Goal: Download file/media

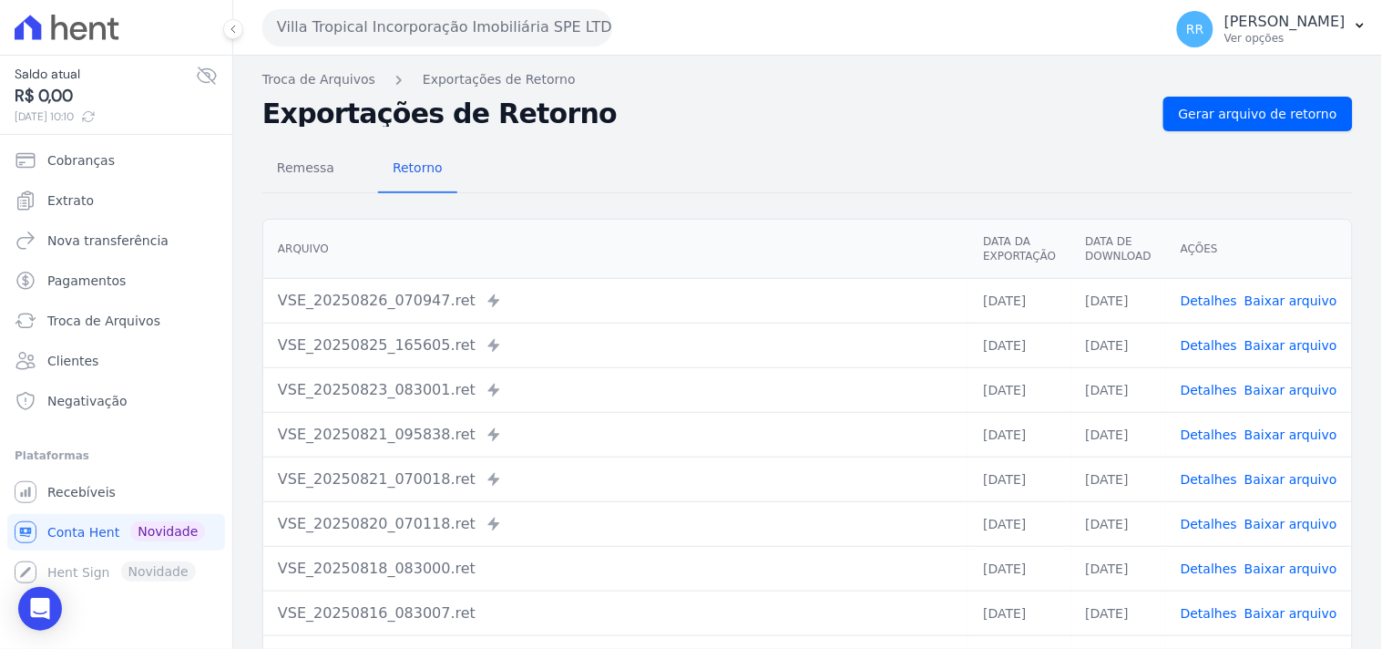
click at [691, 135] on div "Remessa Retorno [GEOGRAPHIC_DATA] Data da Exportação Data de Download Ações VSE…" at bounding box center [807, 460] width 1091 height 659
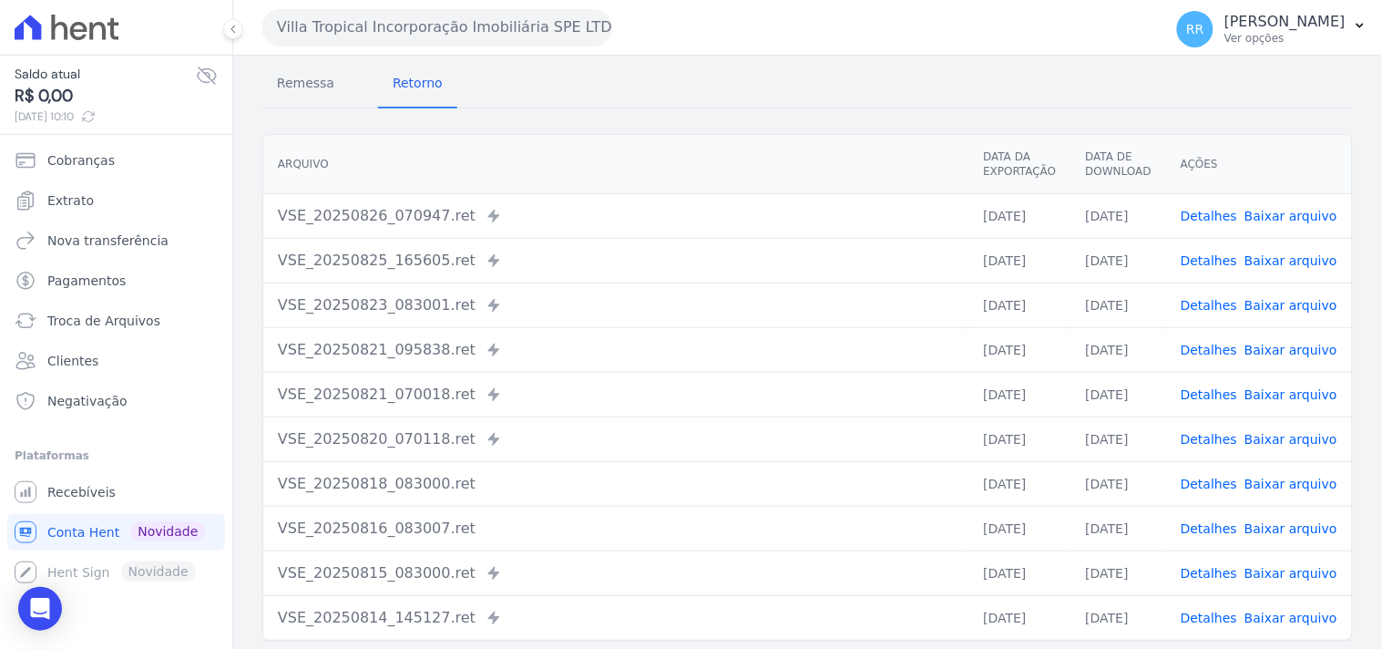
scroll to position [156, 0]
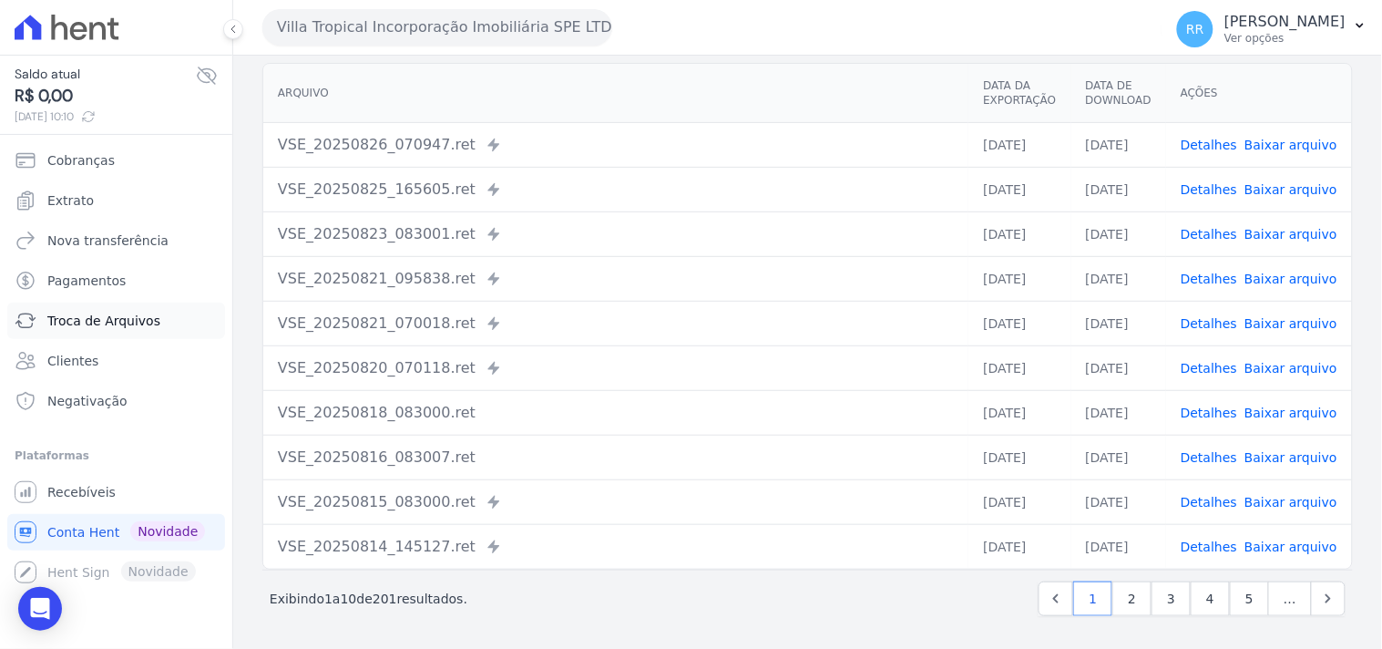
click at [118, 308] on link "Troca de Arquivos" at bounding box center [116, 320] width 218 height 36
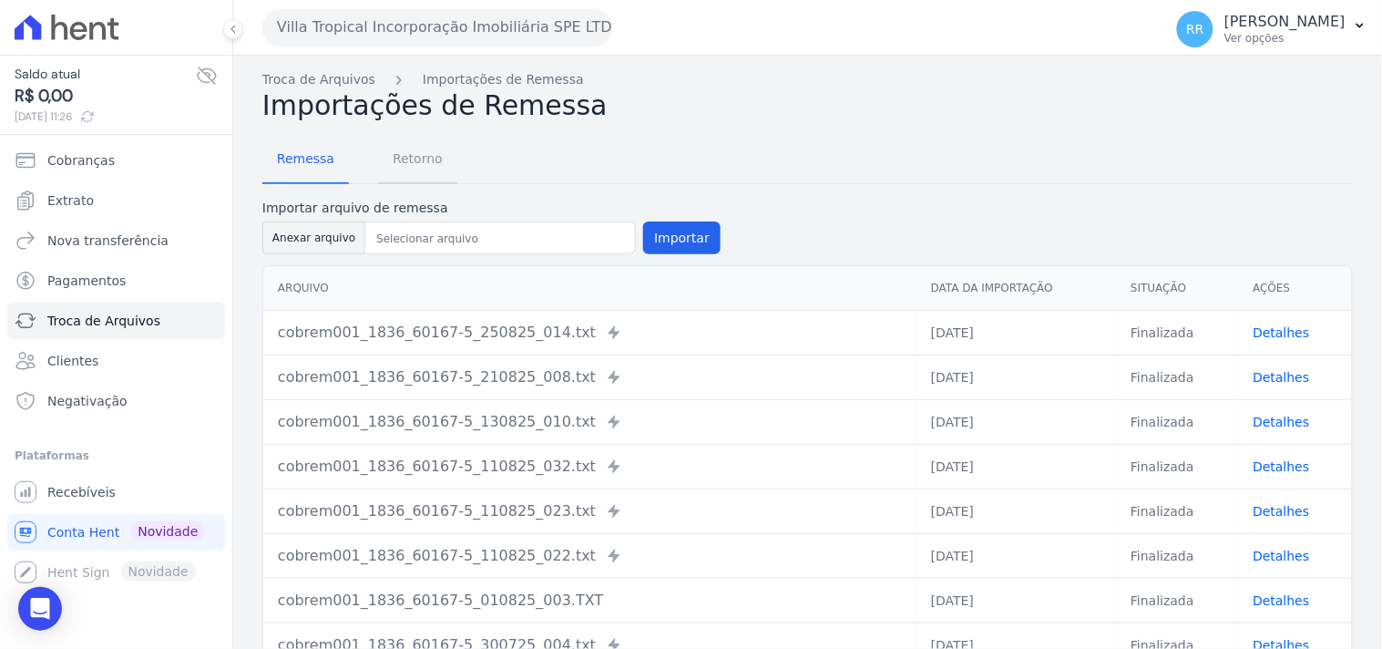
click at [440, 169] on span "Retorno" at bounding box center [418, 158] width 72 height 36
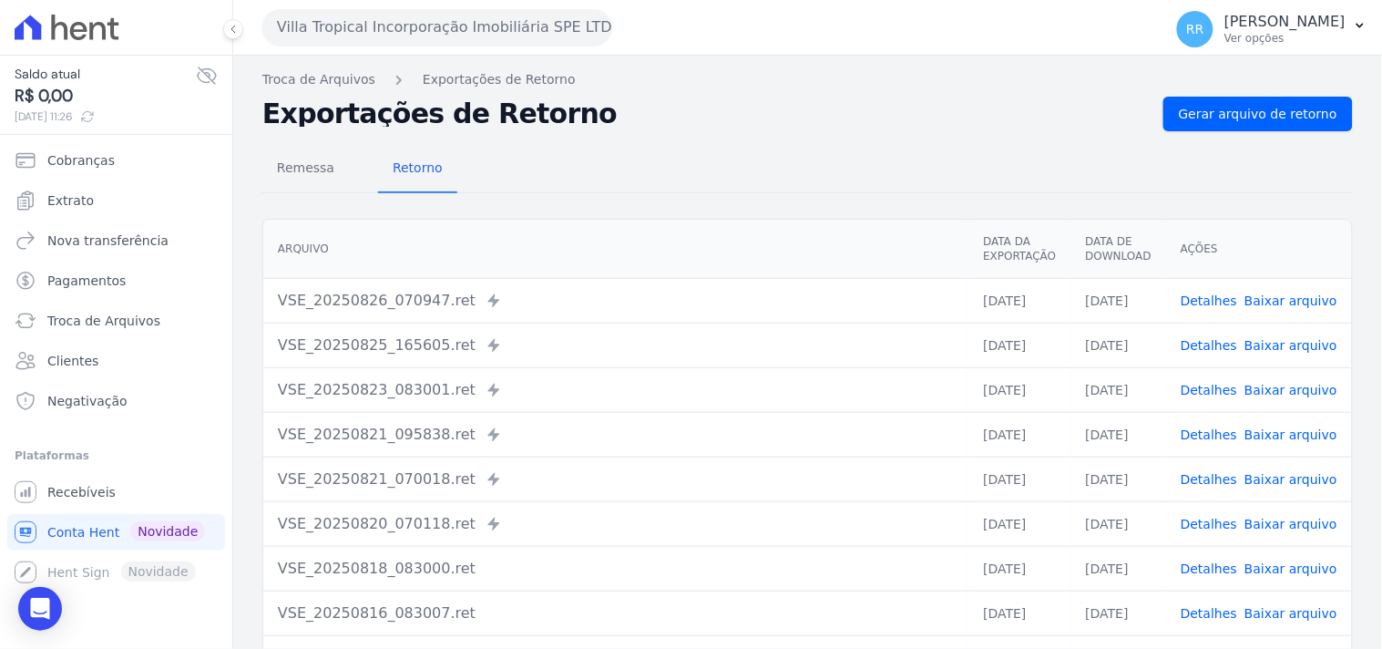
click at [601, 73] on nav "Troca de Arquivos Exportações de Retorno" at bounding box center [807, 79] width 1091 height 19
click at [905, 104] on h2 "Exportações de Retorno" at bounding box center [705, 114] width 886 height 26
click at [301, 24] on button "Villa Tropical Incorporação Imobiliária SPE LTDA" at bounding box center [437, 27] width 350 height 36
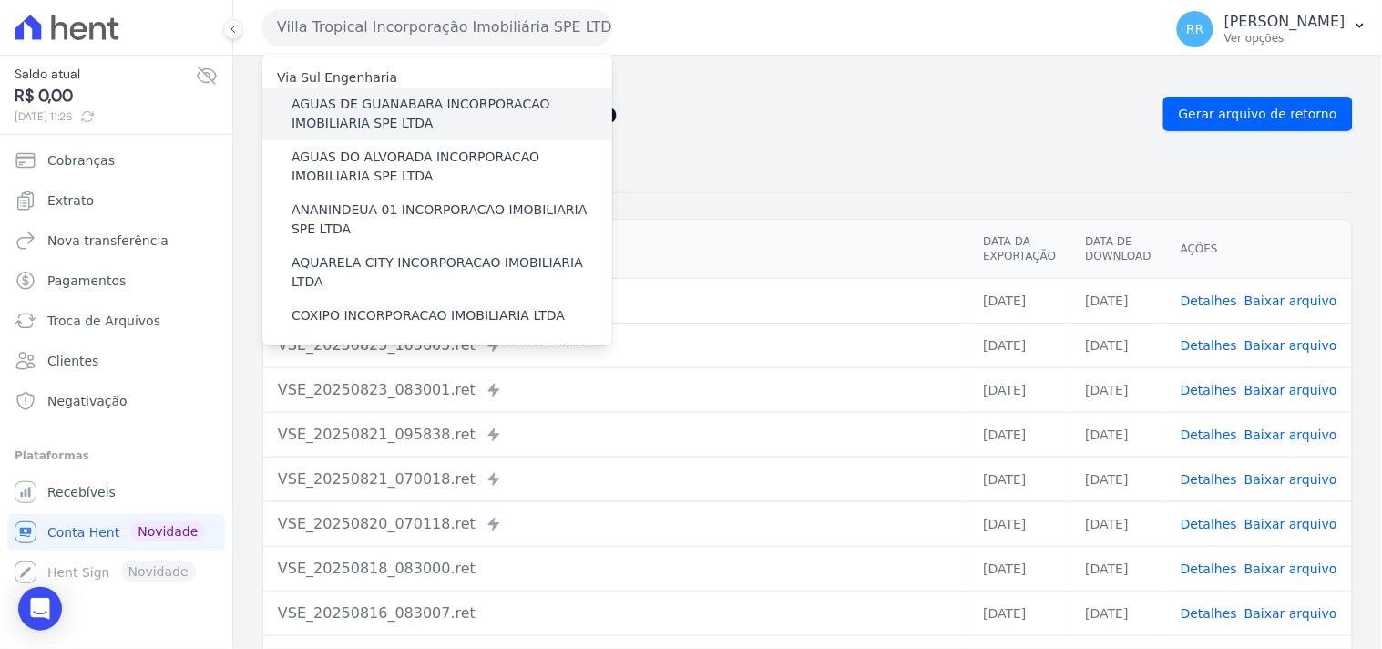
click at [477, 107] on label "AGUAS DE GUANABARA INCORPORACAO IMOBILIARIA SPE LTDA" at bounding box center [452, 114] width 321 height 38
click at [0, 0] on input "AGUAS DE GUANABARA INCORPORACAO IMOBILIARIA SPE LTDA" at bounding box center [0, 0] width 0 height 0
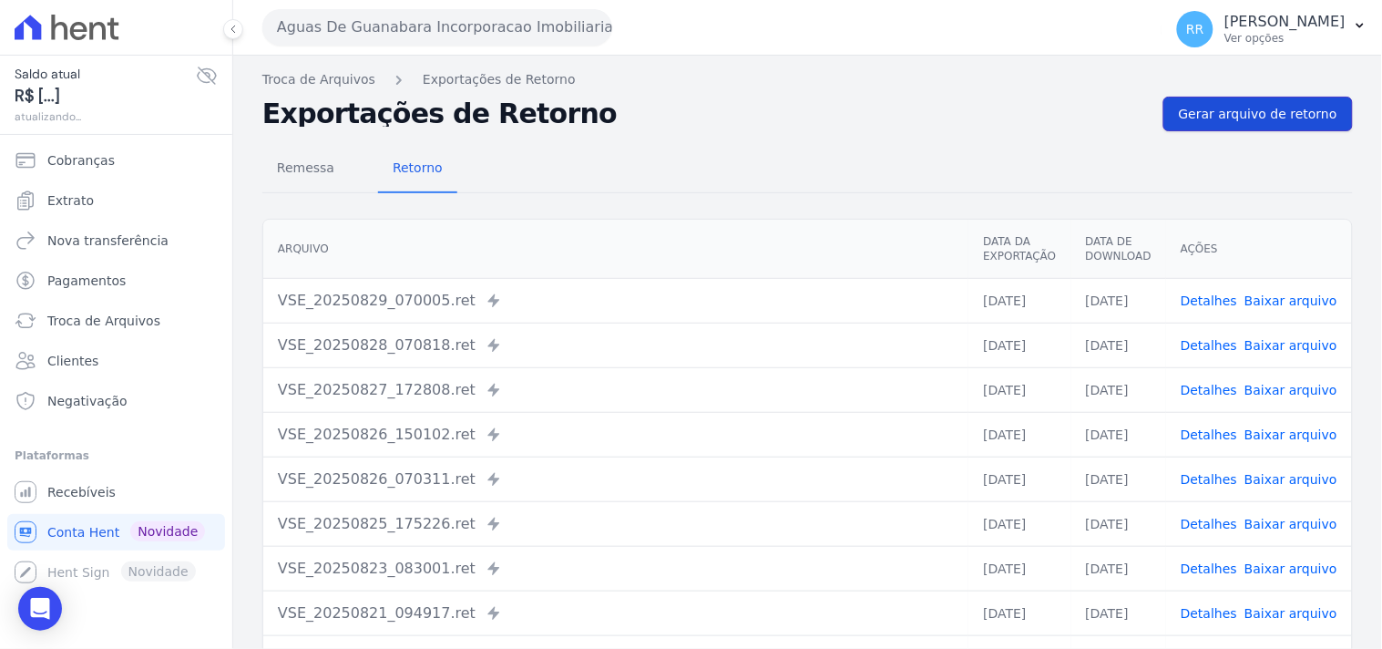
click at [1276, 121] on span "Gerar arquivo de retorno" at bounding box center [1258, 114] width 159 height 18
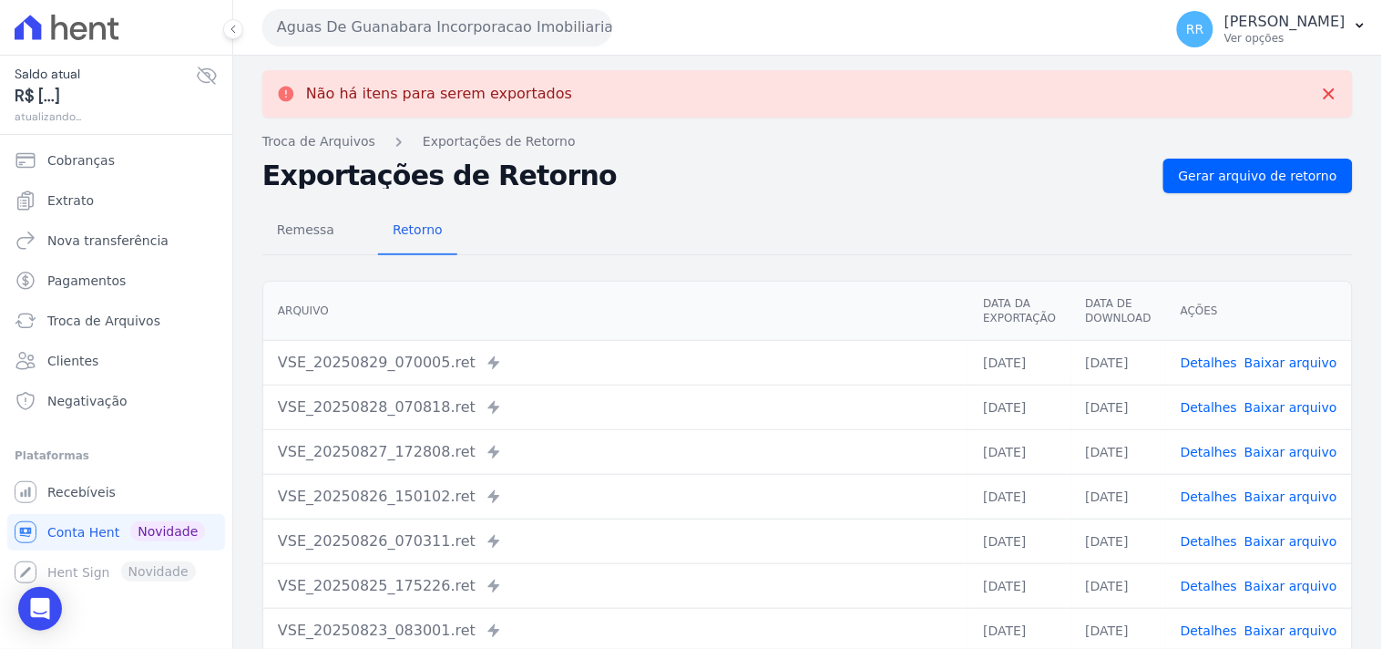
drag, startPoint x: 562, startPoint y: 24, endPoint x: 550, endPoint y: 23, distance: 11.9
click at [559, 24] on button "Aguas De Guanabara Incorporacao Imobiliaria SPE LTDA" at bounding box center [437, 27] width 350 height 36
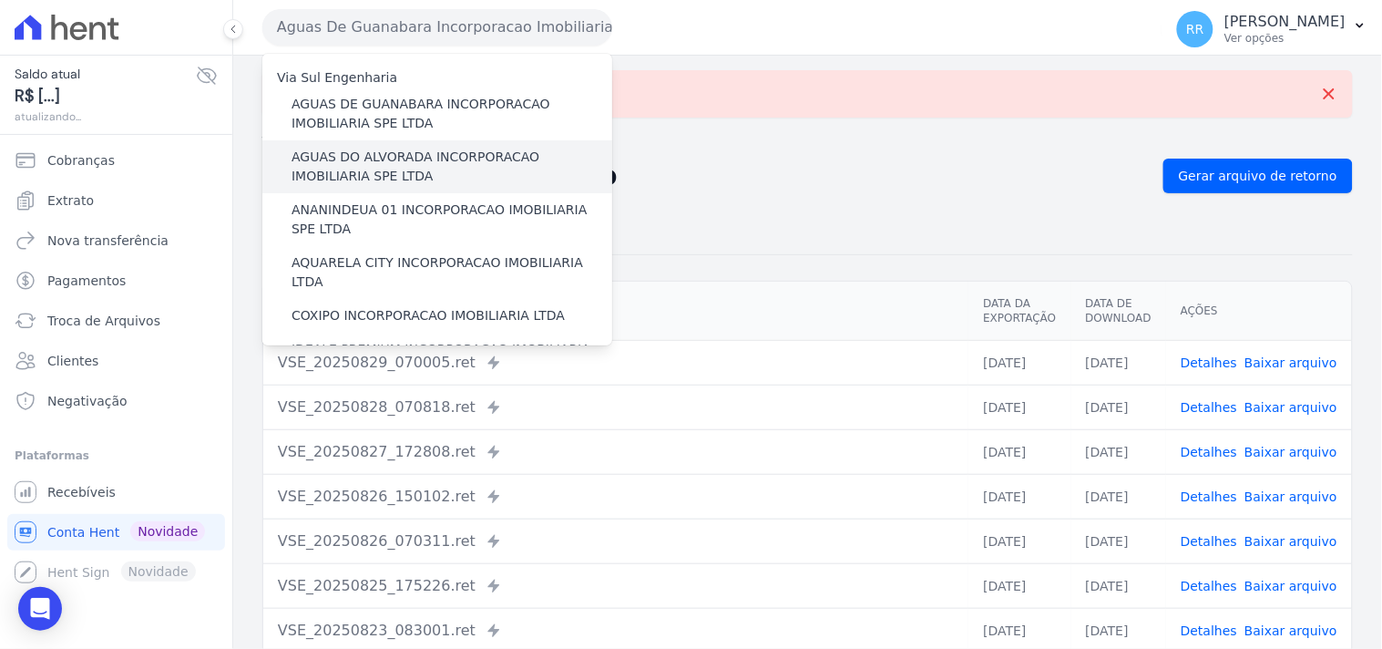
click at [392, 156] on label "AGUAS DO ALVORADA INCORPORACAO IMOBILIARIA SPE LTDA" at bounding box center [452, 167] width 321 height 38
click at [0, 0] on input "AGUAS DO ALVORADA INCORPORACAO IMOBILIARIA SPE LTDA" at bounding box center [0, 0] width 0 height 0
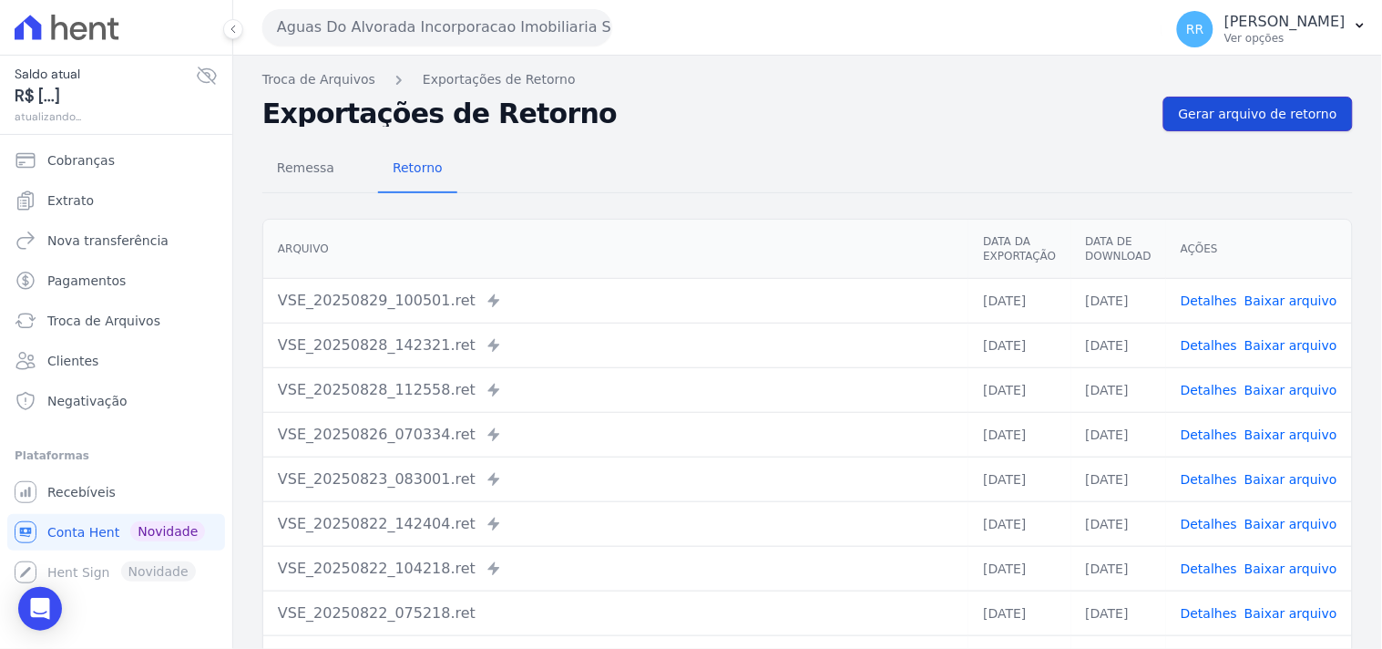
click at [1196, 129] on link "Gerar arquivo de retorno" at bounding box center [1258, 114] width 190 height 35
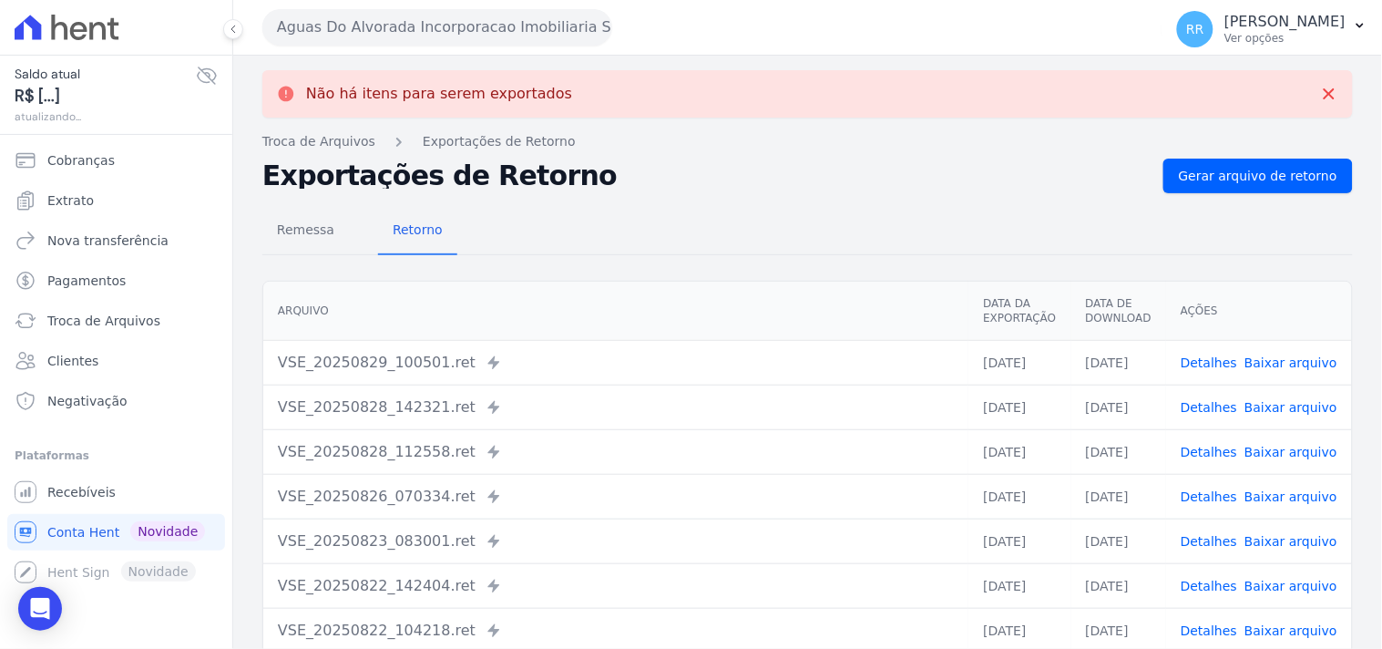
click at [469, 25] on button "Aguas Do Alvorada Incorporacao Imobiliaria SPE LTDA" at bounding box center [437, 27] width 350 height 36
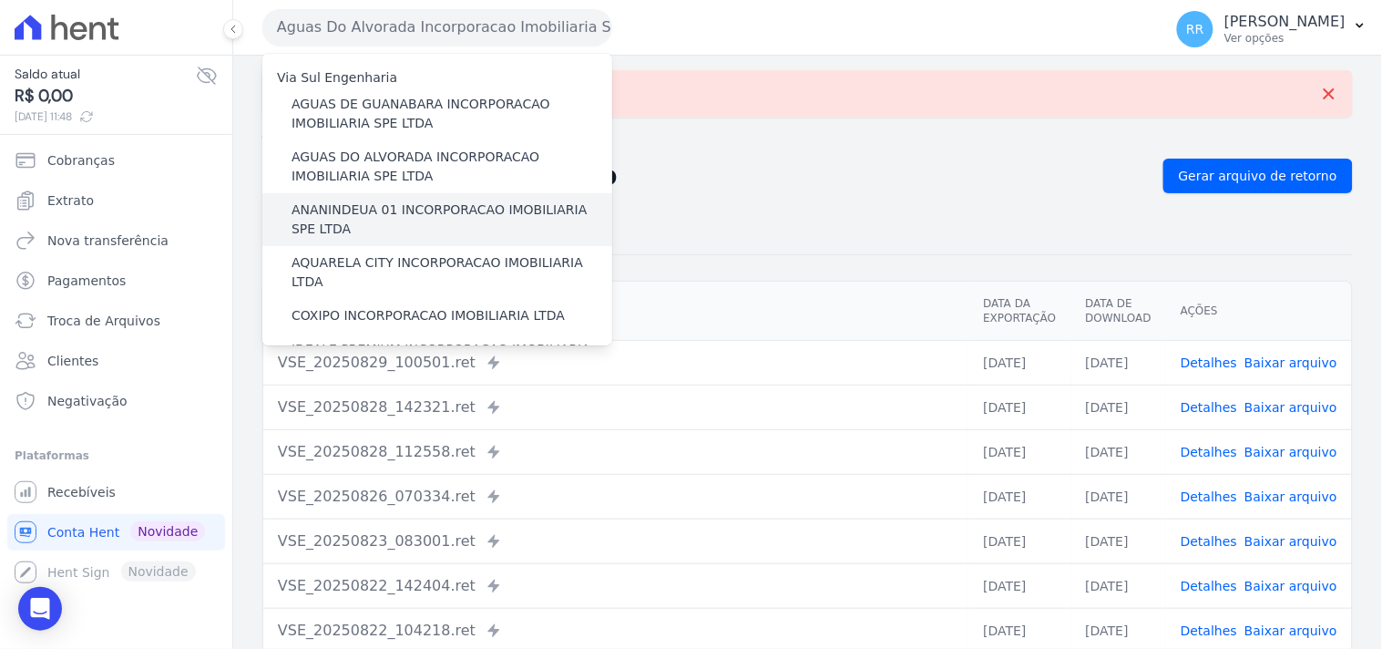
click at [416, 201] on label "ANANINDEUA 01 INCORPORACAO IMOBILIARIA SPE LTDA" at bounding box center [452, 219] width 321 height 38
click at [0, 0] on input "ANANINDEUA 01 INCORPORACAO IMOBILIARIA SPE LTDA" at bounding box center [0, 0] width 0 height 0
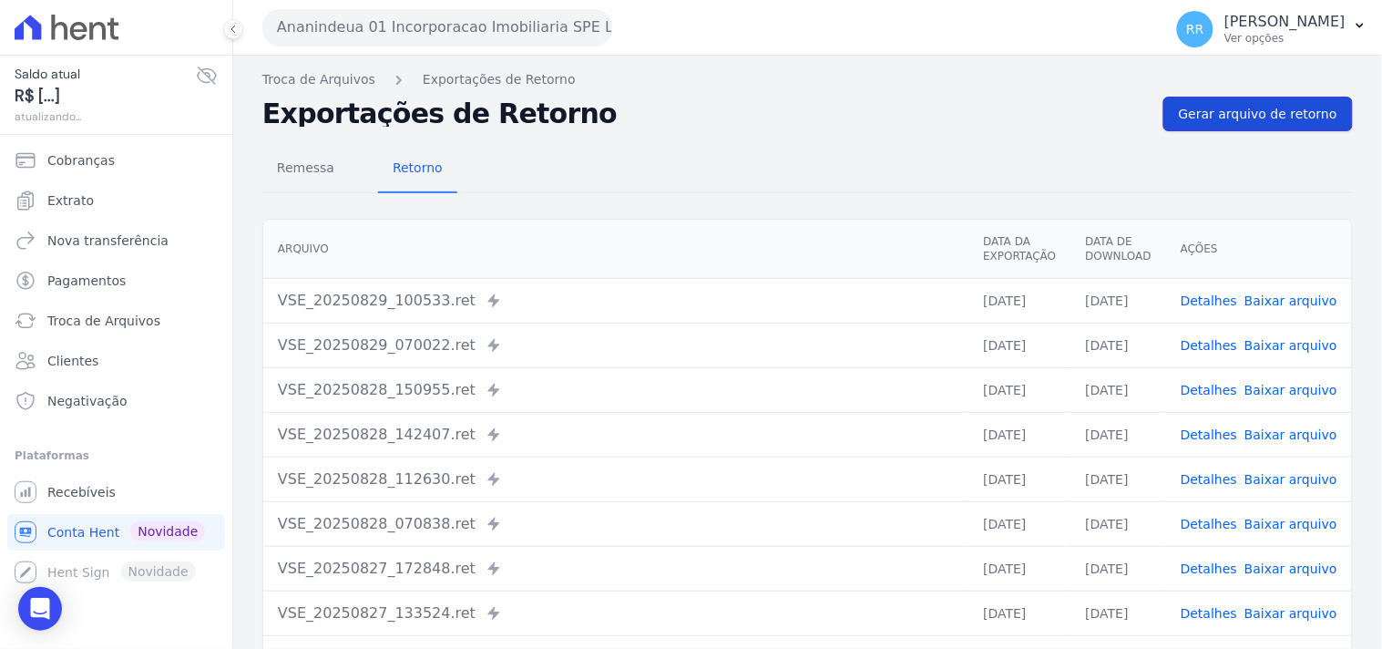
click at [1248, 122] on span "Gerar arquivo de retorno" at bounding box center [1258, 114] width 159 height 18
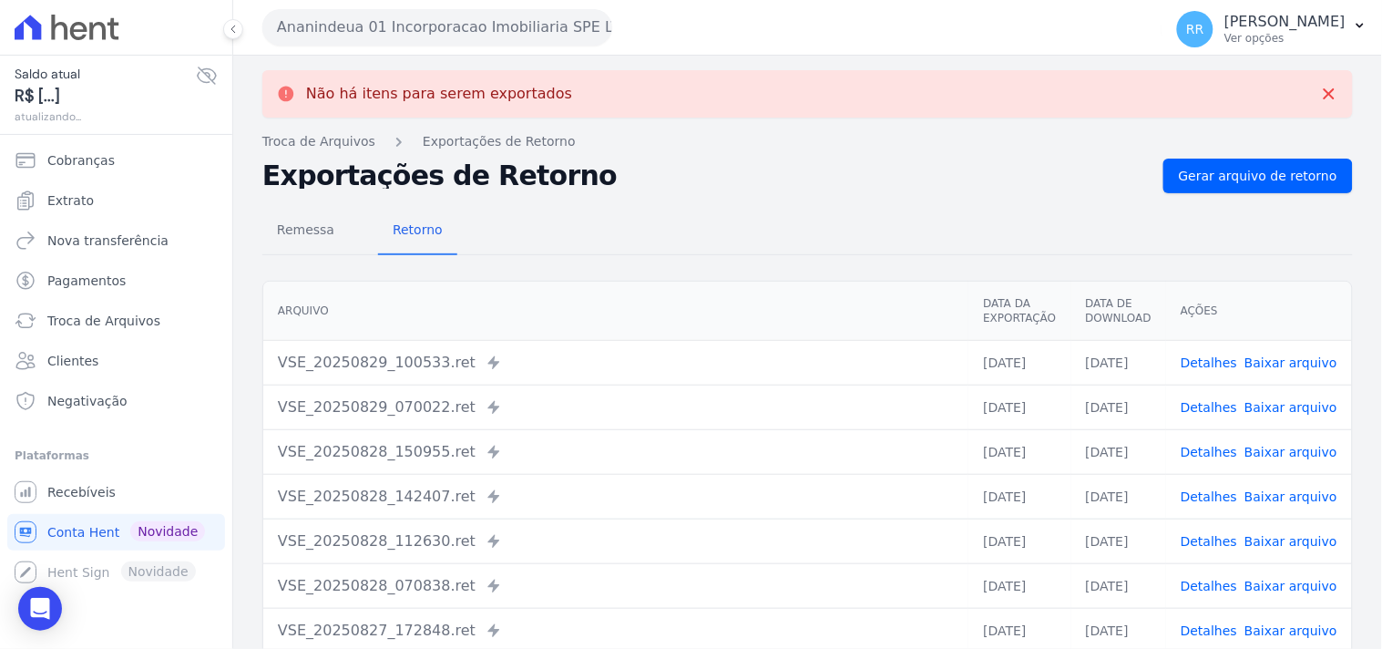
click at [421, 13] on button "Ananindeua 01 Incorporacao Imobiliaria SPE LTDA" at bounding box center [437, 27] width 350 height 36
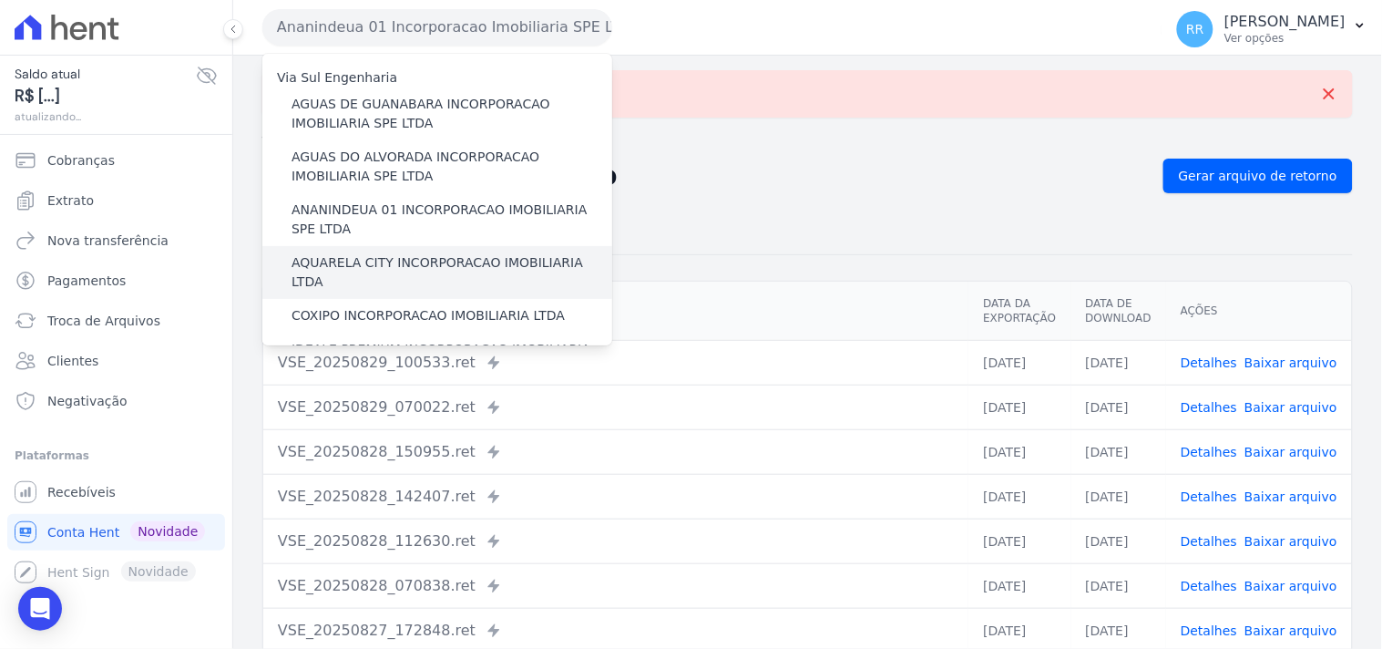
click at [341, 259] on label "AQUARELA CITY INCORPORACAO IMOBILIARIA LTDA" at bounding box center [452, 272] width 321 height 38
click at [0, 0] on input "AQUARELA CITY INCORPORACAO IMOBILIARIA LTDA" at bounding box center [0, 0] width 0 height 0
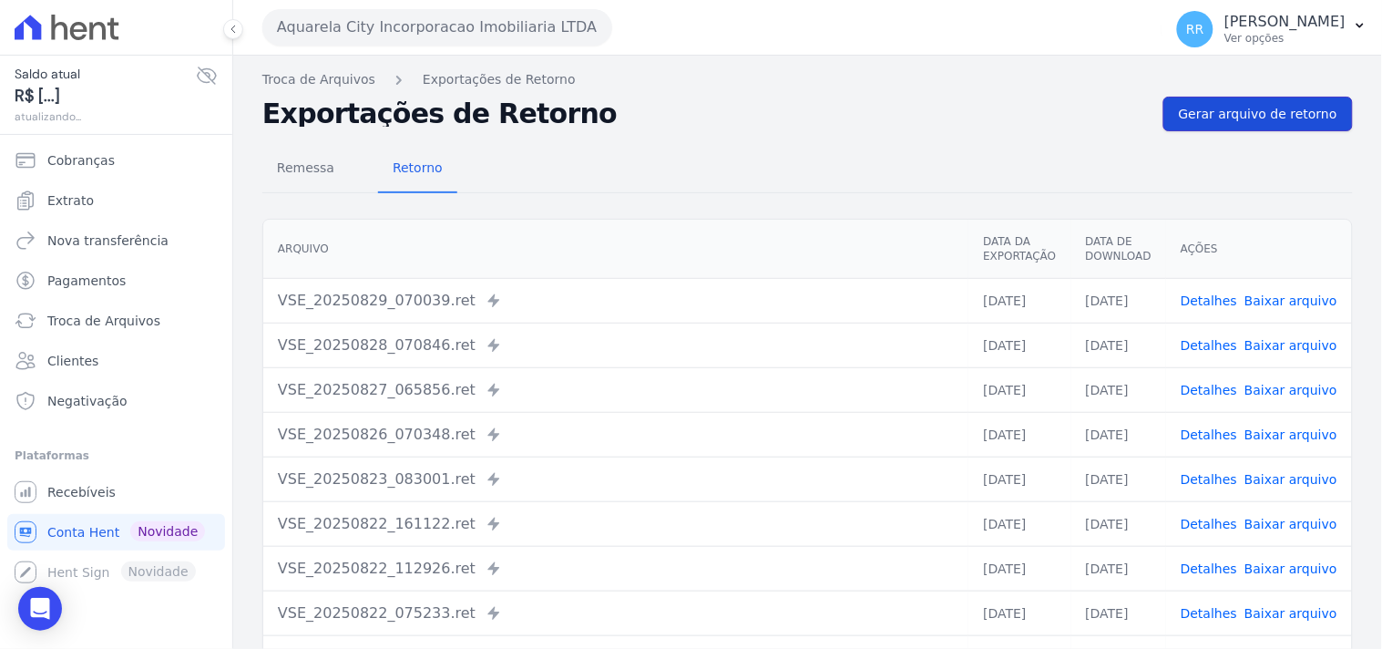
click at [1230, 116] on span "Gerar arquivo de retorno" at bounding box center [1258, 114] width 159 height 18
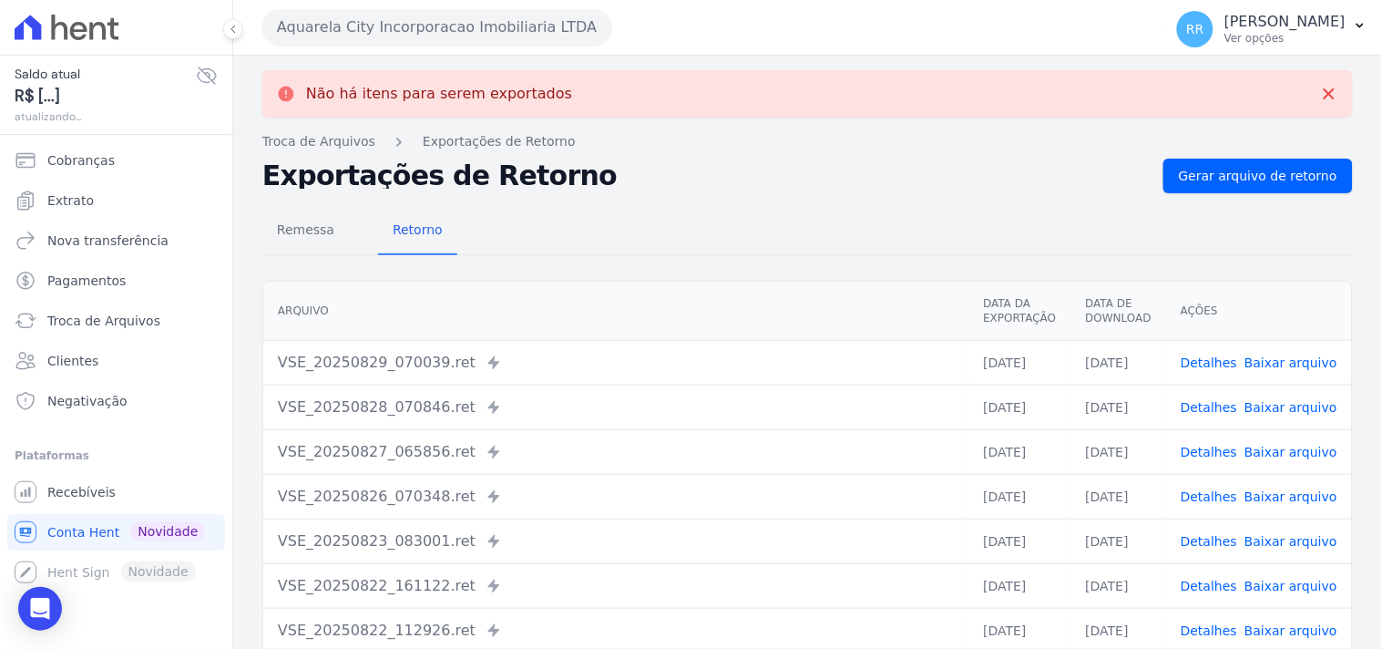
click at [515, 28] on button "Aquarela City Incorporacao Imobiliaria LTDA" at bounding box center [437, 27] width 350 height 36
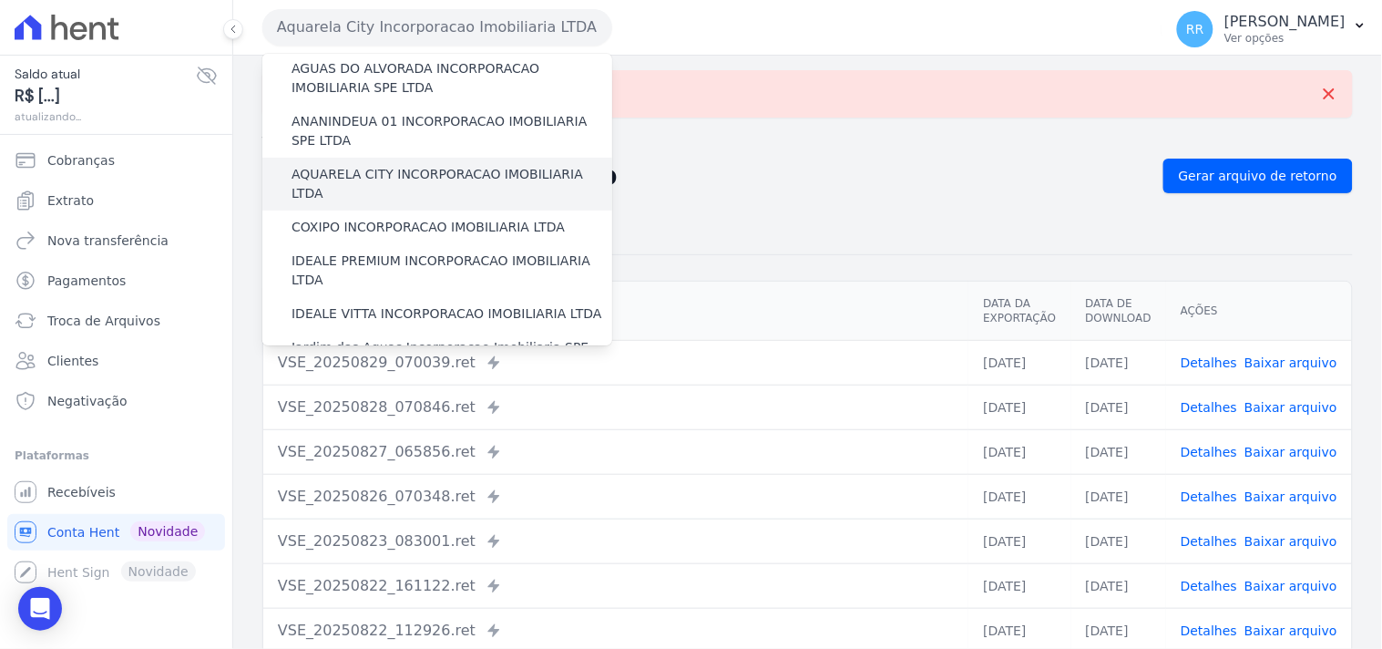
scroll to position [101, 0]
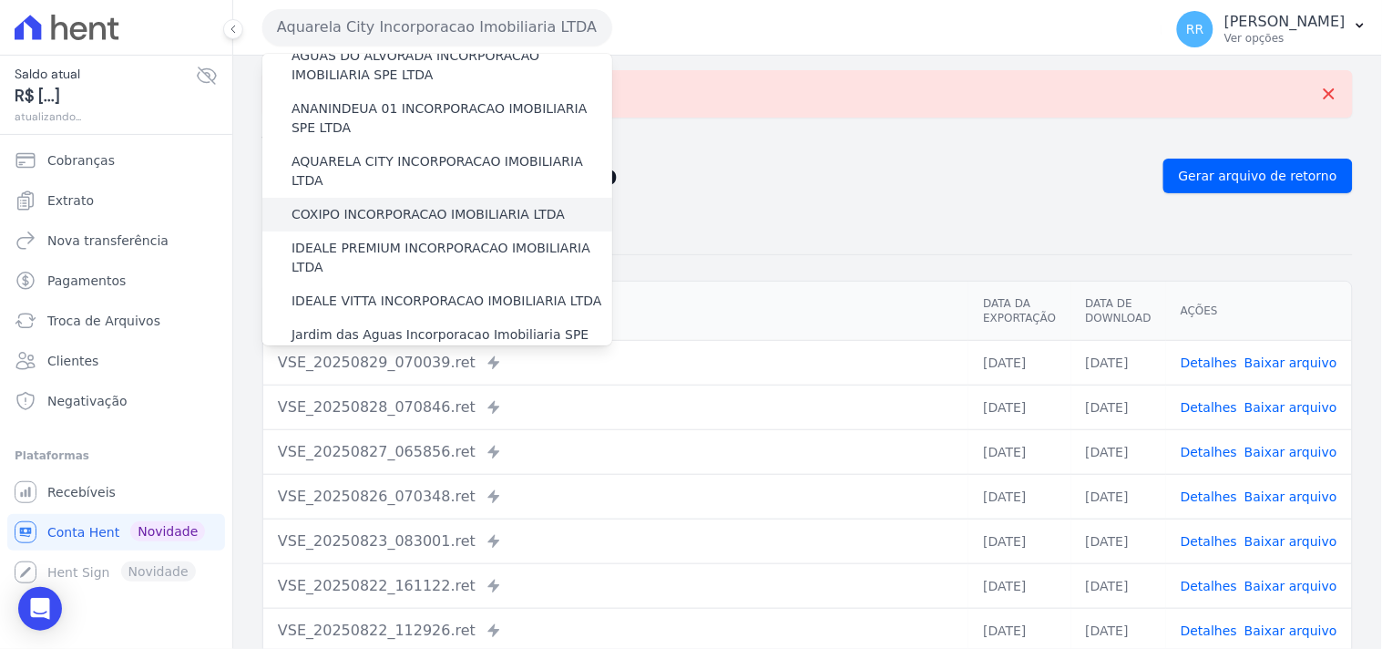
click at [314, 205] on label "COXIPO INCORPORACAO IMOBILIARIA LTDA" at bounding box center [428, 214] width 273 height 19
click at [0, 0] on input "COXIPO INCORPORACAO IMOBILIARIA LTDA" at bounding box center [0, 0] width 0 height 0
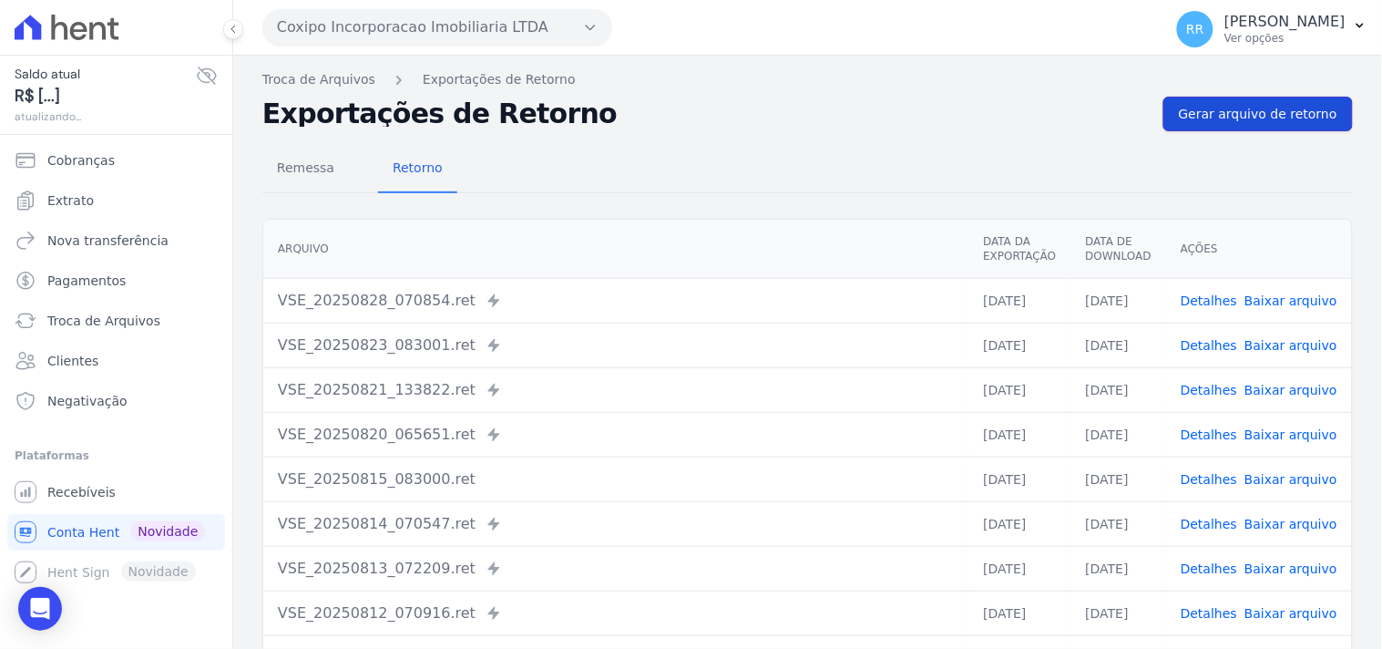
click at [1184, 129] on link "Gerar arquivo de retorno" at bounding box center [1258, 114] width 190 height 35
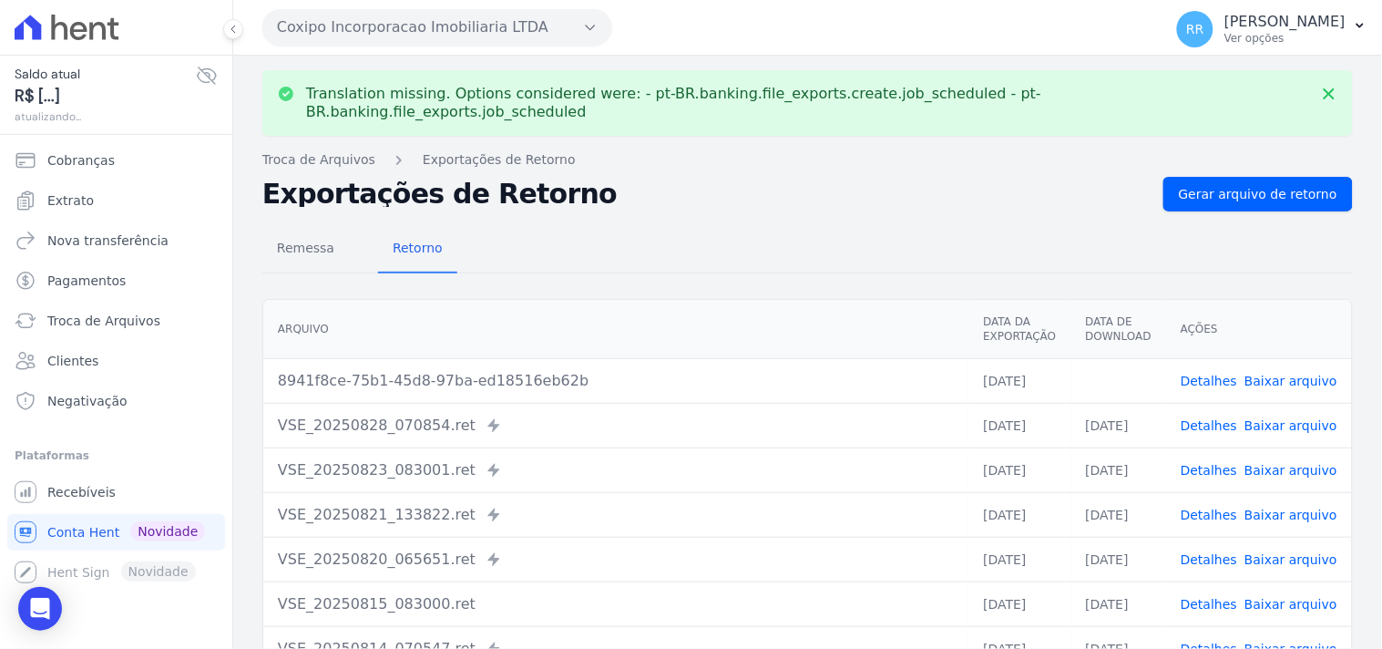
click at [1286, 374] on link "Baixar arquivo" at bounding box center [1291, 381] width 93 height 15
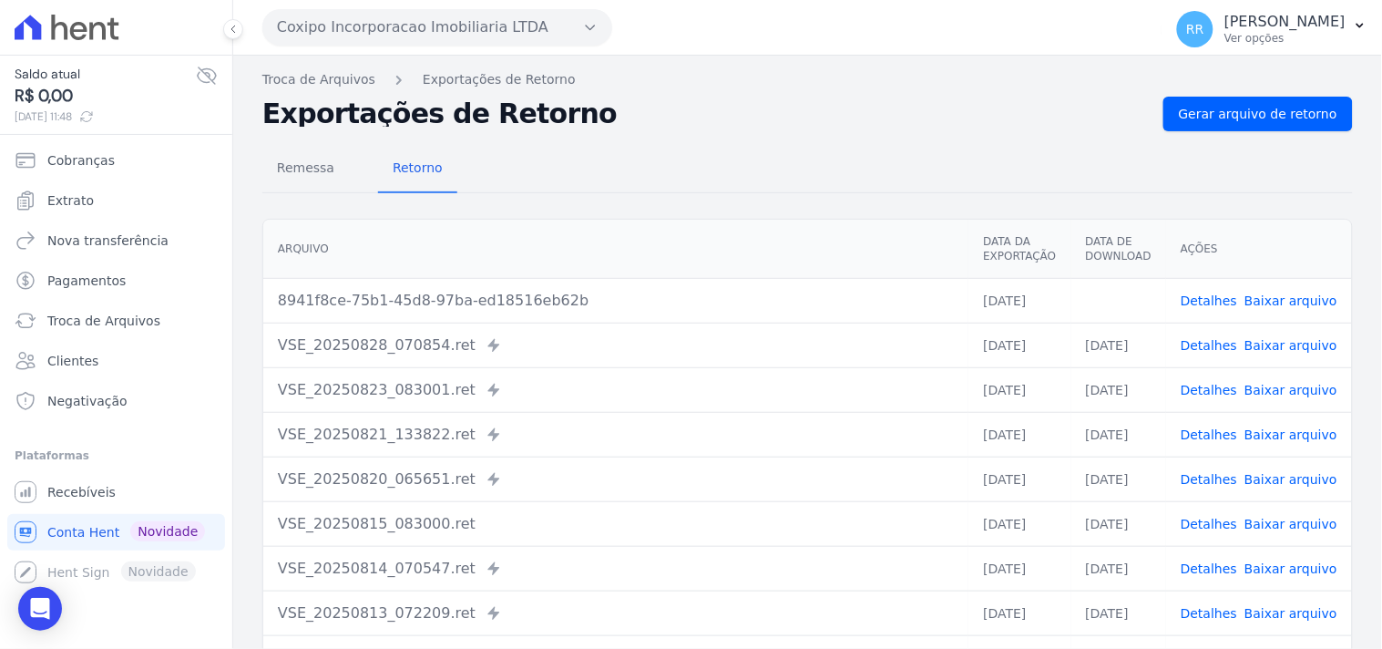
click at [608, 125] on h2 "Exportações de Retorno" at bounding box center [705, 114] width 886 height 26
click at [489, 35] on button "Coxipo Incorporacao Imobiliaria LTDA" at bounding box center [437, 27] width 350 height 36
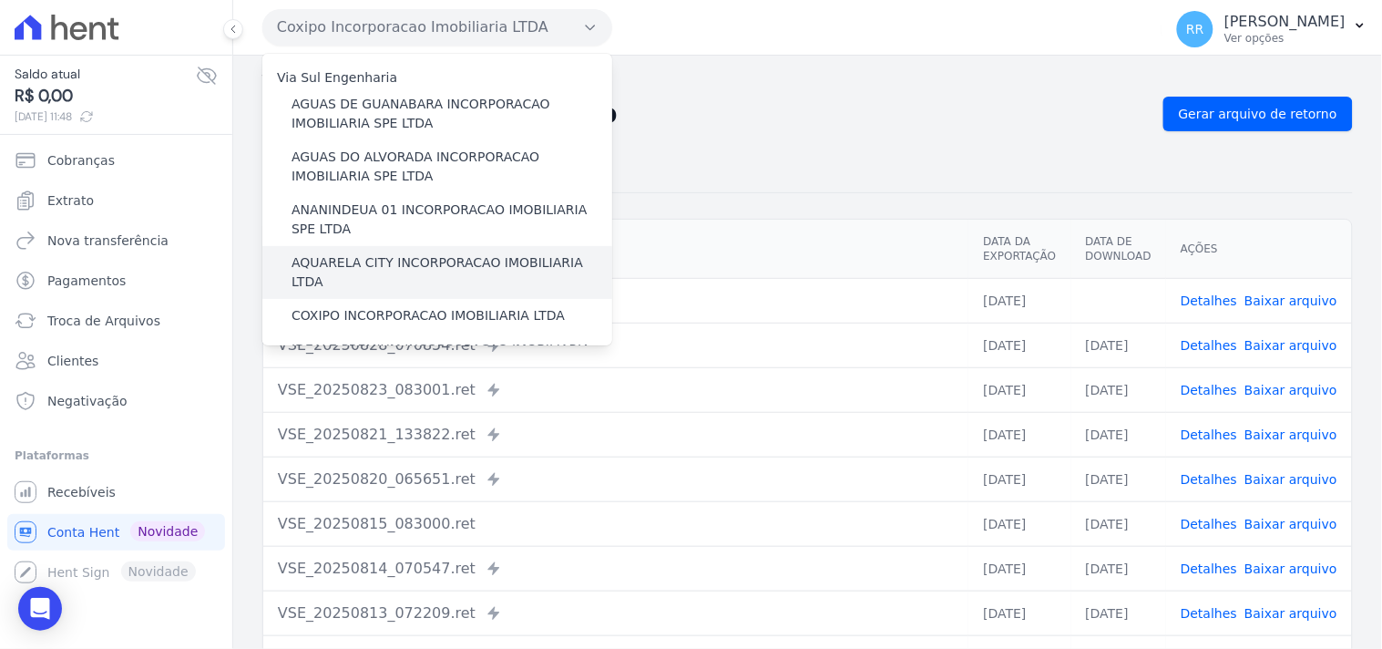
scroll to position [33, 0]
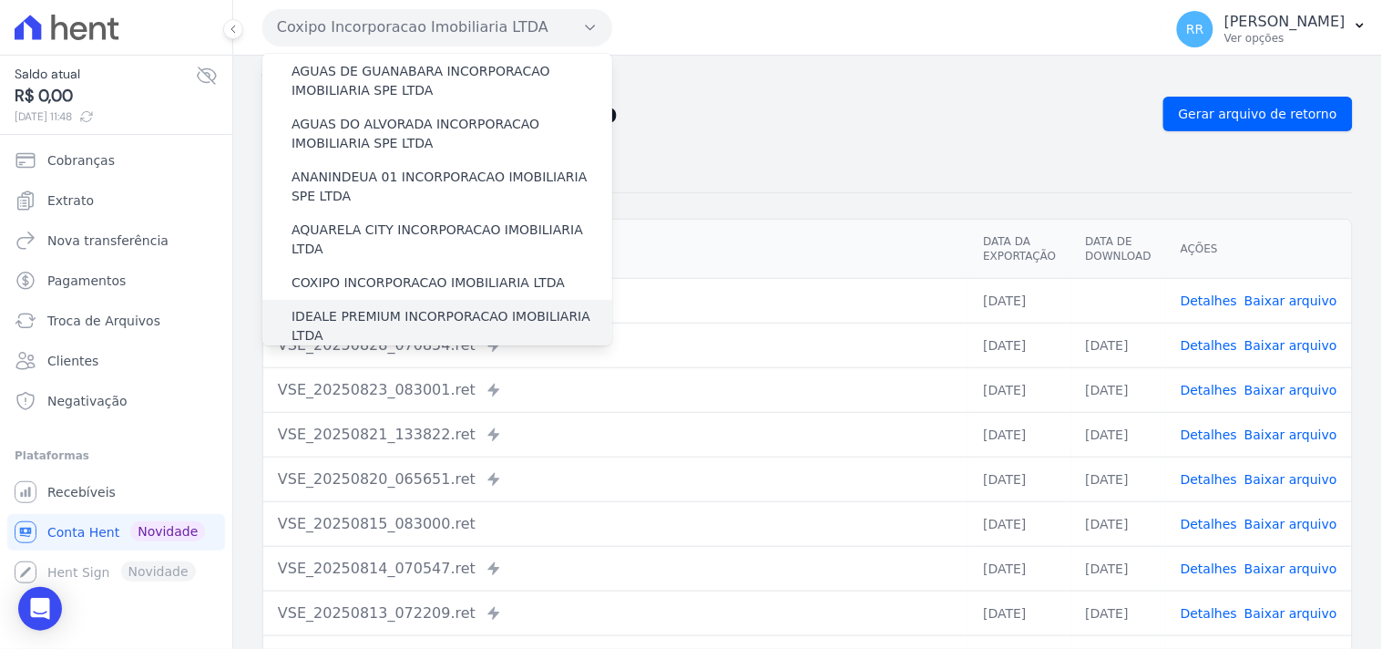
click at [340, 307] on label "IDEALE PREMIUM INCORPORACAO IMOBILIARIA LTDA" at bounding box center [452, 326] width 321 height 38
click at [0, 0] on input "IDEALE PREMIUM INCORPORACAO IMOBILIARIA LTDA" at bounding box center [0, 0] width 0 height 0
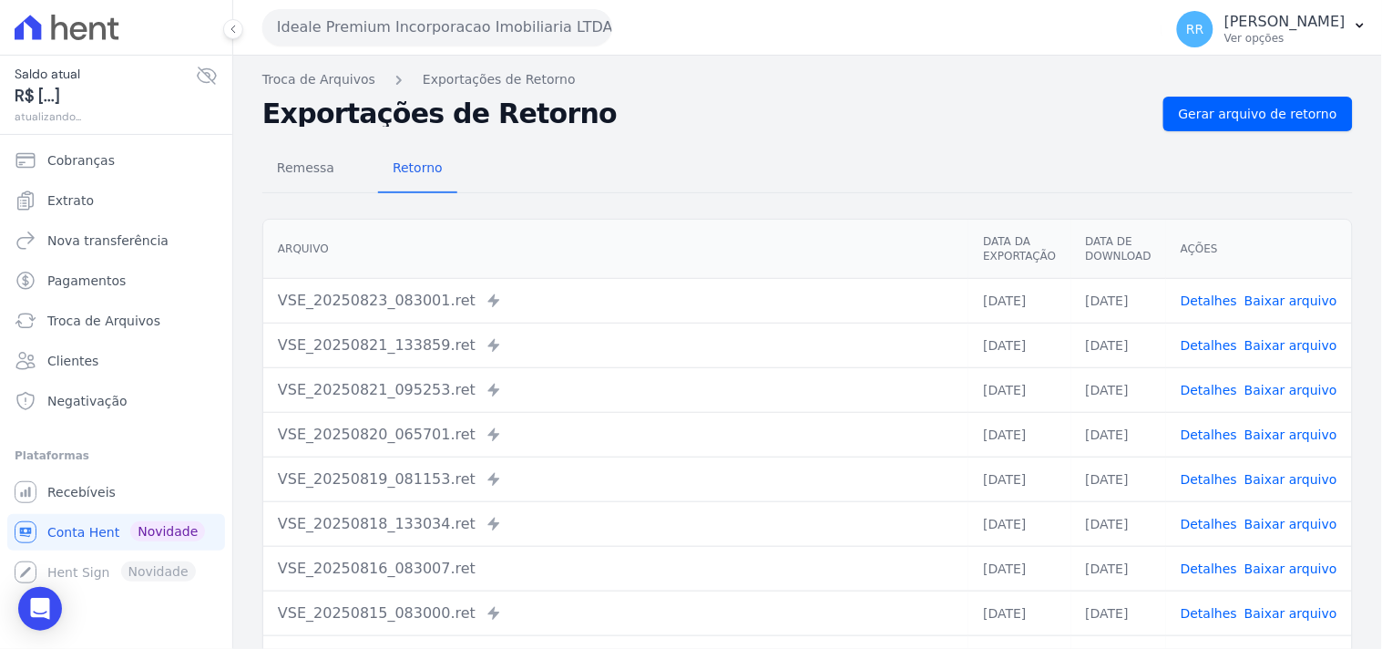
click at [1194, 92] on div "Troca de Arquivos Exportações de Retorno Exportações de Retorno Gerar arquivo d…" at bounding box center [807, 430] width 1149 height 749
click at [1195, 106] on span "Gerar arquivo de retorno" at bounding box center [1258, 114] width 159 height 18
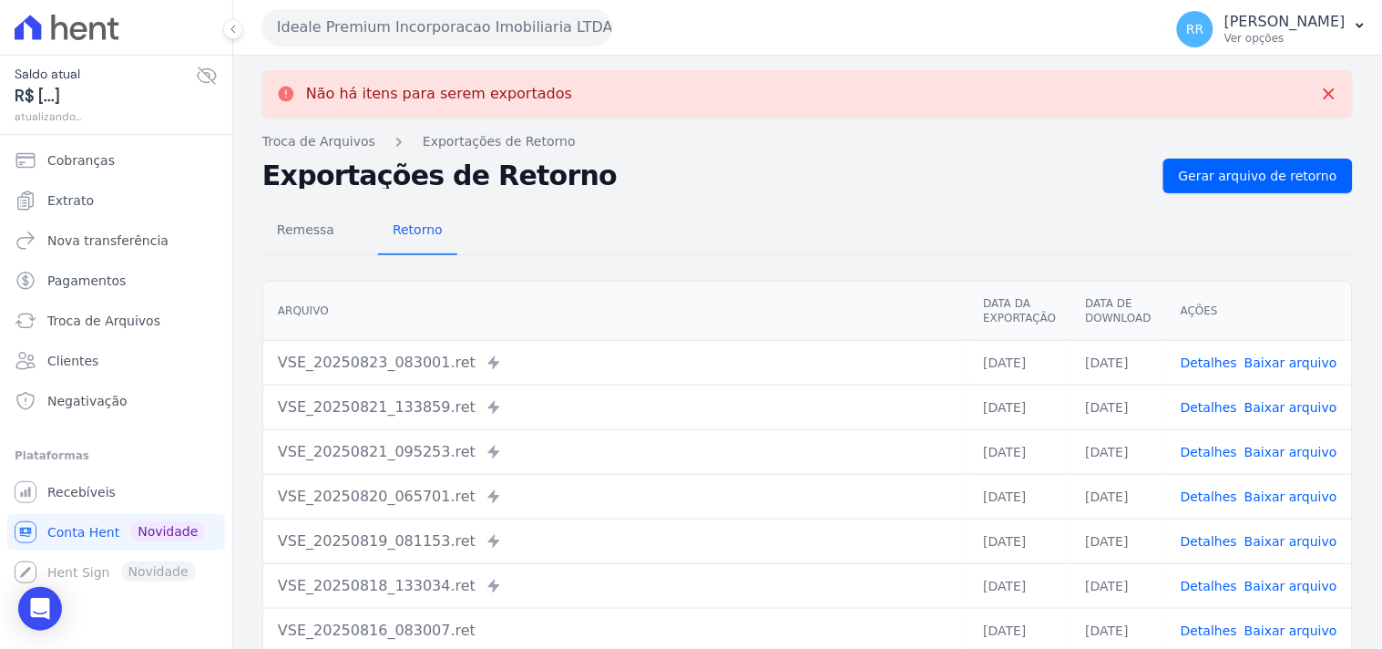
click at [329, 34] on button "Ideale Premium Incorporacao Imobiliaria LTDA" at bounding box center [437, 27] width 350 height 36
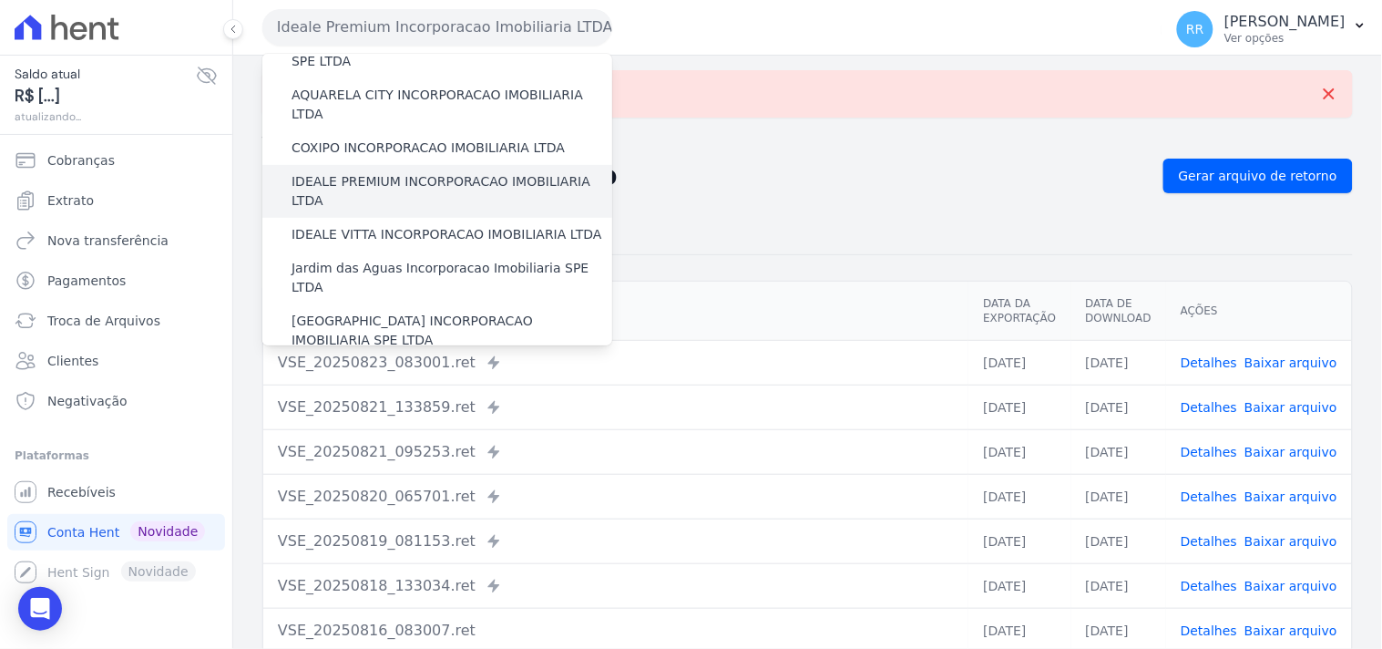
scroll to position [169, 0]
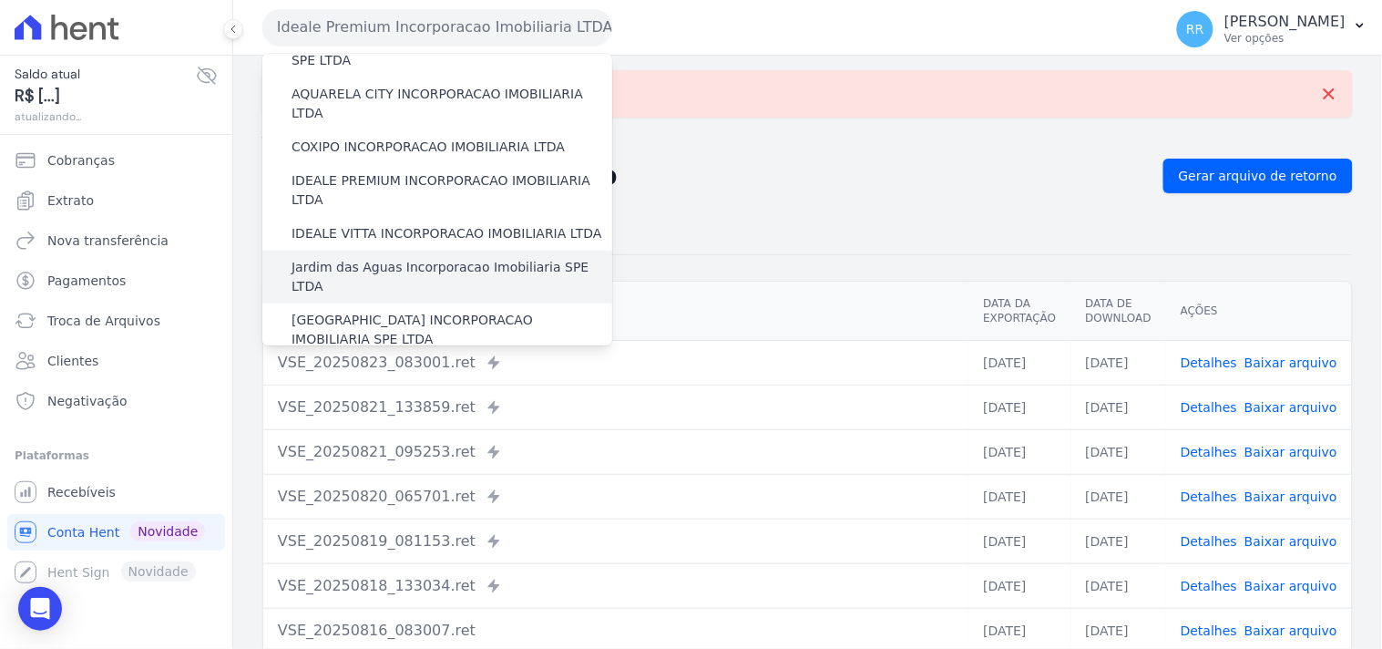
click at [367, 258] on label "Jardim das Aguas Incorporacao Imobiliaria SPE LTDA" at bounding box center [452, 277] width 321 height 38
click at [0, 0] on input "Jardim das Aguas Incorporacao Imobiliaria SPE LTDA" at bounding box center [0, 0] width 0 height 0
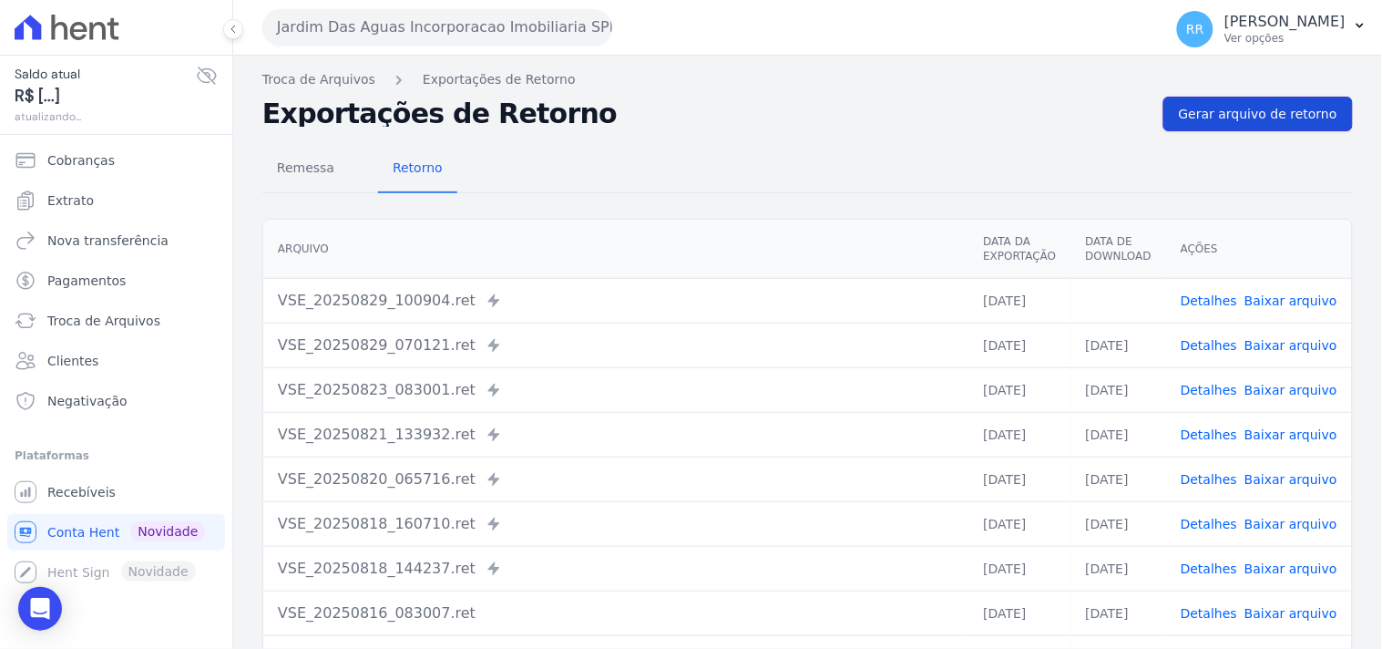
click at [1204, 102] on link "Gerar arquivo de retorno" at bounding box center [1258, 114] width 190 height 35
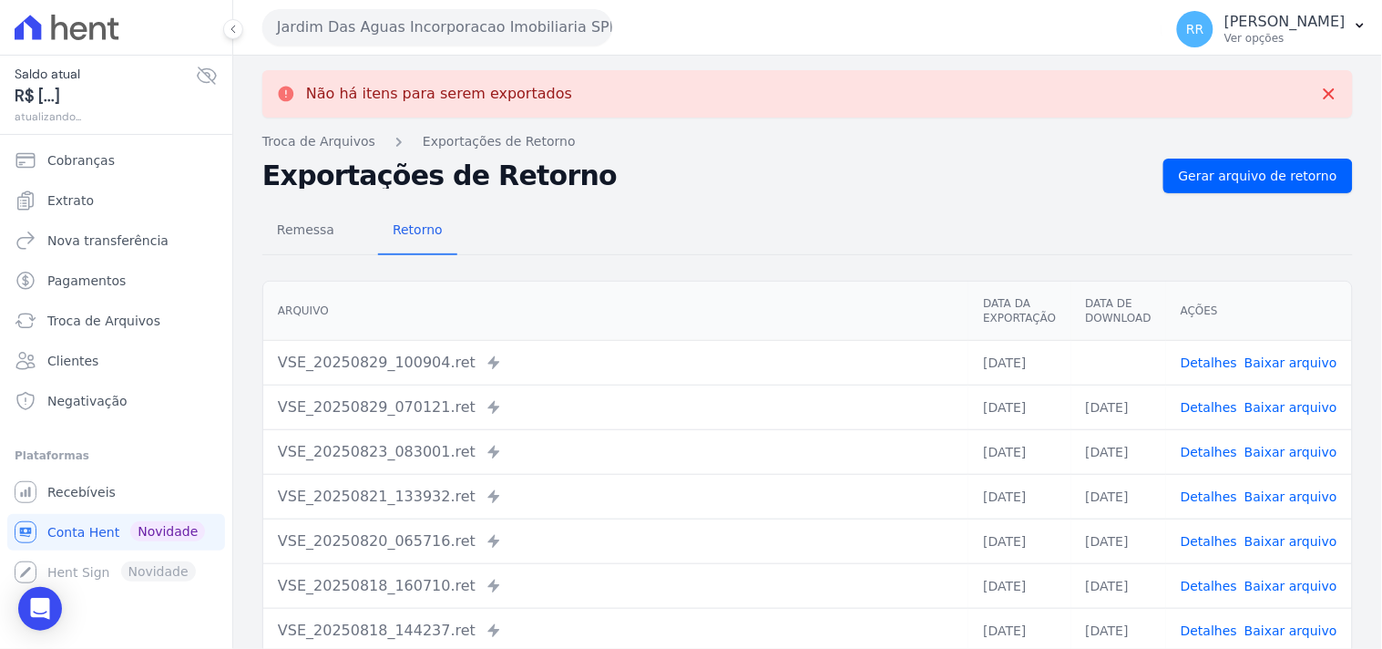
click at [1281, 355] on link "Baixar arquivo" at bounding box center [1291, 362] width 93 height 15
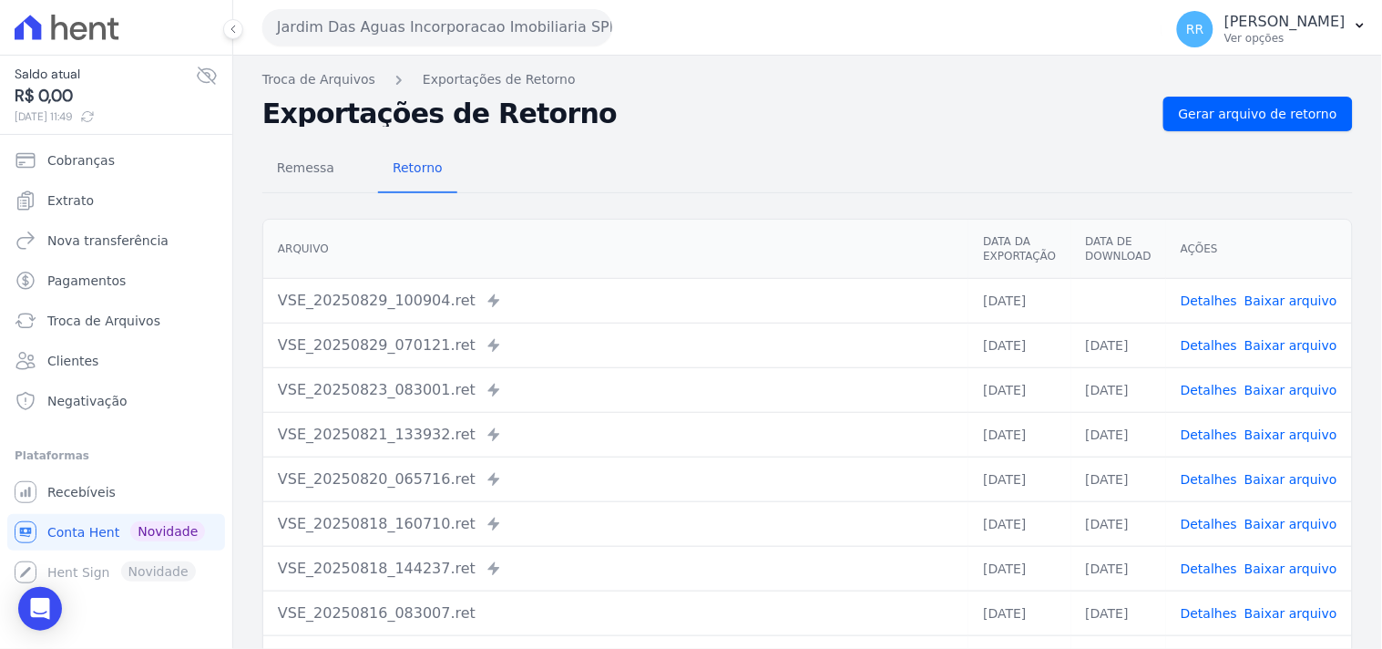
click at [841, 105] on h2 "Exportações de Retorno" at bounding box center [705, 114] width 886 height 26
click at [397, 18] on button "Jardim Das Aguas Incorporacao Imobiliaria SPE LTDA" at bounding box center [437, 27] width 350 height 36
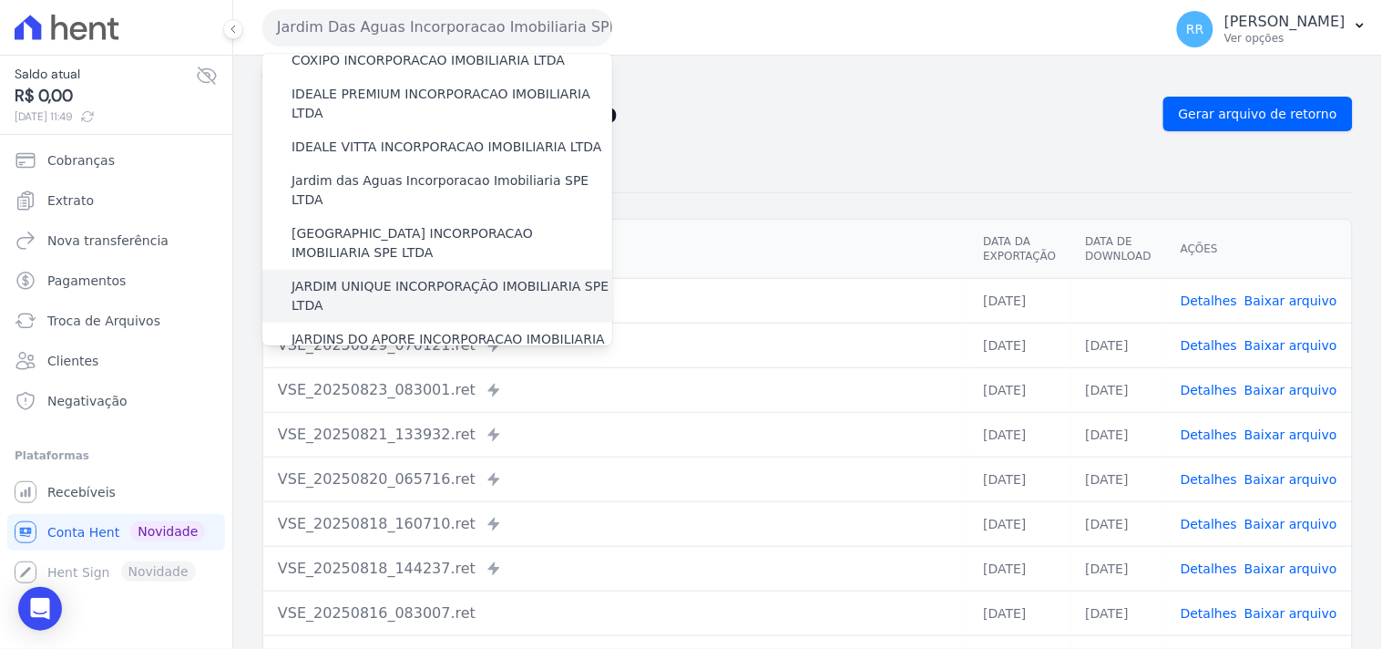
scroll to position [270, 0]
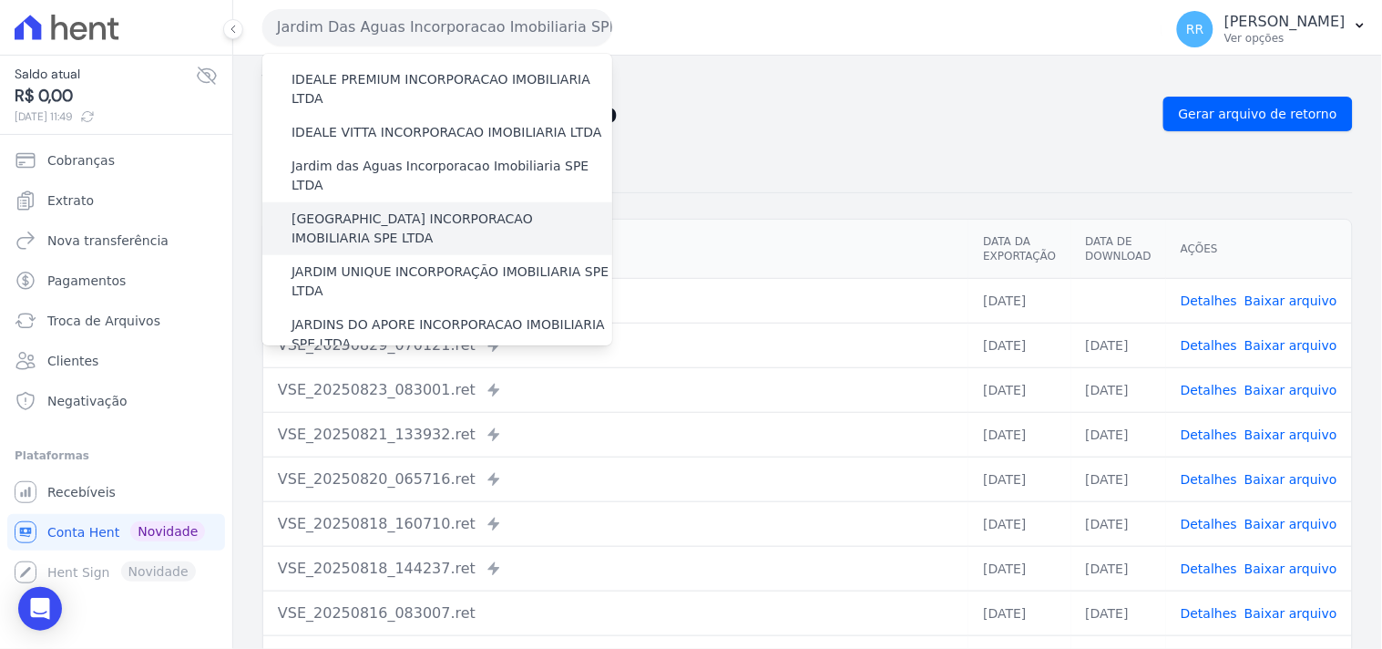
click at [389, 210] on label "[GEOGRAPHIC_DATA] INCORPORACAO IMOBILIARIA SPE LTDA" at bounding box center [452, 229] width 321 height 38
click at [0, 0] on input "[GEOGRAPHIC_DATA] INCORPORACAO IMOBILIARIA SPE LTDA" at bounding box center [0, 0] width 0 height 0
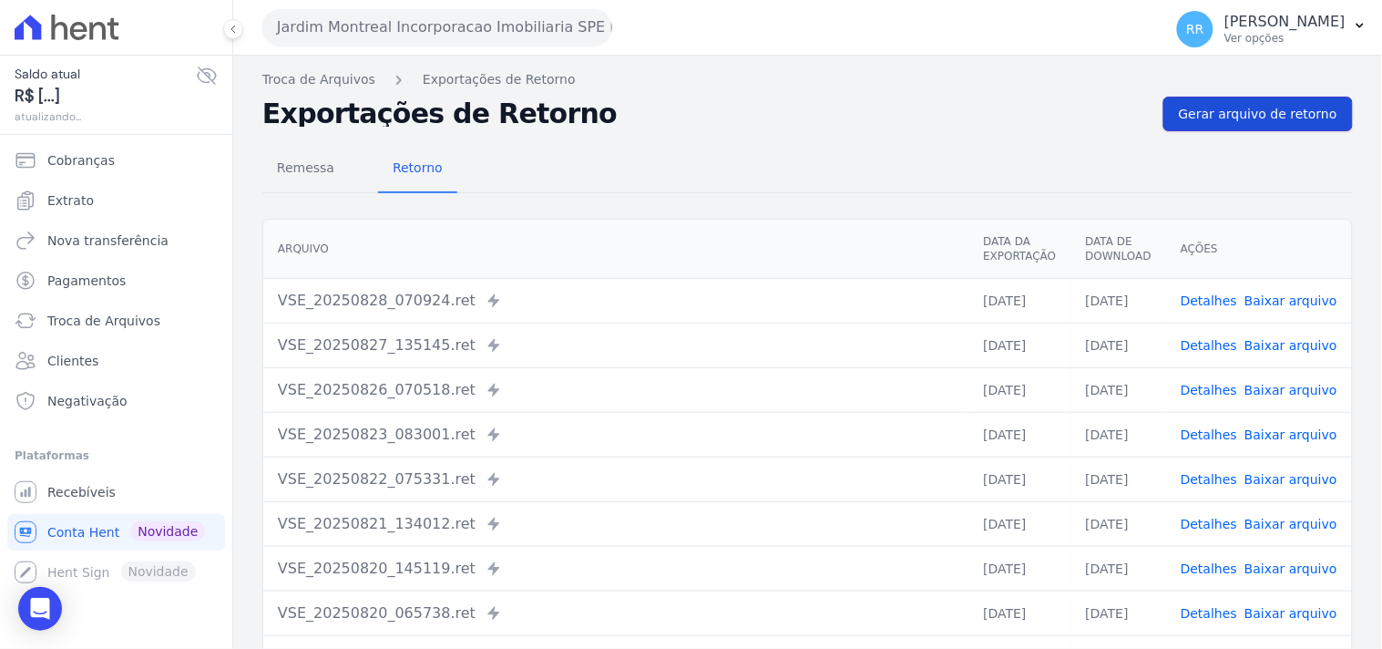
click at [1249, 116] on span "Gerar arquivo de retorno" at bounding box center [1258, 114] width 159 height 18
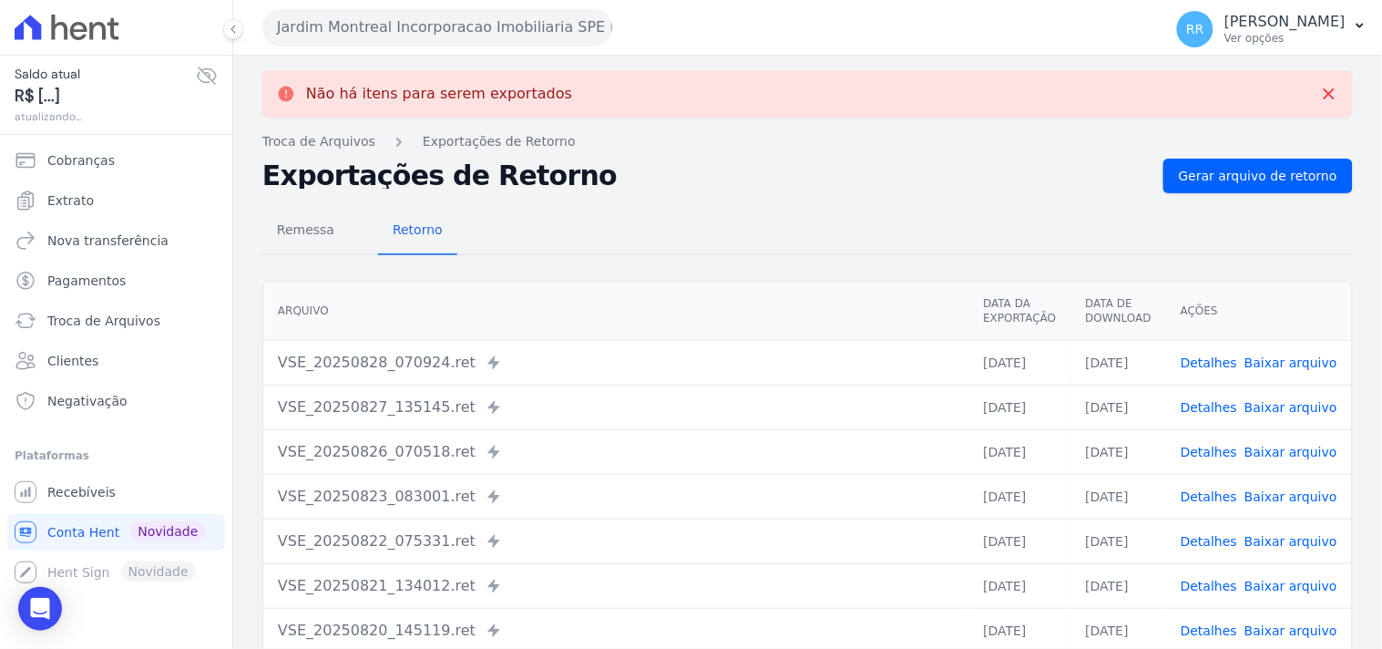
click at [385, 16] on button "Jardim Montreal Incorporacao Imobiliaria SPE LTDA" at bounding box center [437, 27] width 350 height 36
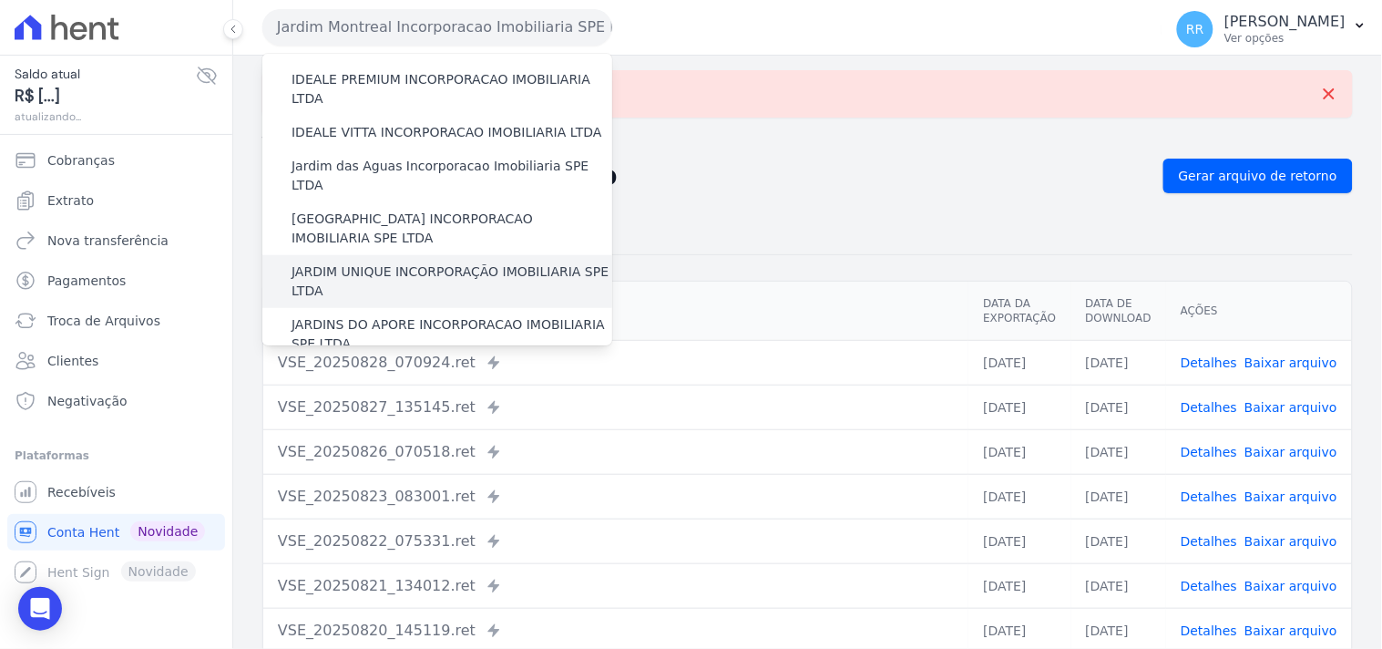
click at [374, 262] on label "JARDIM UNIQUE INCORPORAÇÃO IMOBILIARIA SPE LTDA" at bounding box center [452, 281] width 321 height 38
click at [0, 0] on input "JARDIM UNIQUE INCORPORAÇÃO IMOBILIARIA SPE LTDA" at bounding box center [0, 0] width 0 height 0
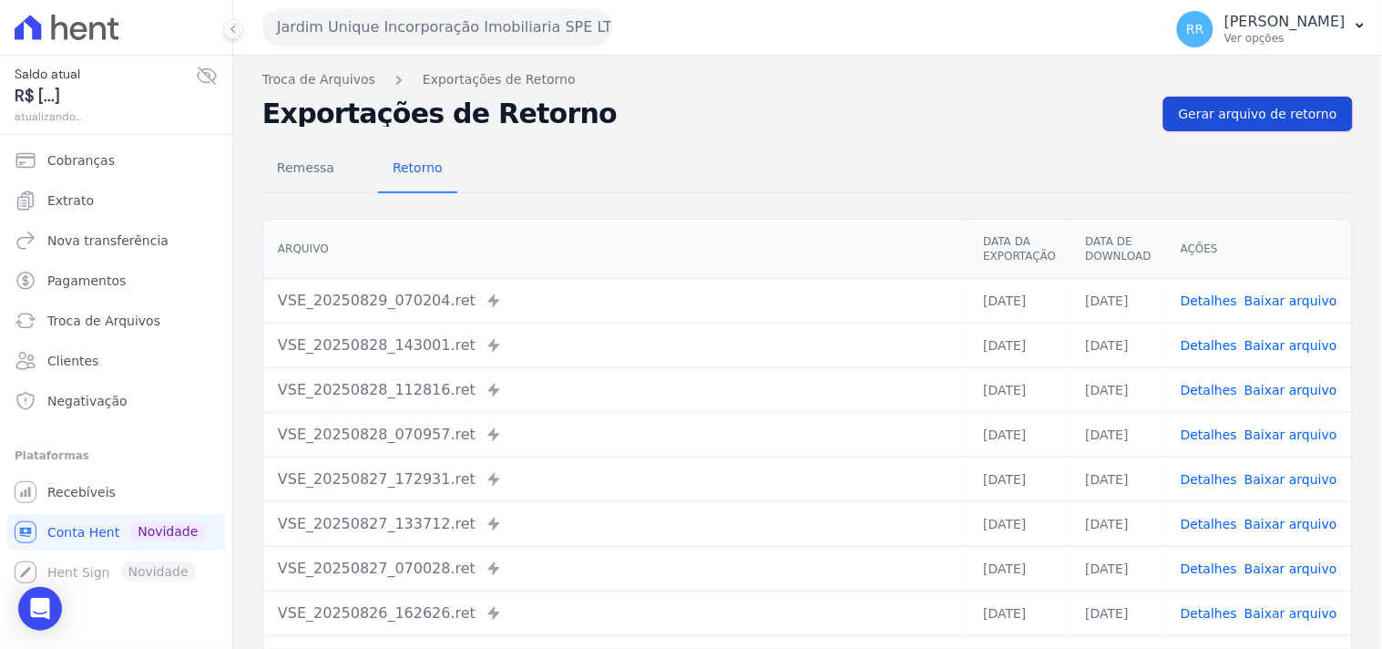
click at [1250, 108] on span "Gerar arquivo de retorno" at bounding box center [1258, 114] width 159 height 18
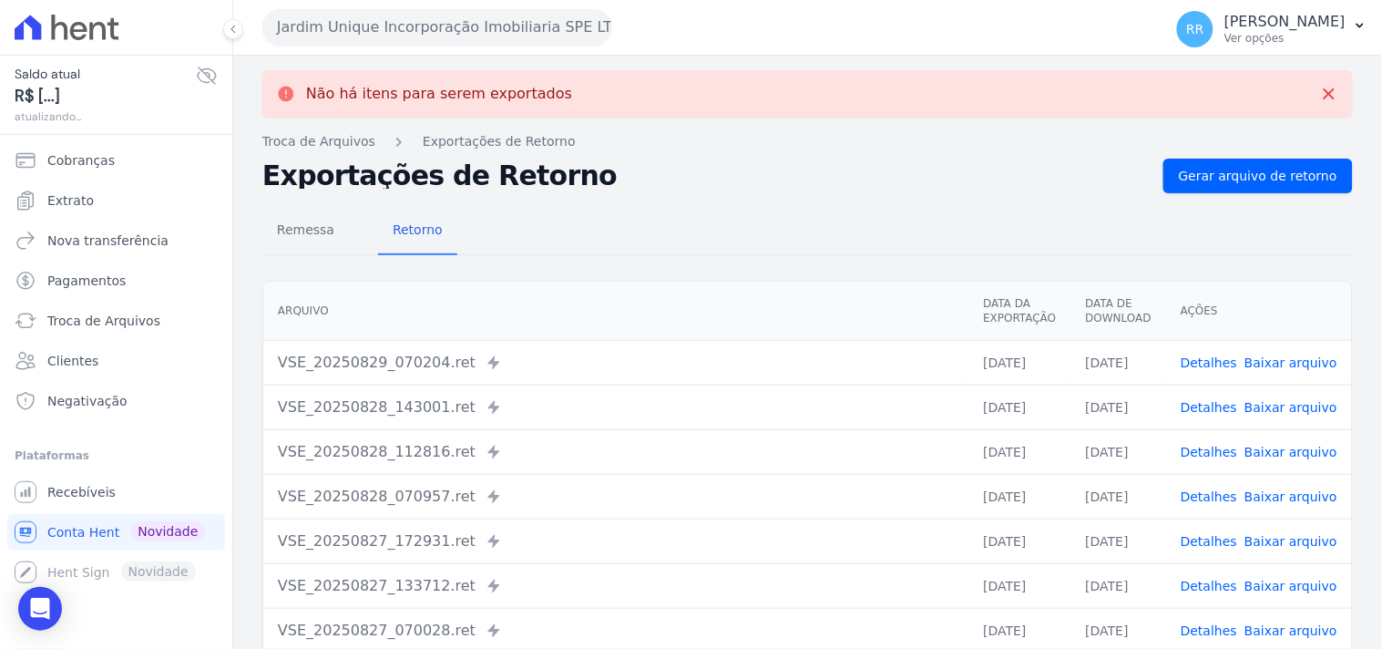
click at [517, 33] on button "Jardim Unique Incorporação Imobiliaria SPE LTDA" at bounding box center [437, 27] width 350 height 36
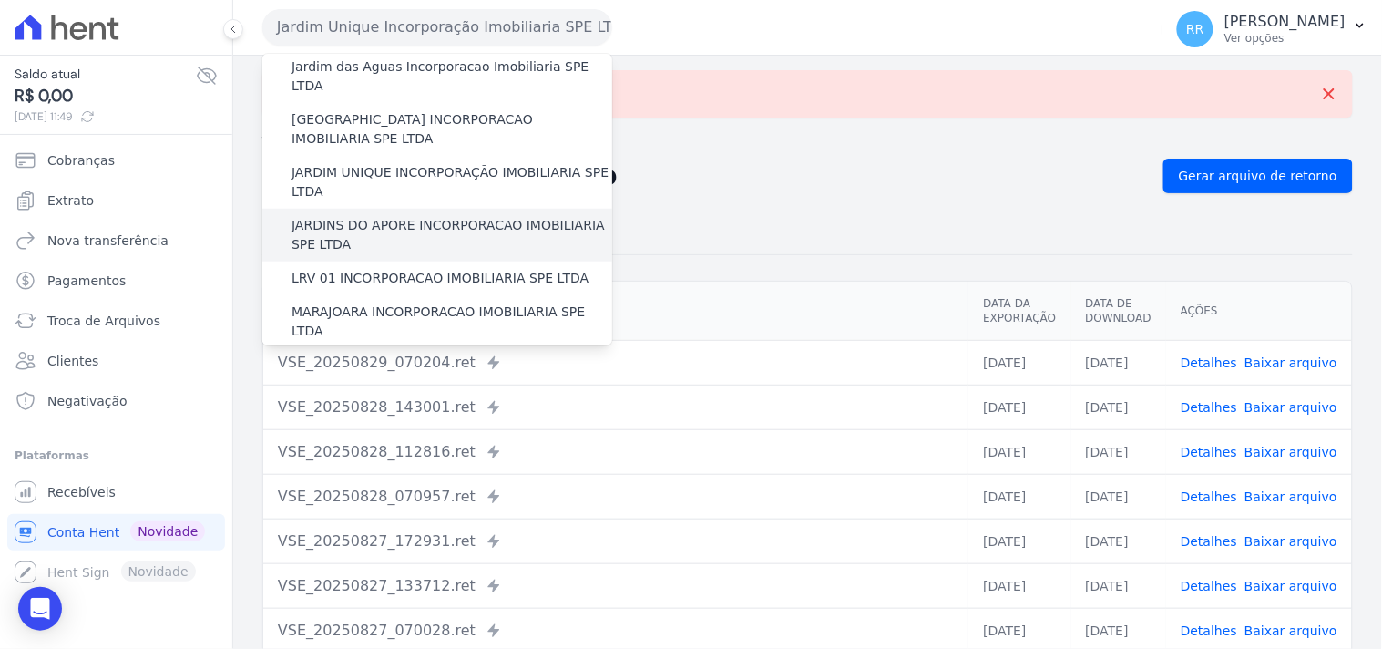
scroll to position [371, 0]
click at [424, 214] on label "JARDINS DO APORE INCORPORACAO IMOBILIARIA SPE LTDA" at bounding box center [452, 233] width 321 height 38
click at [0, 0] on input "JARDINS DO APORE INCORPORACAO IMOBILIARIA SPE LTDA" at bounding box center [0, 0] width 0 height 0
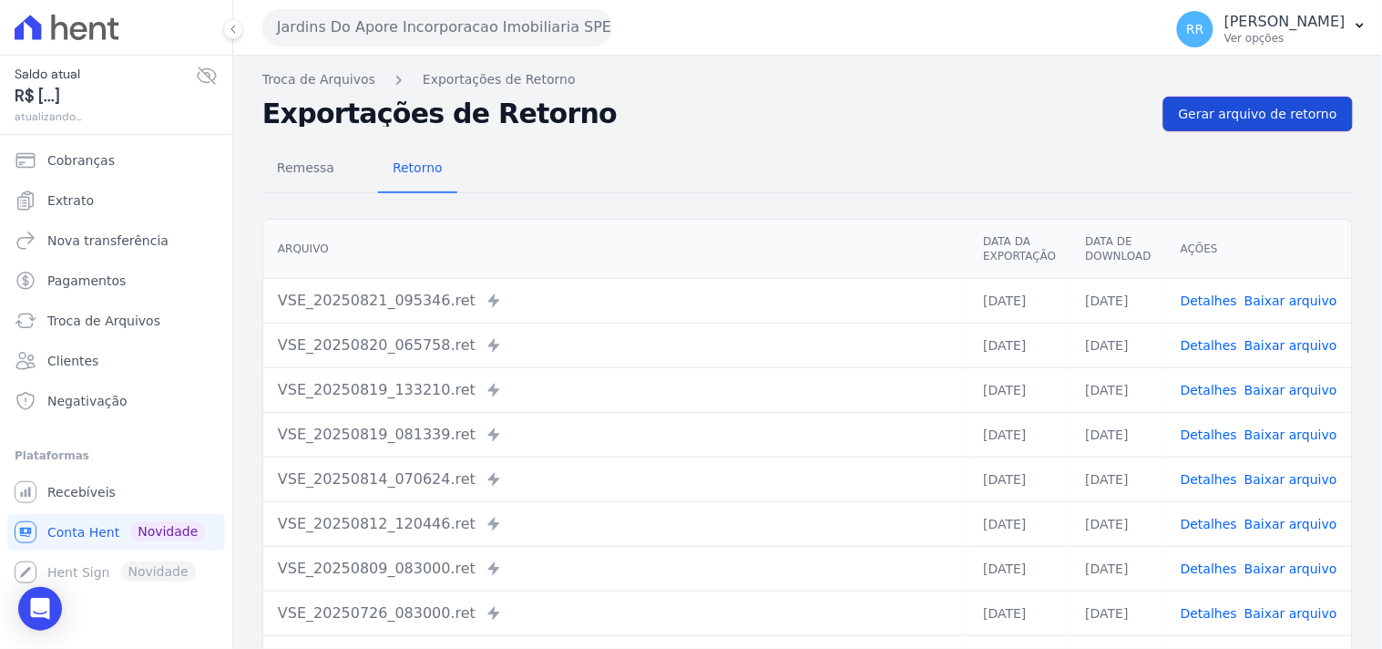
click at [1225, 129] on link "Gerar arquivo de retorno" at bounding box center [1258, 114] width 190 height 35
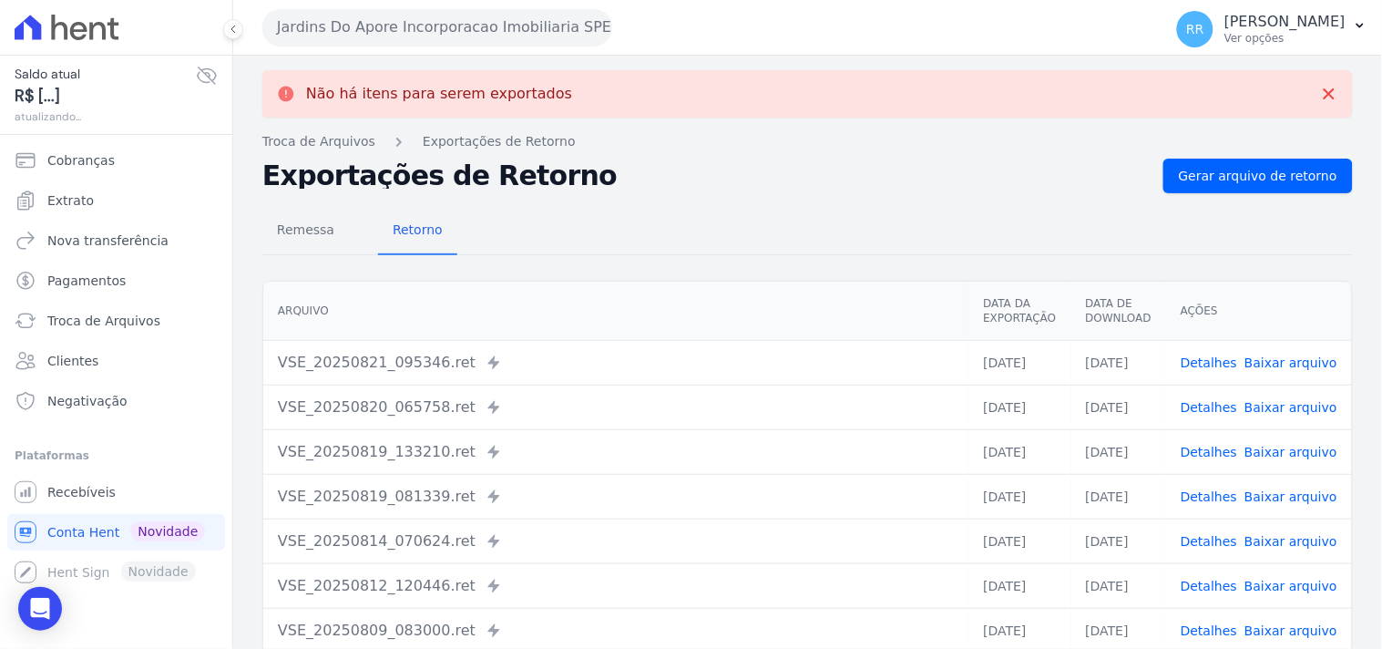
click at [341, 24] on button "Jardins Do Apore Incorporacao Imobiliaria SPE LTDA" at bounding box center [437, 27] width 350 height 36
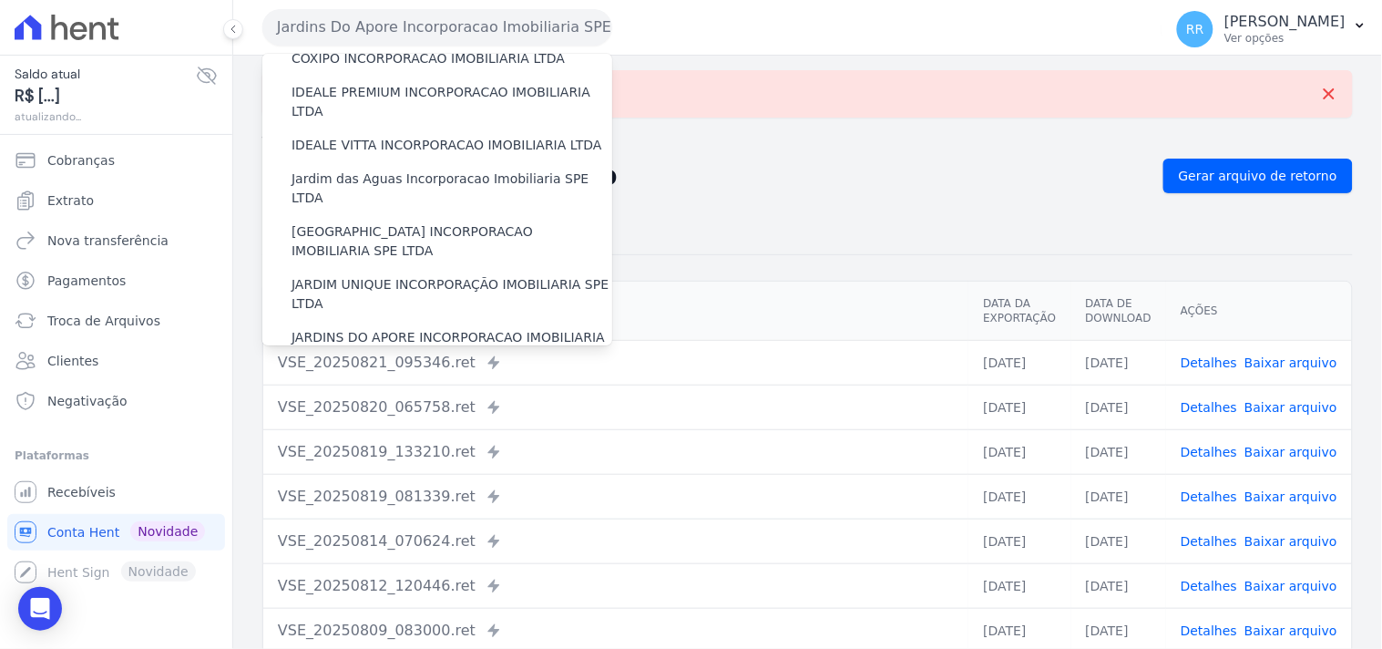
scroll to position [405, 0]
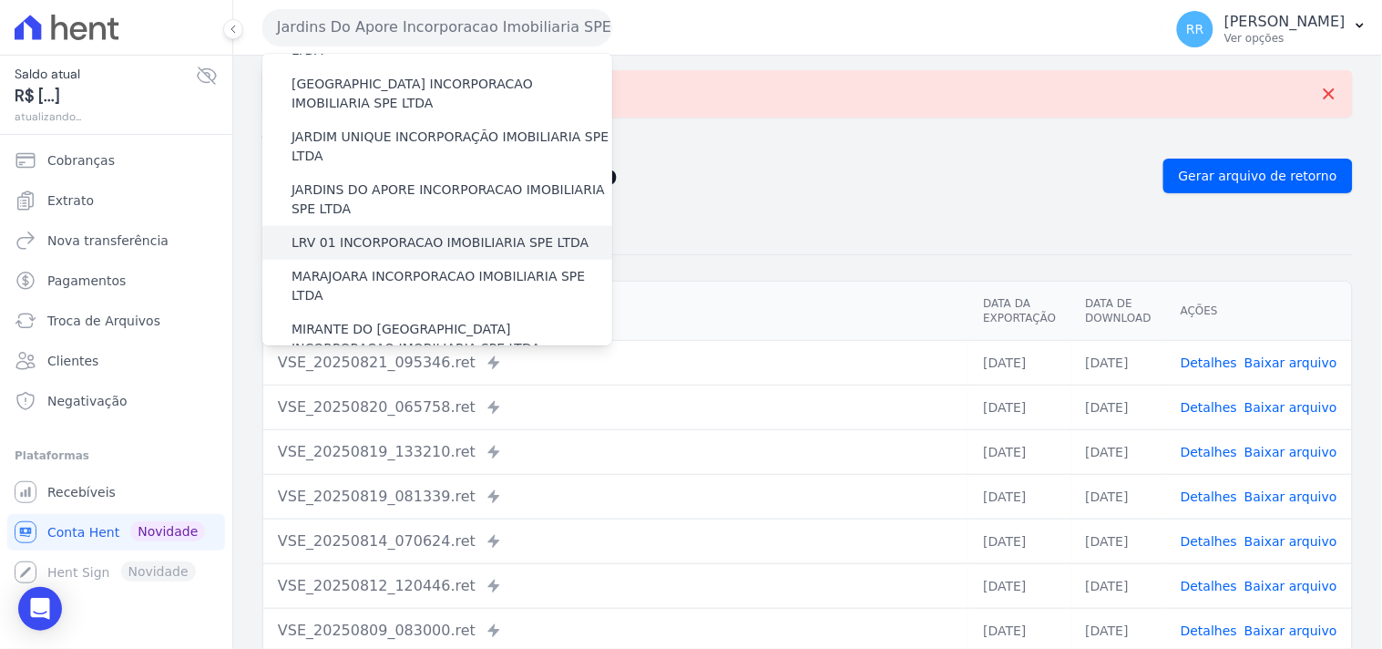
click at [393, 233] on label "LRV 01 INCORPORACAO IMOBILIARIA SPE LTDA" at bounding box center [440, 242] width 297 height 19
click at [0, 0] on input "LRV 01 INCORPORACAO IMOBILIARIA SPE LTDA" at bounding box center [0, 0] width 0 height 0
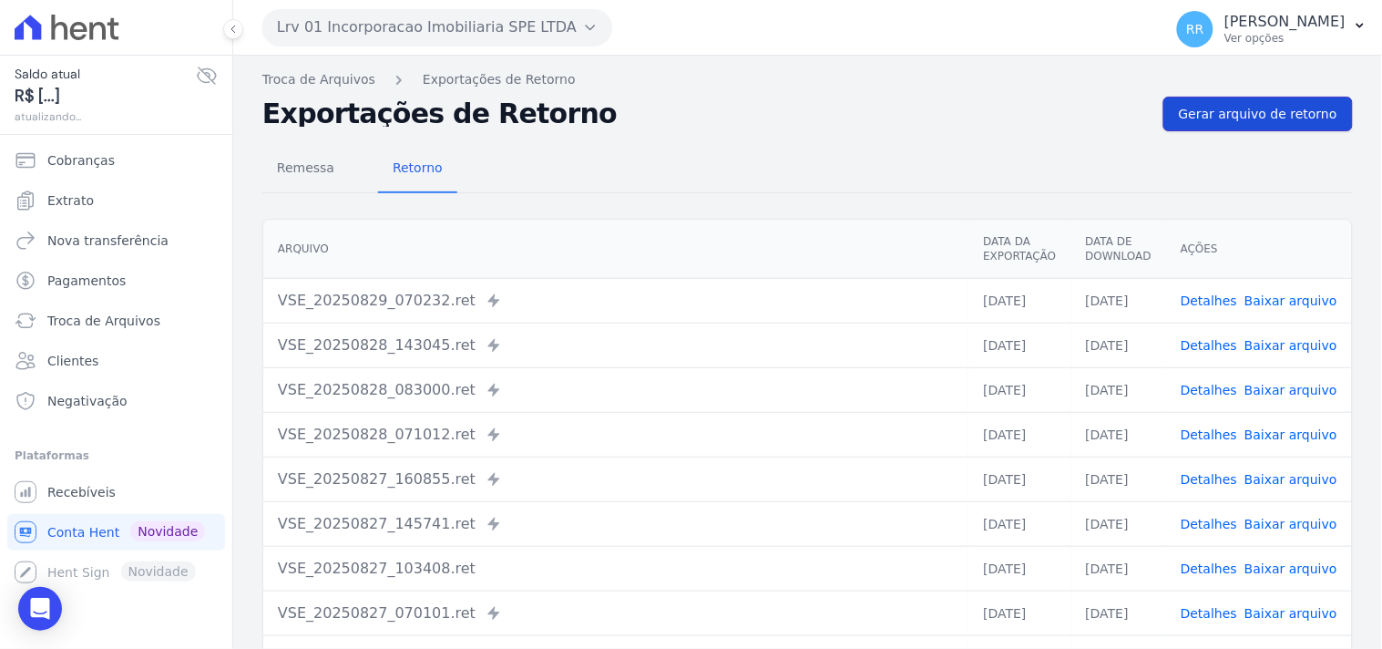
click at [1286, 97] on link "Gerar arquivo de retorno" at bounding box center [1258, 114] width 190 height 35
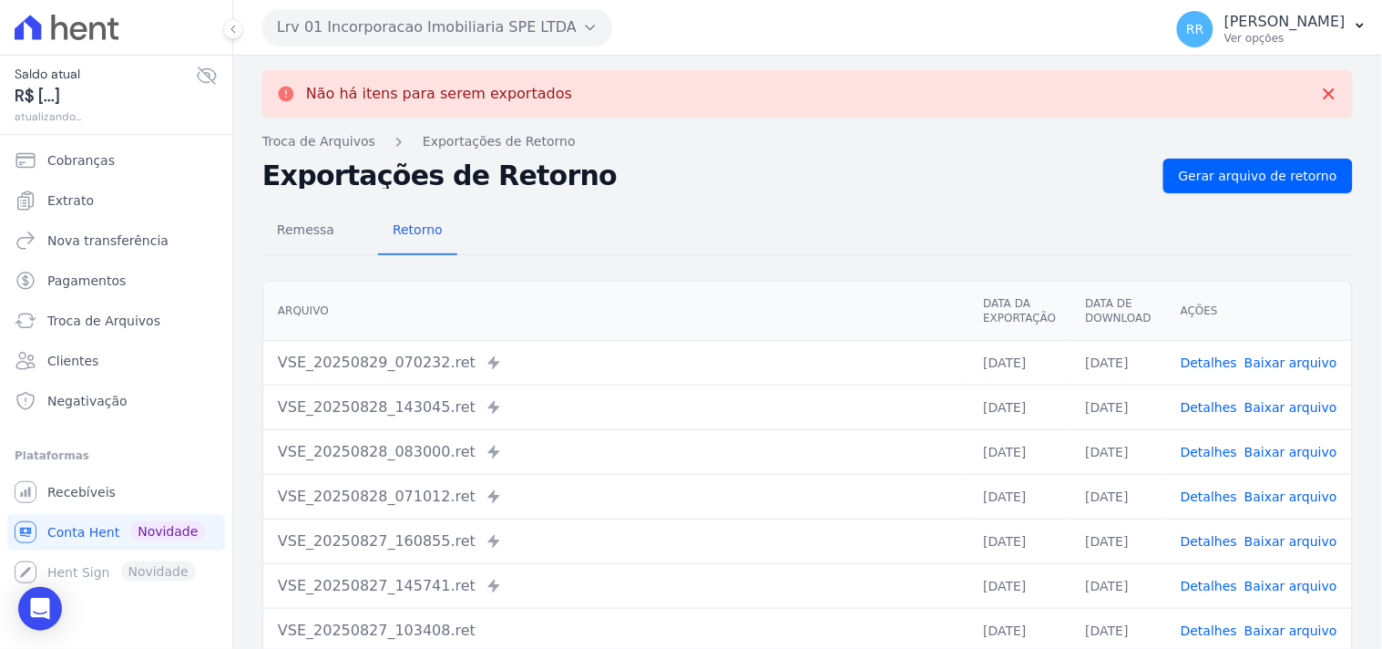
drag, startPoint x: 384, startPoint y: 23, endPoint x: 395, endPoint y: 53, distance: 32.0
click at [384, 23] on button "Lrv 01 Incorporacao Imobiliaria SPE LTDA" at bounding box center [437, 27] width 350 height 36
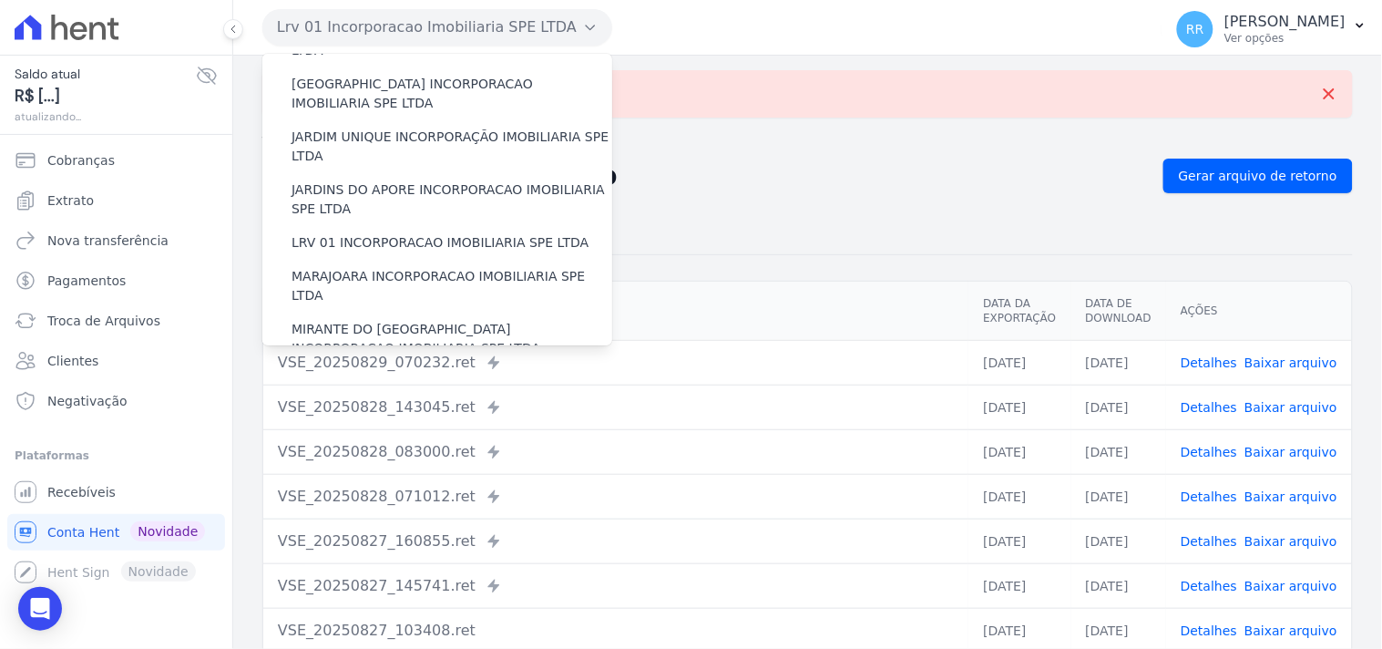
click at [383, 267] on label "MARAJOARA INCORPORACAO IMOBILIARIA SPE LTDA" at bounding box center [452, 286] width 321 height 38
click at [0, 0] on input "MARAJOARA INCORPORACAO IMOBILIARIA SPE LTDA" at bounding box center [0, 0] width 0 height 0
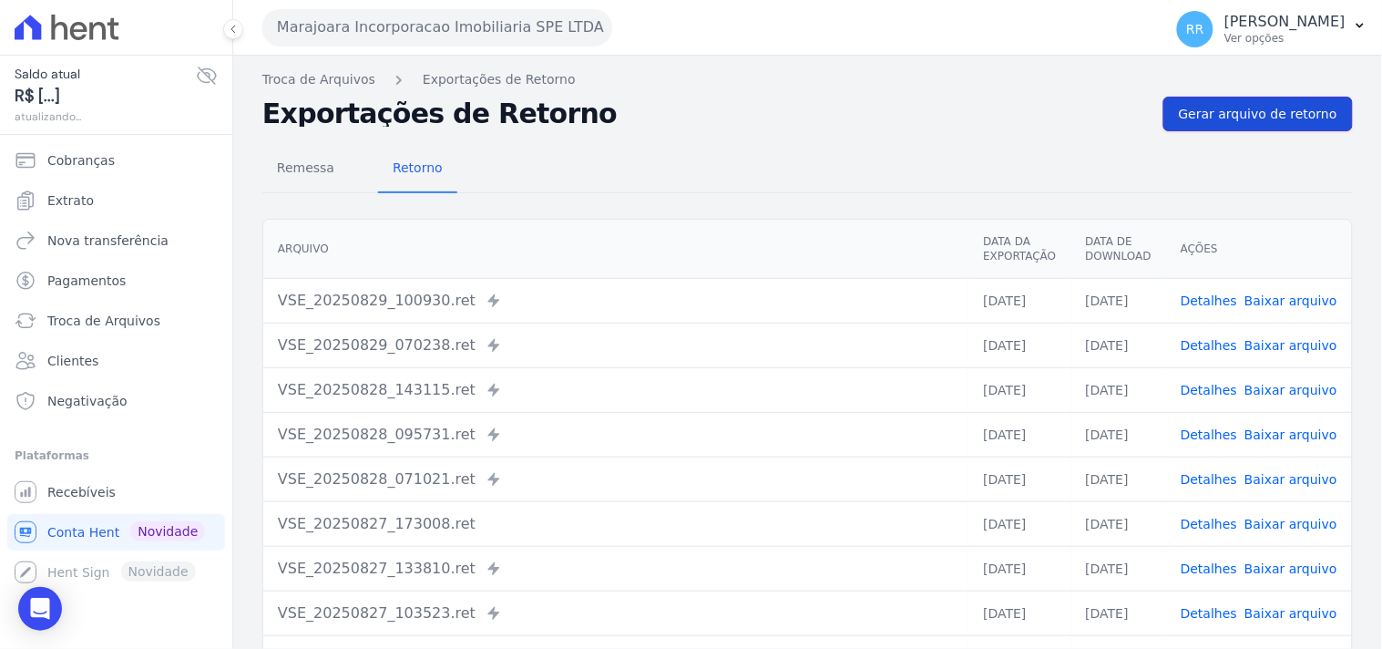
click at [1301, 106] on span "Gerar arquivo de retorno" at bounding box center [1258, 114] width 159 height 18
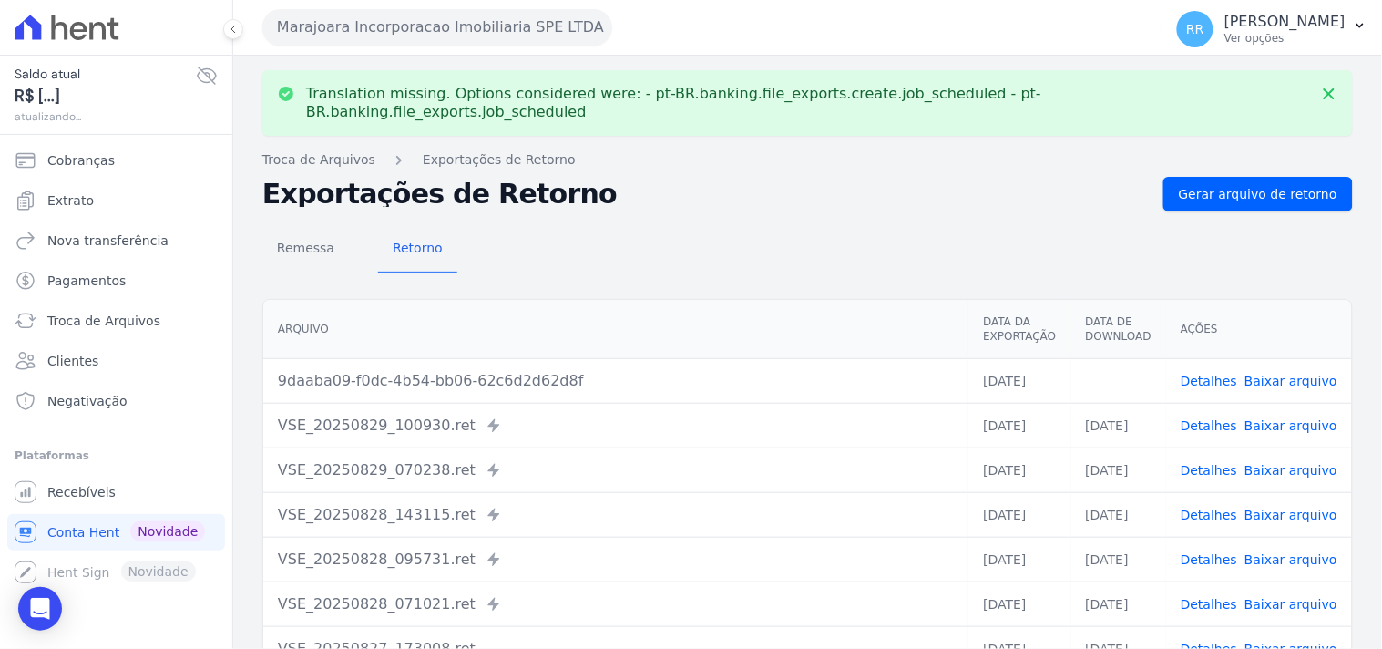
click at [1303, 374] on link "Baixar arquivo" at bounding box center [1291, 381] width 93 height 15
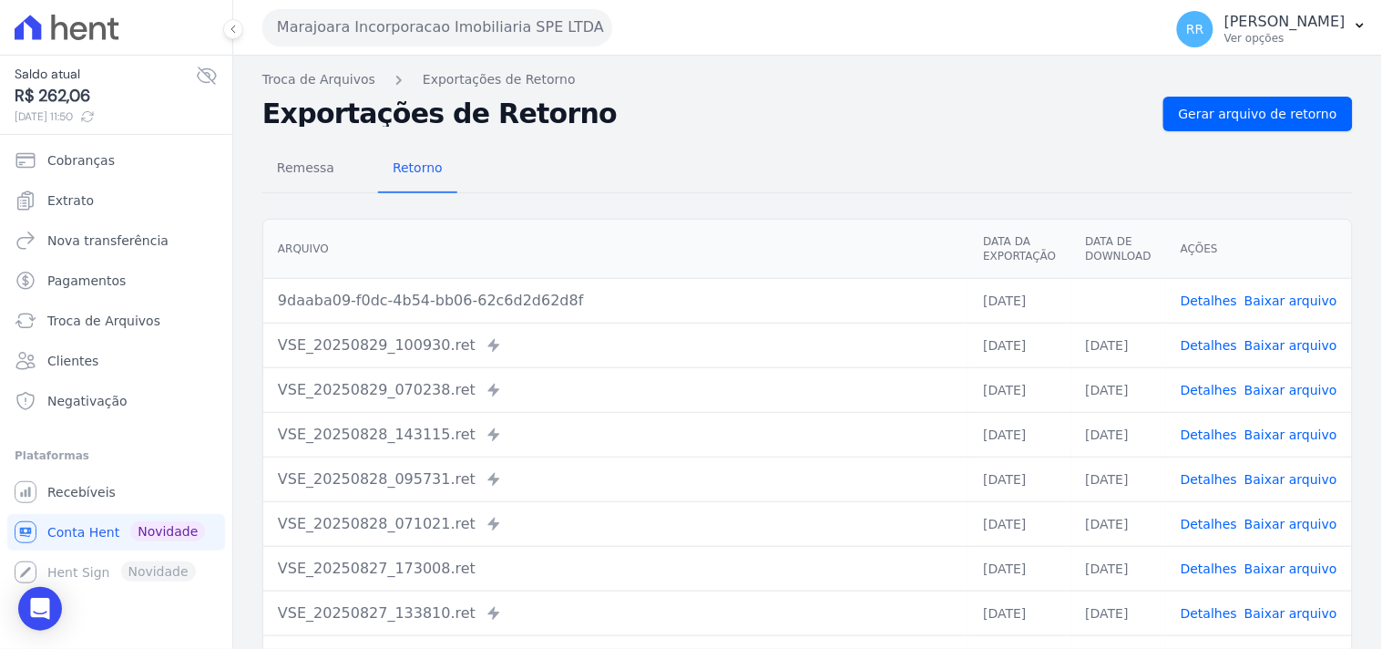
click at [617, 178] on div "Remessa Retorno" at bounding box center [807, 169] width 1091 height 47
click at [392, 26] on button "Marajoara Incorporacao Imobiliaria SPE LTDA" at bounding box center [437, 27] width 350 height 36
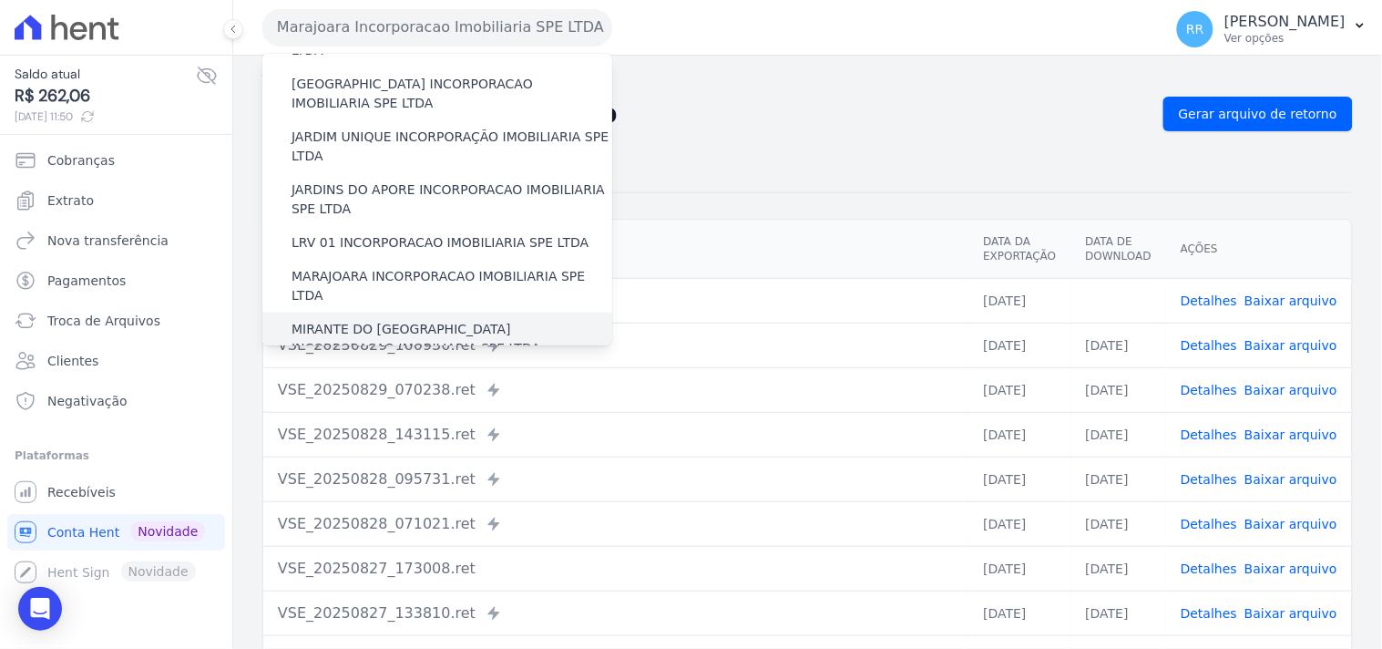
click at [342, 320] on label "MIRANTE DO [GEOGRAPHIC_DATA] INCORPORACAO IMOBILIARIA SPE LTDA" at bounding box center [452, 339] width 321 height 38
click at [0, 0] on input "MIRANTE DO [GEOGRAPHIC_DATA] INCORPORACAO IMOBILIARIA SPE LTDA" at bounding box center [0, 0] width 0 height 0
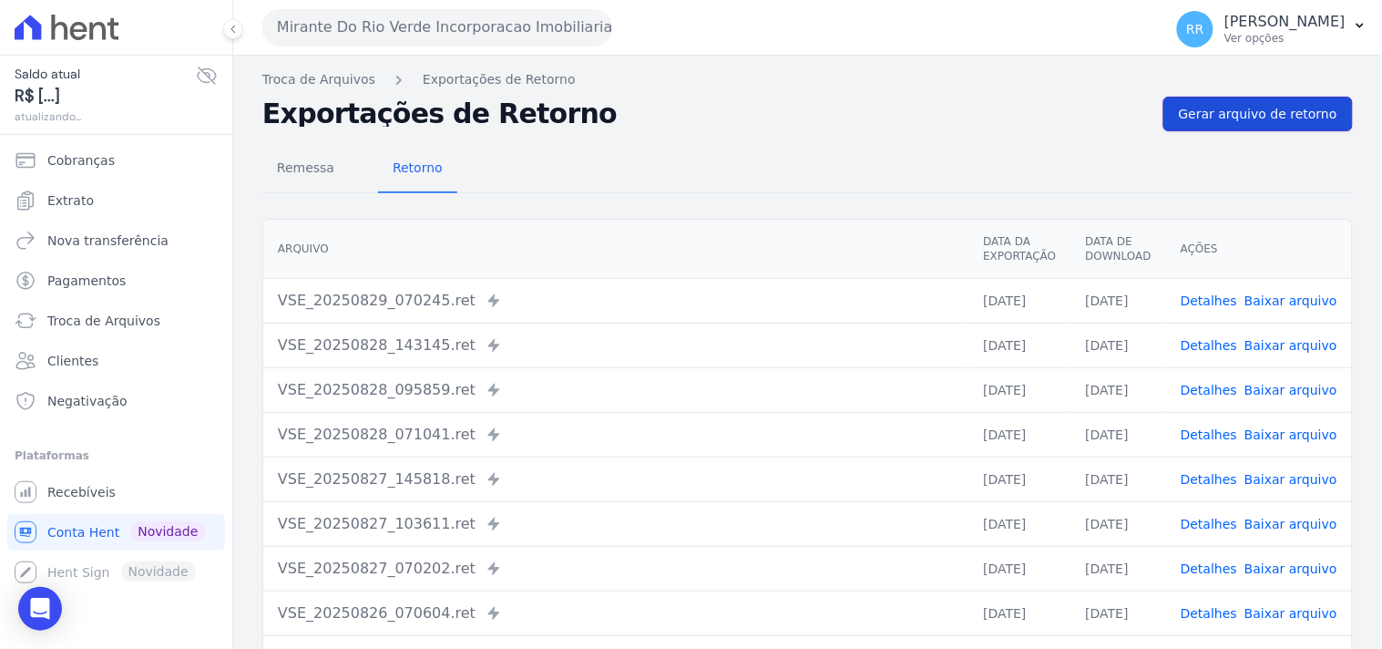
click at [1266, 115] on span "Gerar arquivo de retorno" at bounding box center [1258, 114] width 159 height 18
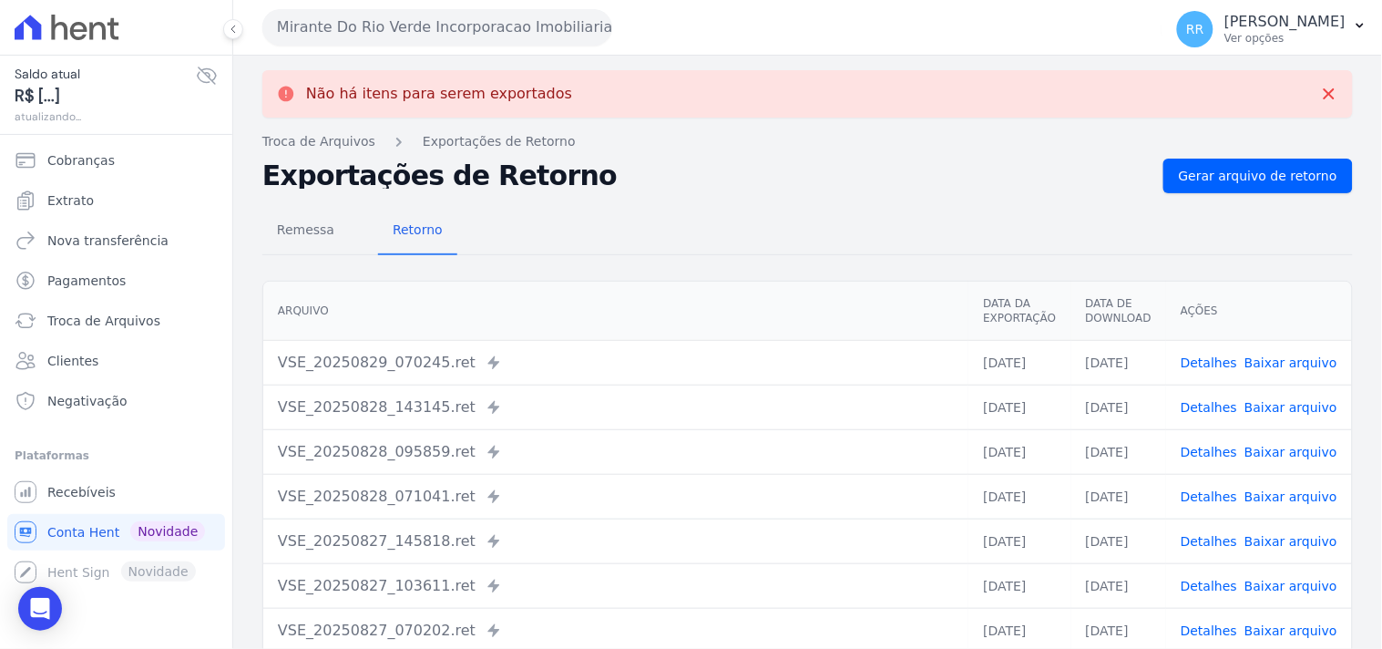
click at [347, 27] on button "Mirante Do Rio Verde Incorporacao Imobiliaria SPE LTDA" at bounding box center [437, 27] width 350 height 36
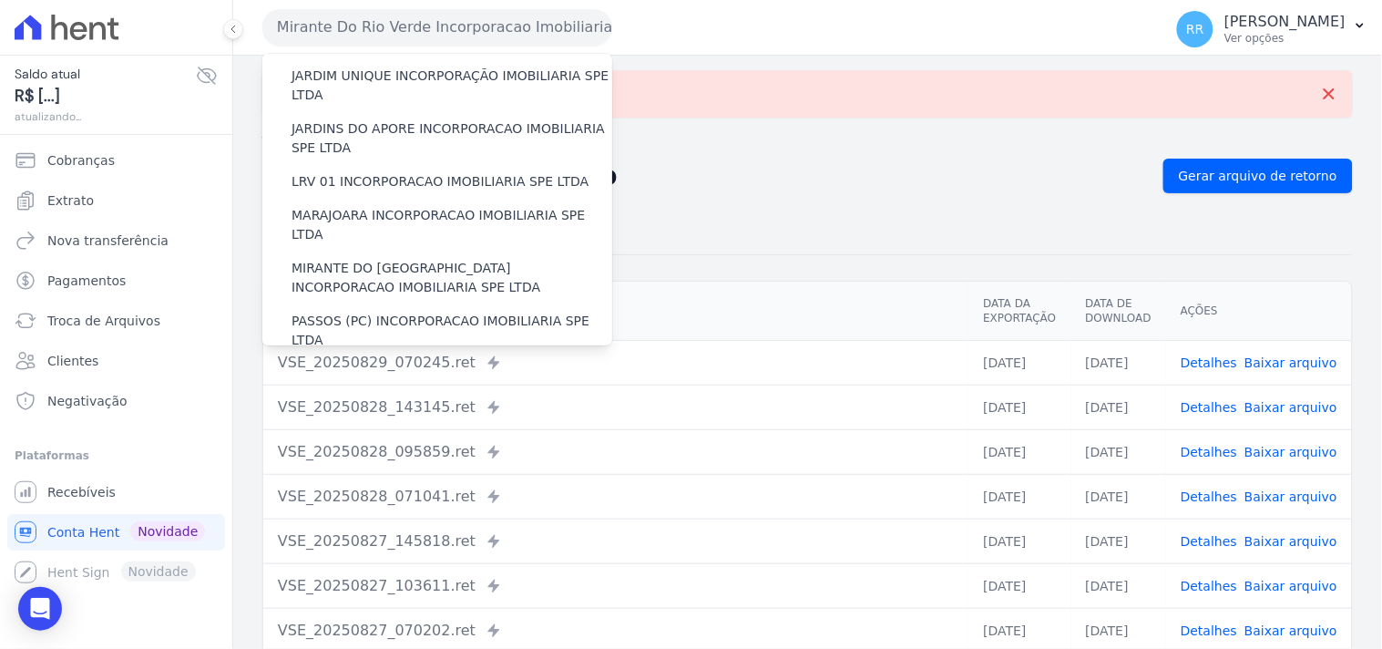
scroll to position [574, 0]
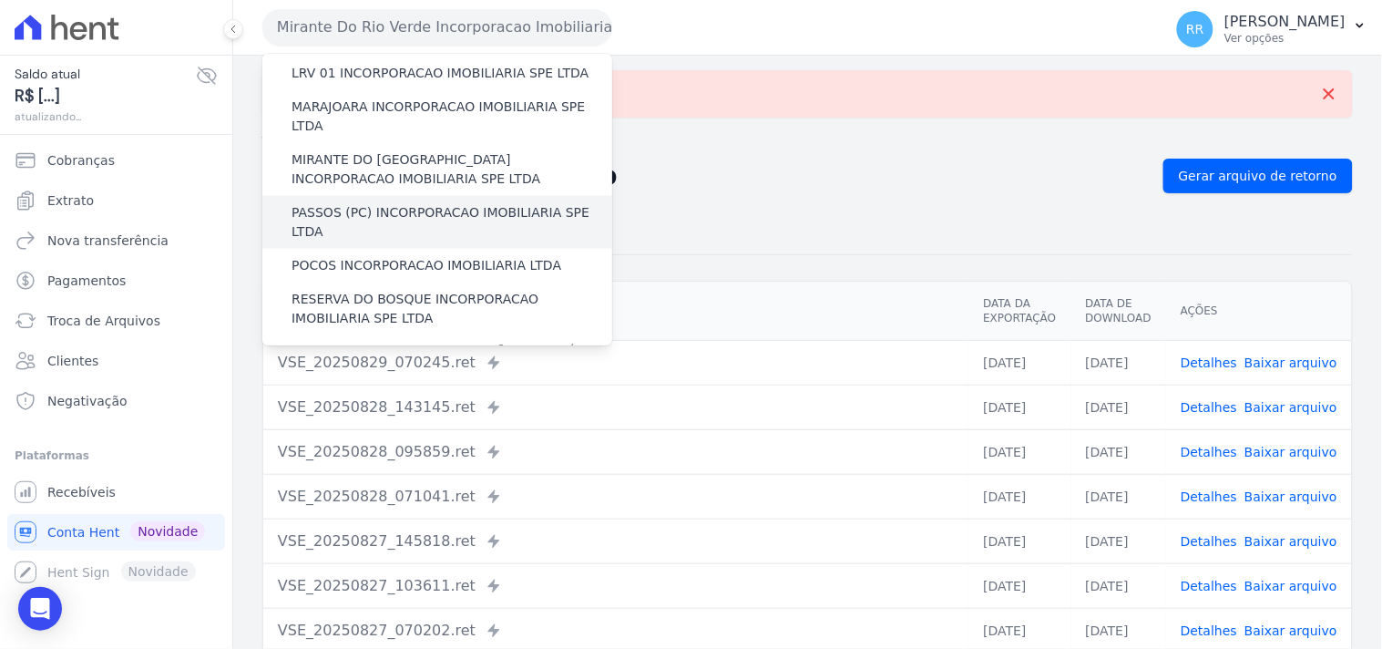
click at [370, 203] on label "PASSOS (PC) INCORPORACAO IMOBILIARIA SPE LTDA" at bounding box center [452, 222] width 321 height 38
click at [0, 0] on input "PASSOS (PC) INCORPORACAO IMOBILIARIA SPE LTDA" at bounding box center [0, 0] width 0 height 0
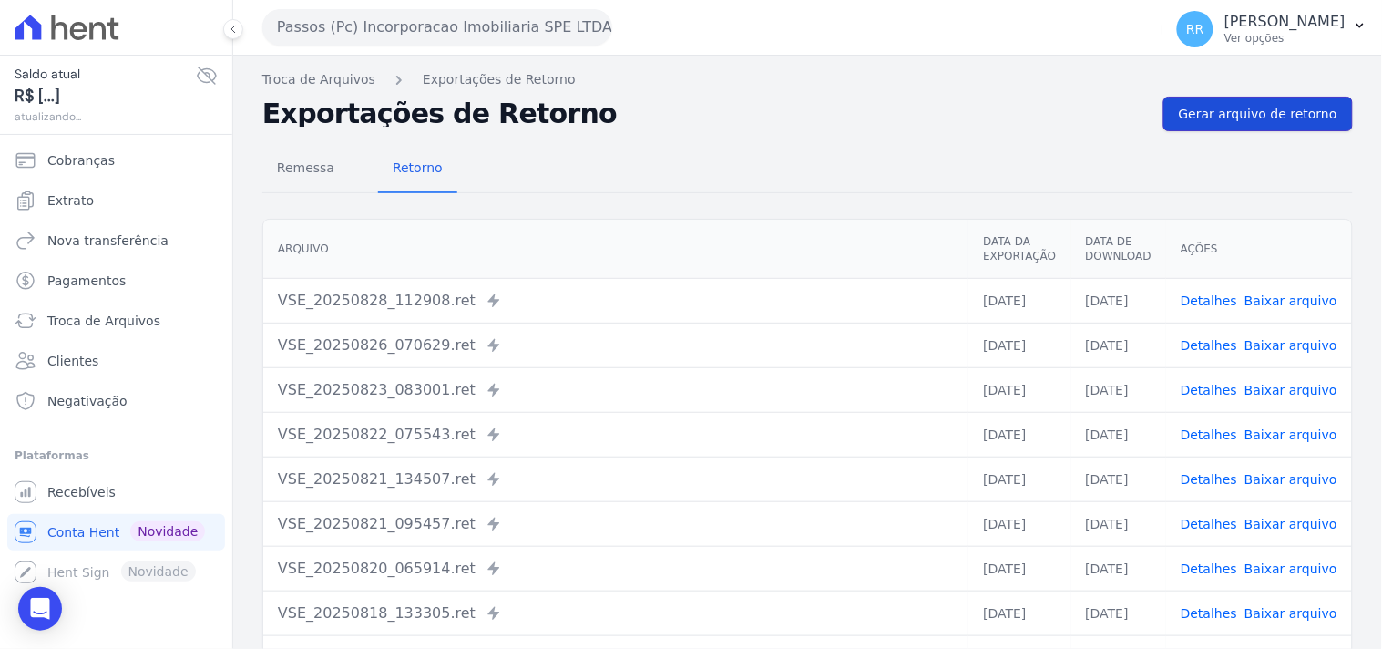
click at [1235, 125] on link "Gerar arquivo de retorno" at bounding box center [1258, 114] width 190 height 35
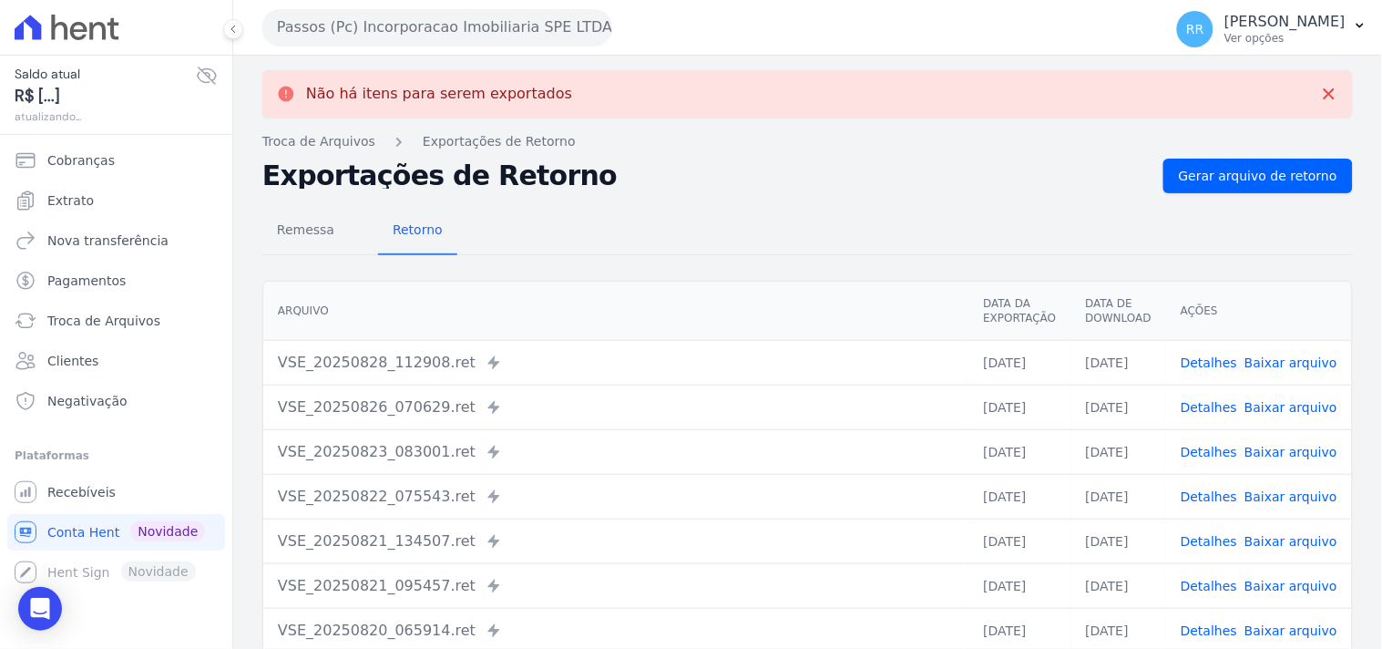
click at [354, 35] on button "Passos (Pc) Incorporacao Imobiliaria SPE LTDA" at bounding box center [437, 27] width 350 height 36
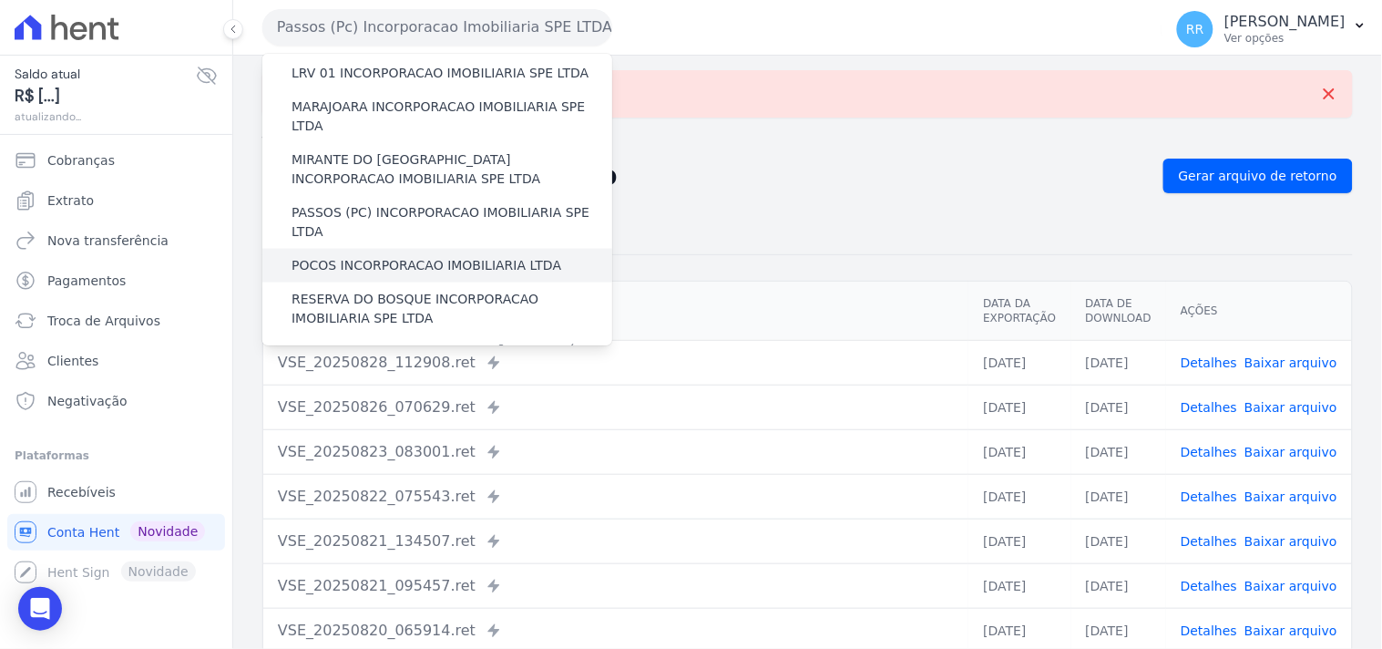
click at [393, 256] on label "POCOS INCORPORACAO IMOBILIARIA LTDA" at bounding box center [427, 265] width 270 height 19
click at [0, 0] on input "POCOS INCORPORACAO IMOBILIARIA LTDA" at bounding box center [0, 0] width 0 height 0
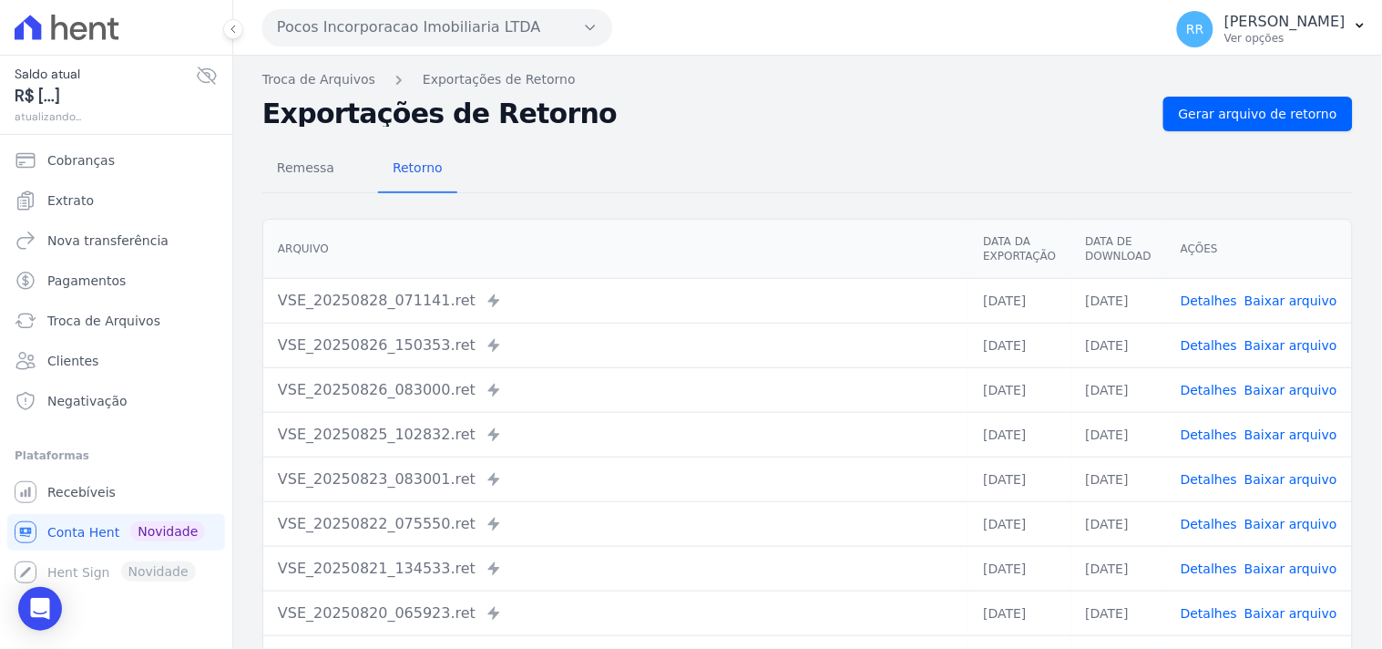
click at [1301, 131] on div "Remessa Retorno [GEOGRAPHIC_DATA] Data da Exportação Data de Download Ações VSE…" at bounding box center [807, 460] width 1091 height 659
click at [1313, 112] on span "Gerar arquivo de retorno" at bounding box center [1258, 114] width 159 height 18
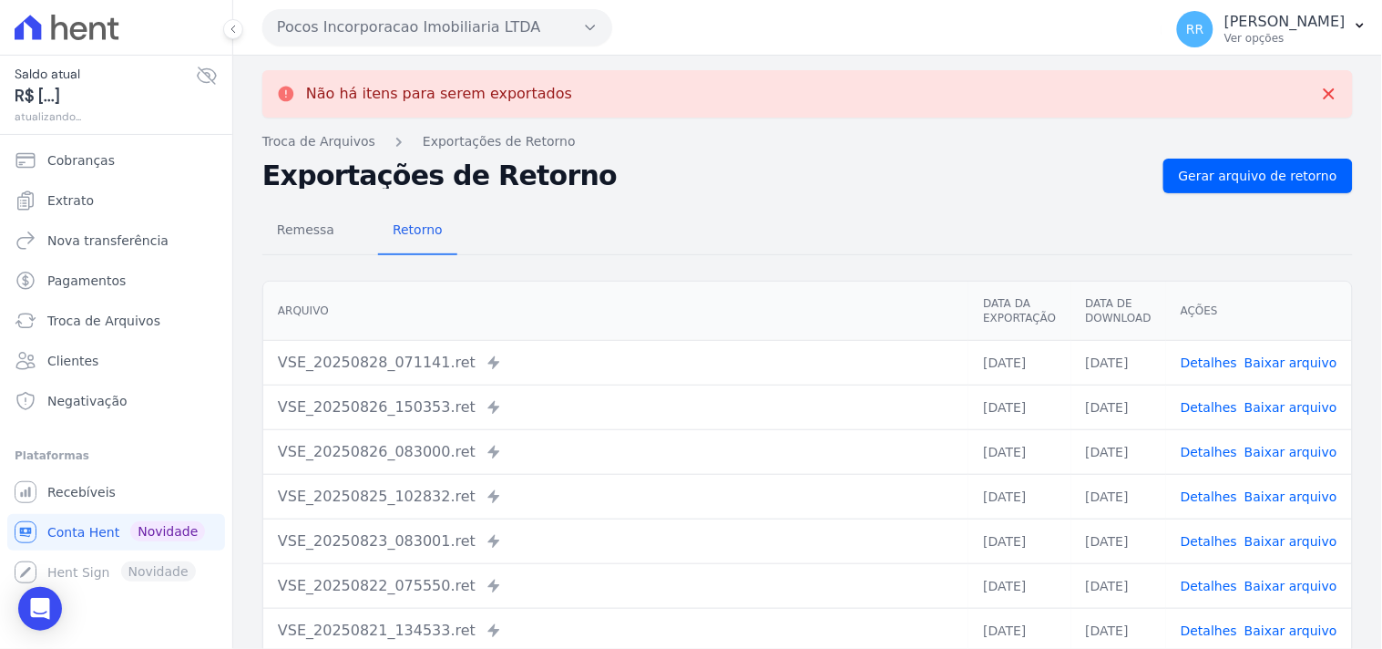
click at [329, 29] on button "Pocos Incorporacao Imobiliaria LTDA" at bounding box center [437, 27] width 350 height 36
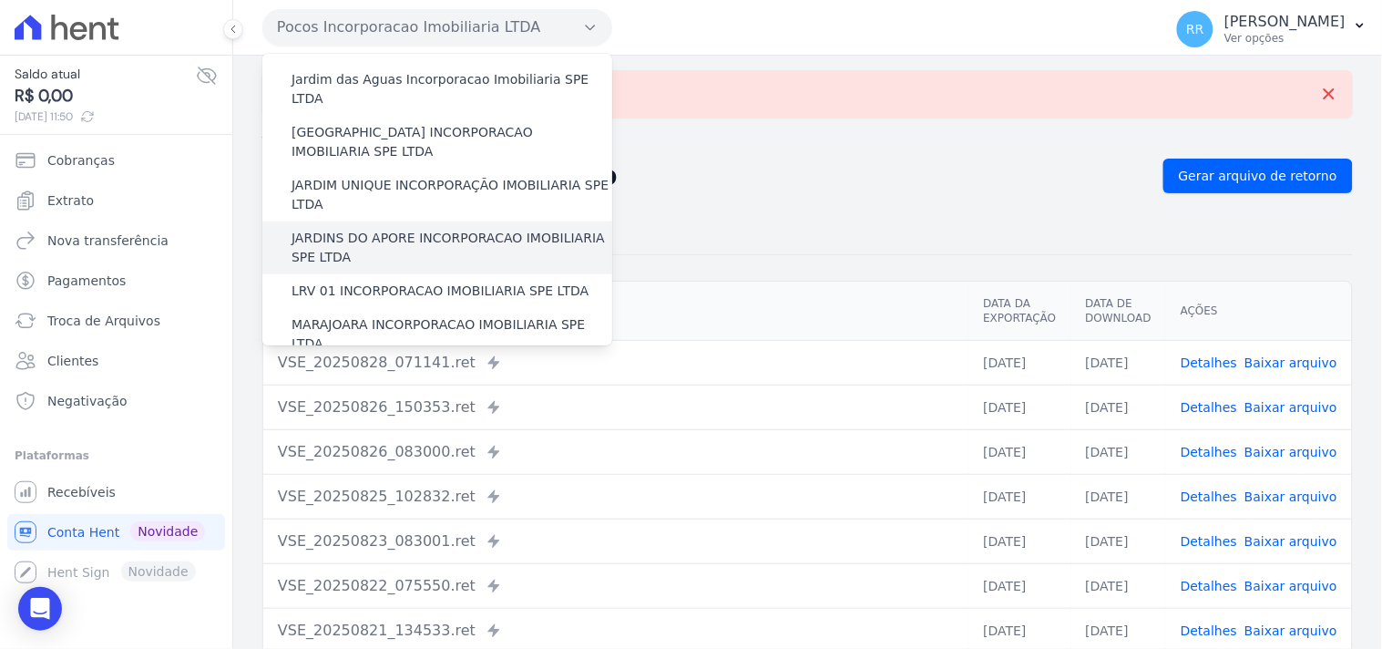
scroll to position [539, 0]
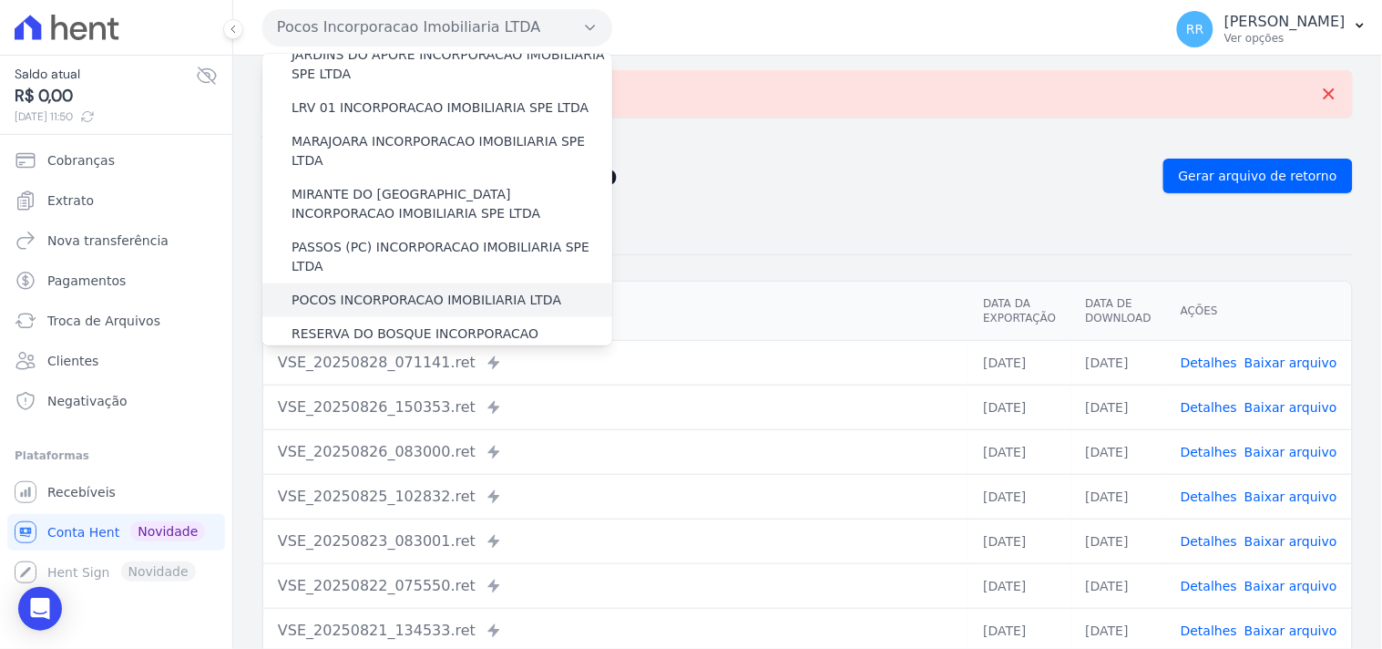
click at [366, 291] on label "POCOS INCORPORACAO IMOBILIARIA LTDA" at bounding box center [427, 300] width 270 height 19
click at [0, 0] on input "POCOS INCORPORACAO IMOBILIARIA LTDA" at bounding box center [0, 0] width 0 height 0
click at [358, 324] on label "RESERVA DO BOSQUE INCORPORACAO IMOBILIARIA SPE LTDA" at bounding box center [452, 343] width 321 height 38
click at [0, 0] on input "RESERVA DO BOSQUE INCORPORACAO IMOBILIARIA SPE LTDA" at bounding box center [0, 0] width 0 height 0
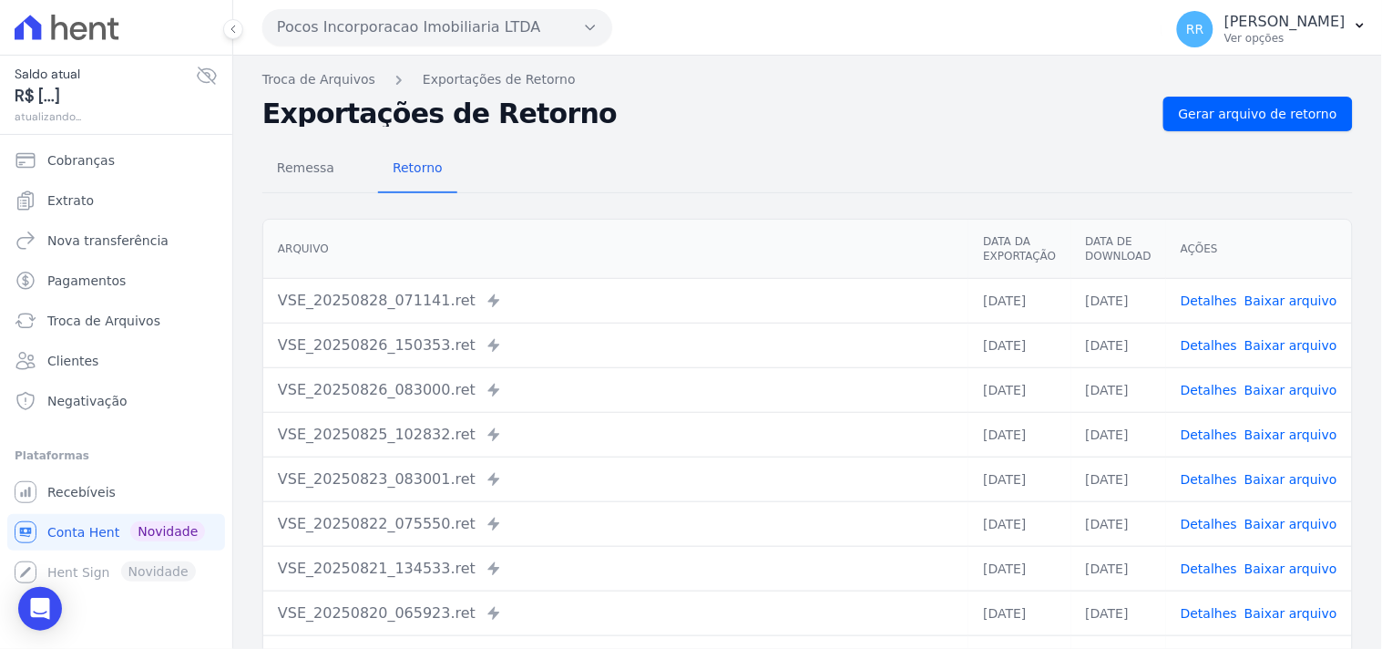
click at [435, 26] on button "Pocos Incorporacao Imobiliaria LTDA" at bounding box center [437, 27] width 350 height 36
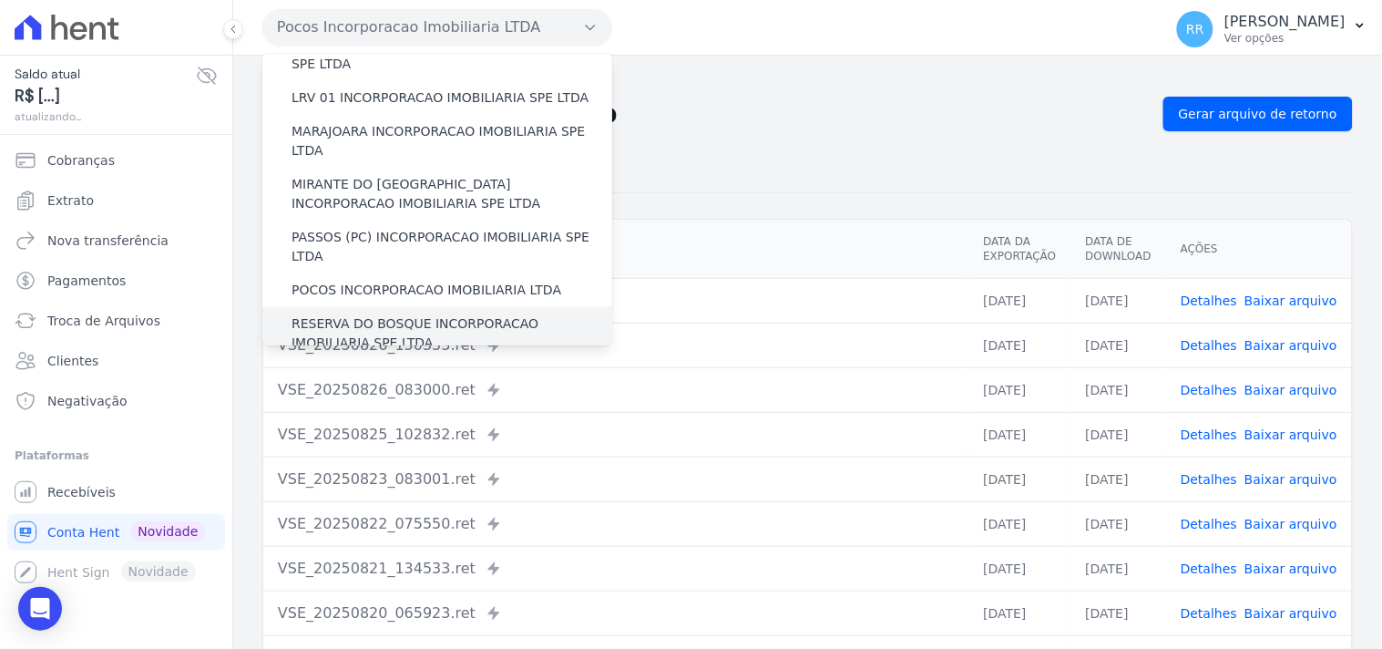
scroll to position [607, 0]
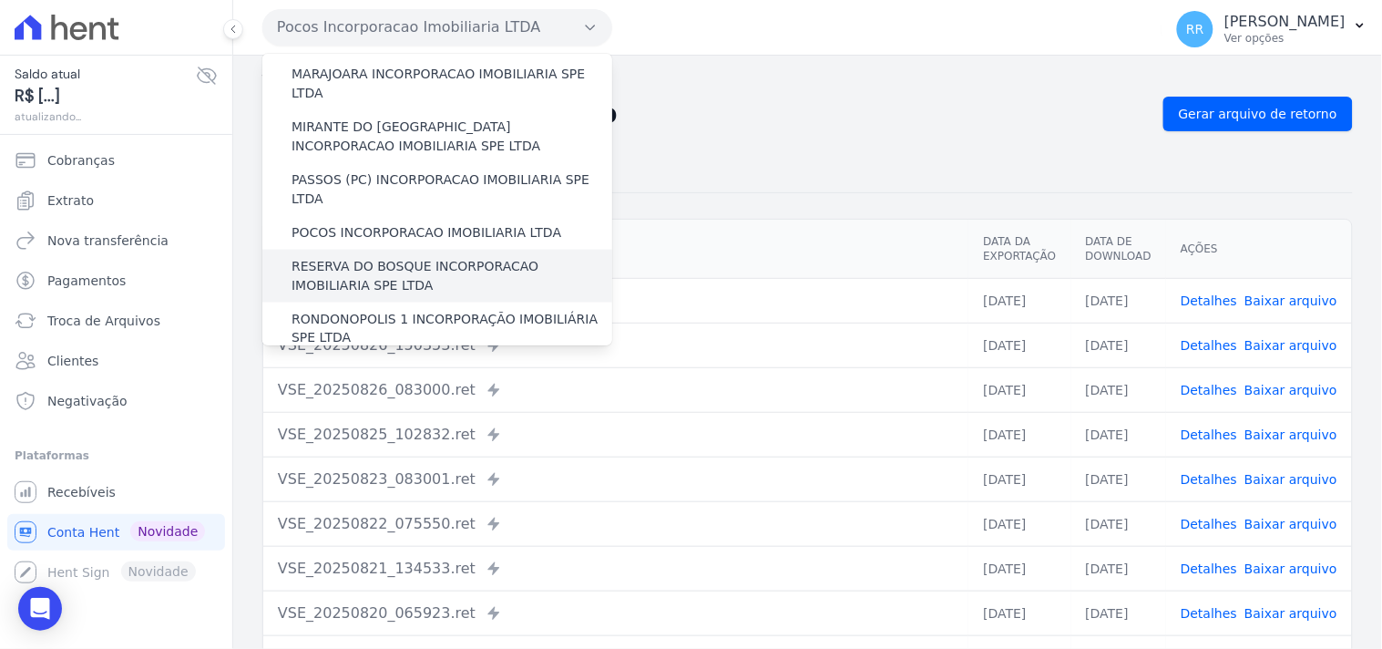
click at [411, 257] on label "RESERVA DO BOSQUE INCORPORACAO IMOBILIARIA SPE LTDA" at bounding box center [452, 276] width 321 height 38
click at [0, 0] on input "RESERVA DO BOSQUE INCORPORACAO IMOBILIARIA SPE LTDA" at bounding box center [0, 0] width 0 height 0
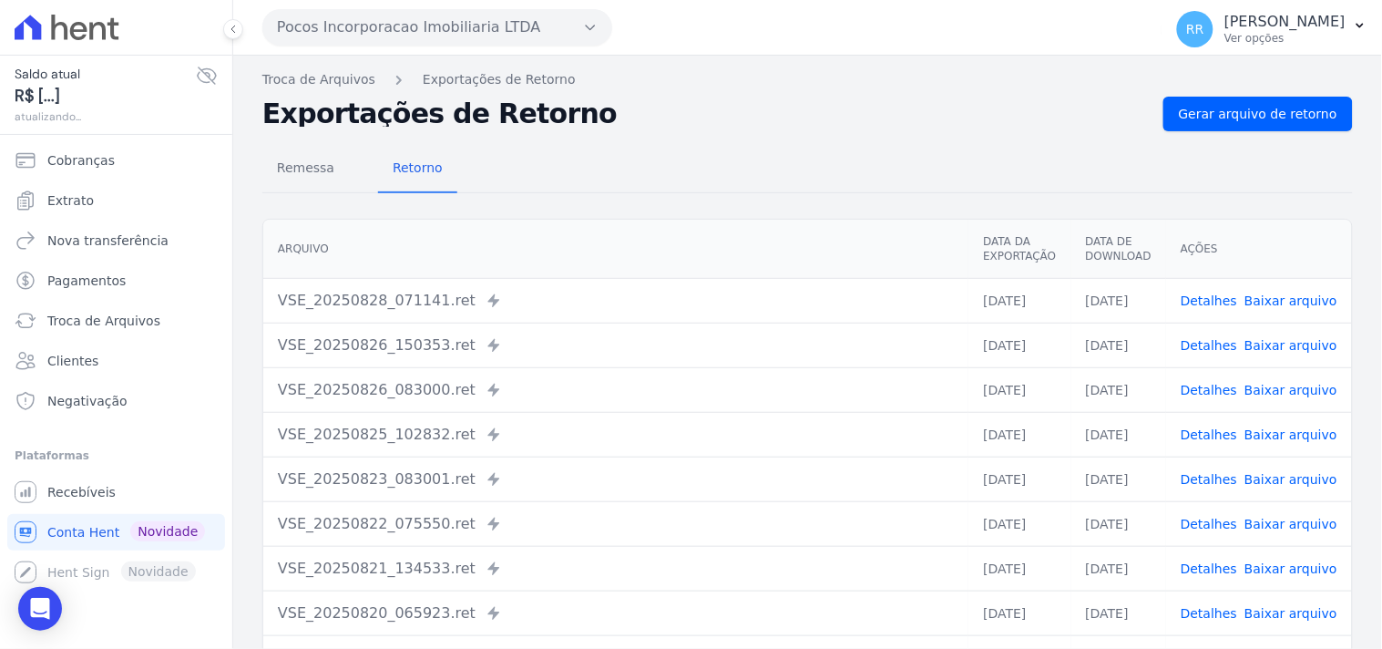
click at [1277, 89] on div "Troca de Arquivos Exportações de Retorno Exportações de Retorno Gerar arquivo d…" at bounding box center [807, 430] width 1149 height 749
click at [1276, 122] on span "Gerar arquivo de retorno" at bounding box center [1258, 114] width 159 height 18
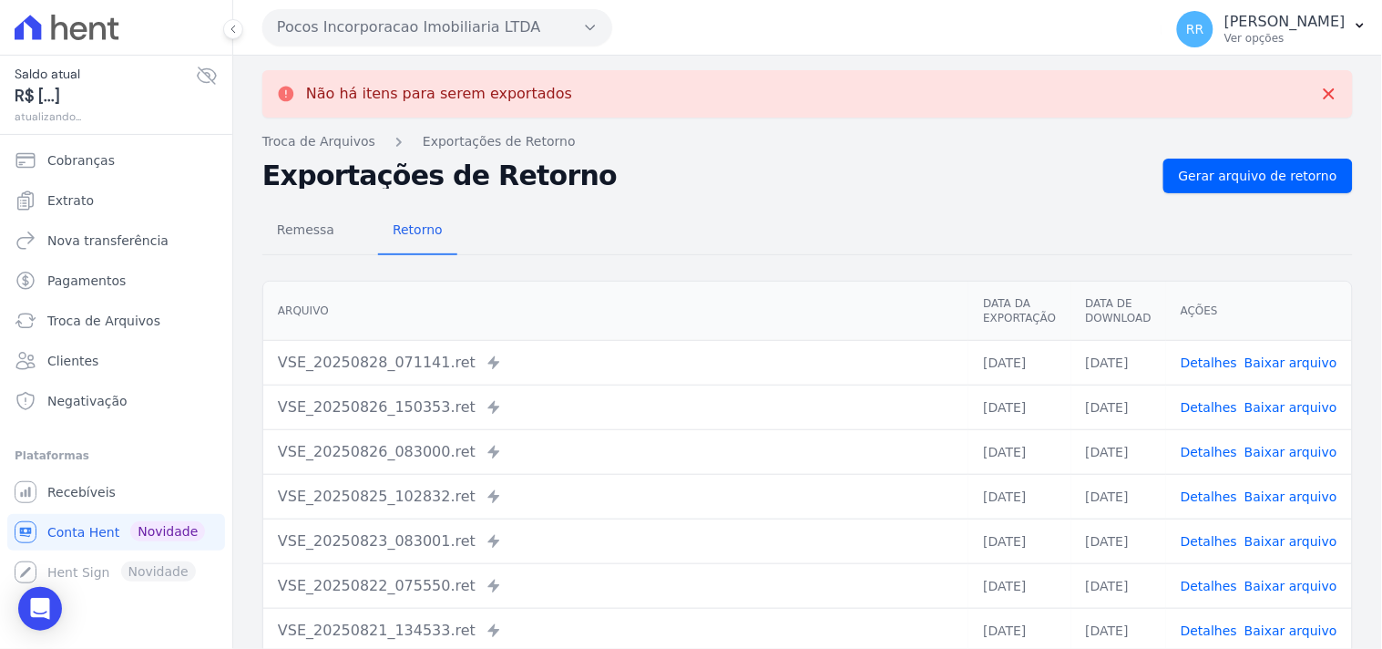
click at [370, 23] on button "Pocos Incorporacao Imobiliaria LTDA" at bounding box center [437, 27] width 350 height 36
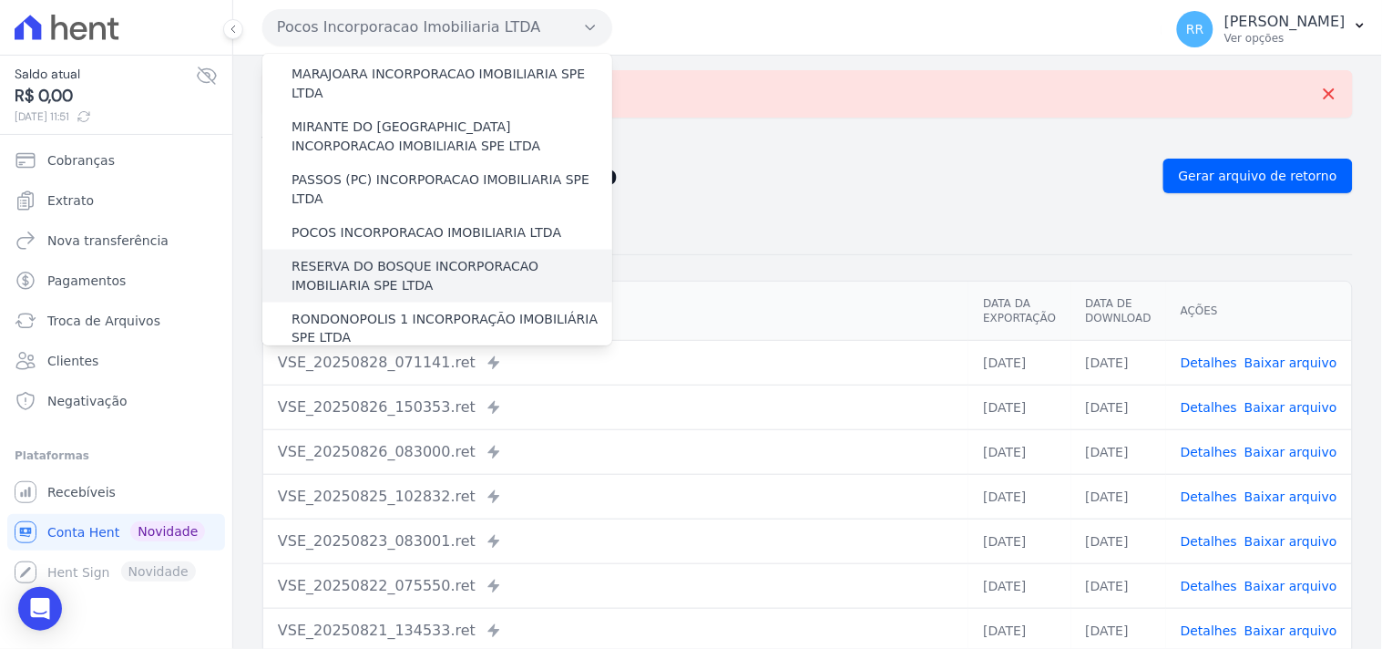
click at [372, 257] on label "RESERVA DO BOSQUE INCORPORACAO IMOBILIARIA SPE LTDA" at bounding box center [452, 276] width 321 height 38
click at [0, 0] on input "RESERVA DO BOSQUE INCORPORACAO IMOBILIARIA SPE LTDA" at bounding box center [0, 0] width 0 height 0
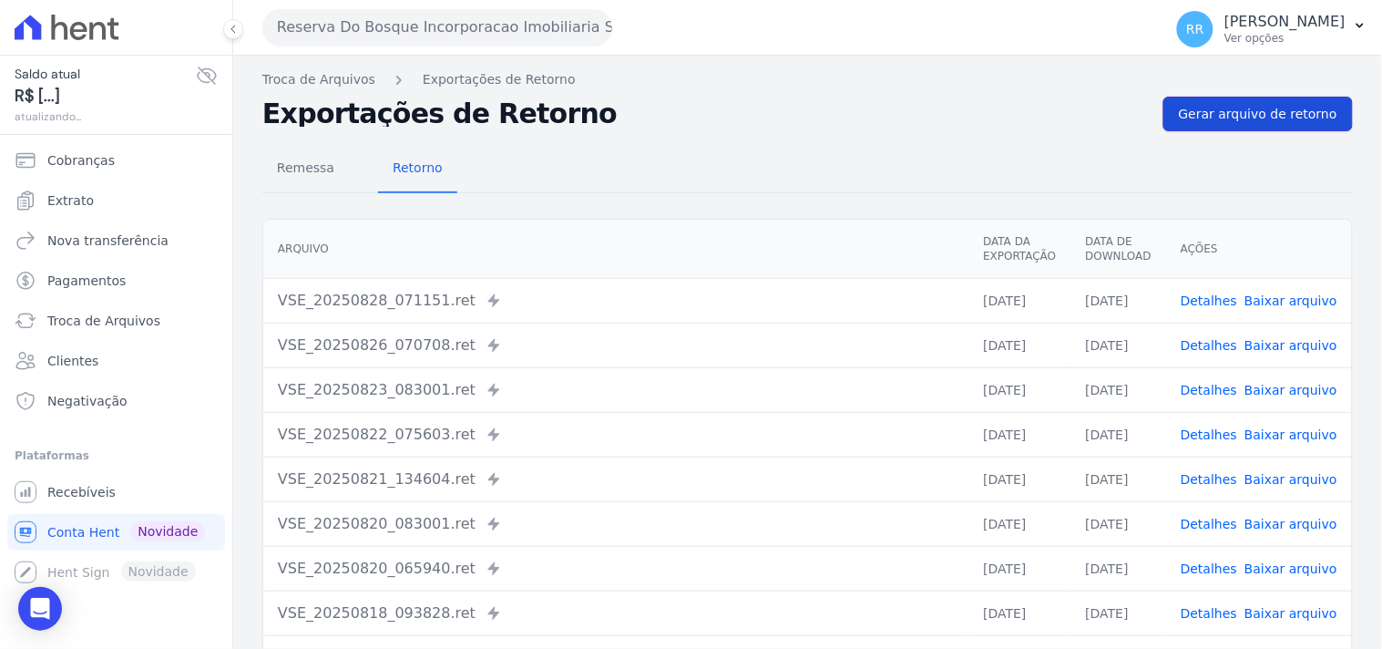
click at [1266, 101] on link "Gerar arquivo de retorno" at bounding box center [1258, 114] width 190 height 35
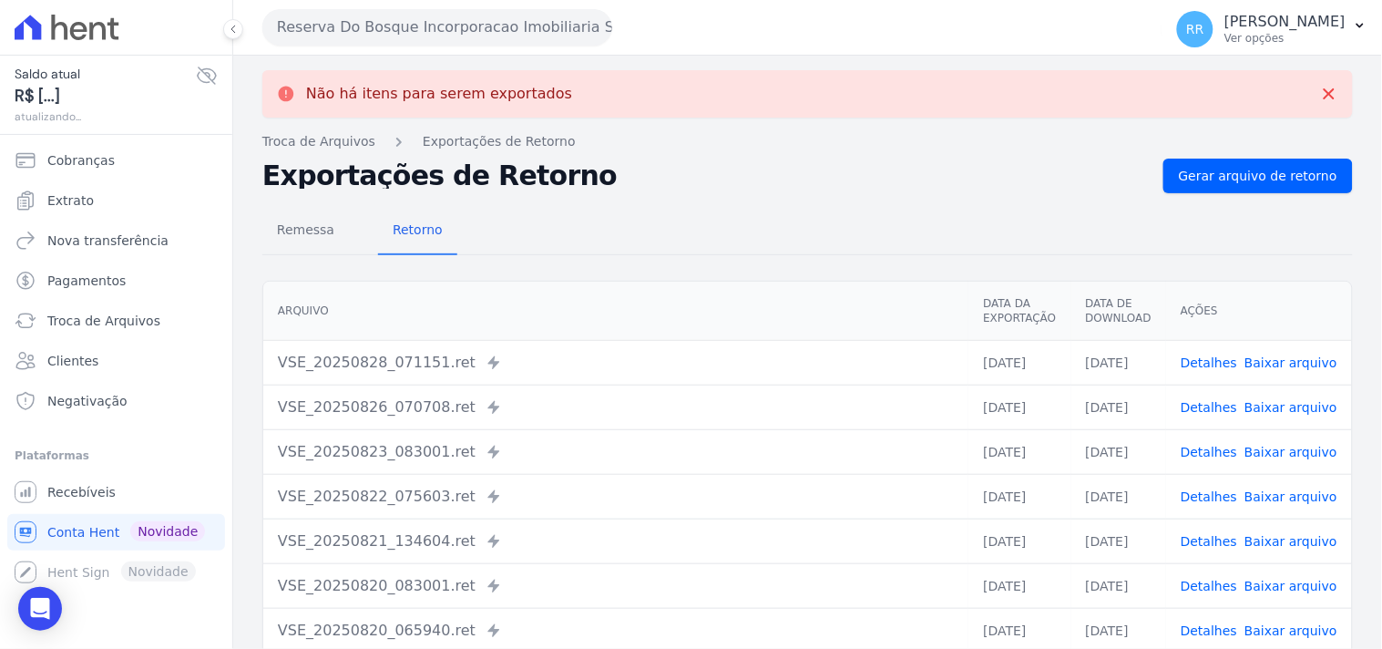
click at [487, 38] on button "Reserva Do Bosque Incorporacao Imobiliaria SPE LTDA" at bounding box center [437, 27] width 350 height 36
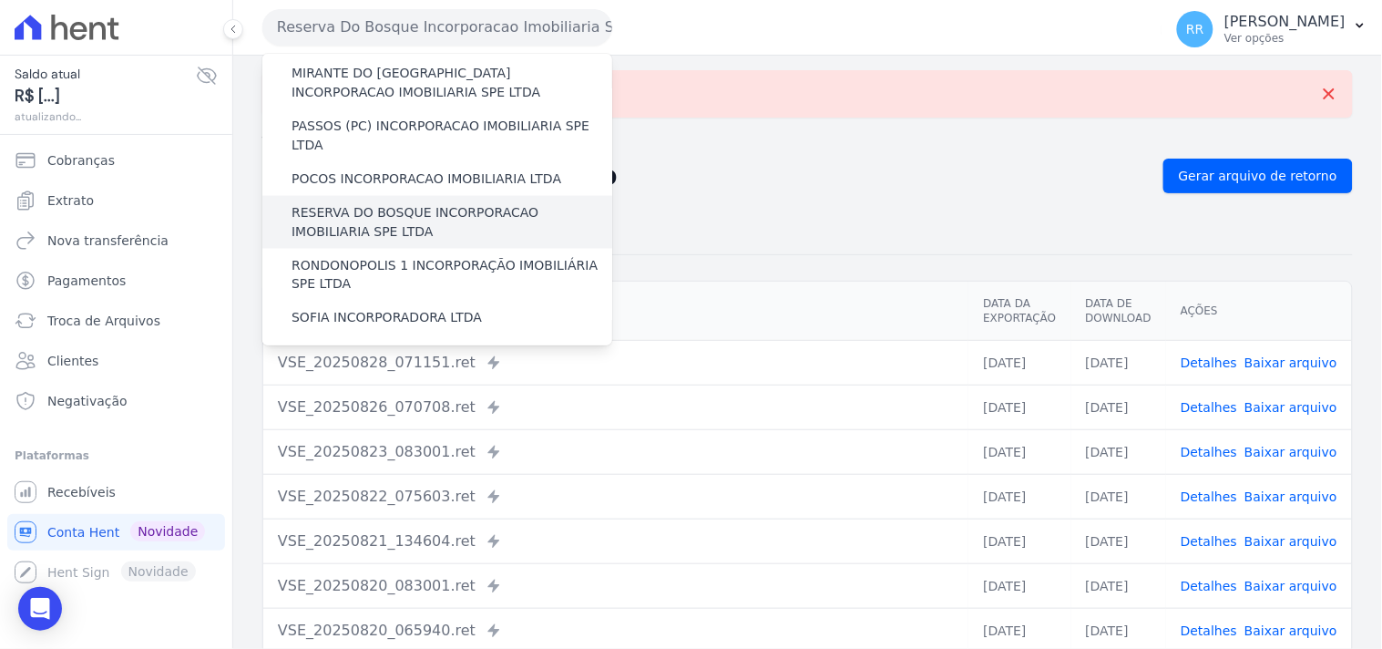
scroll to position [644, 0]
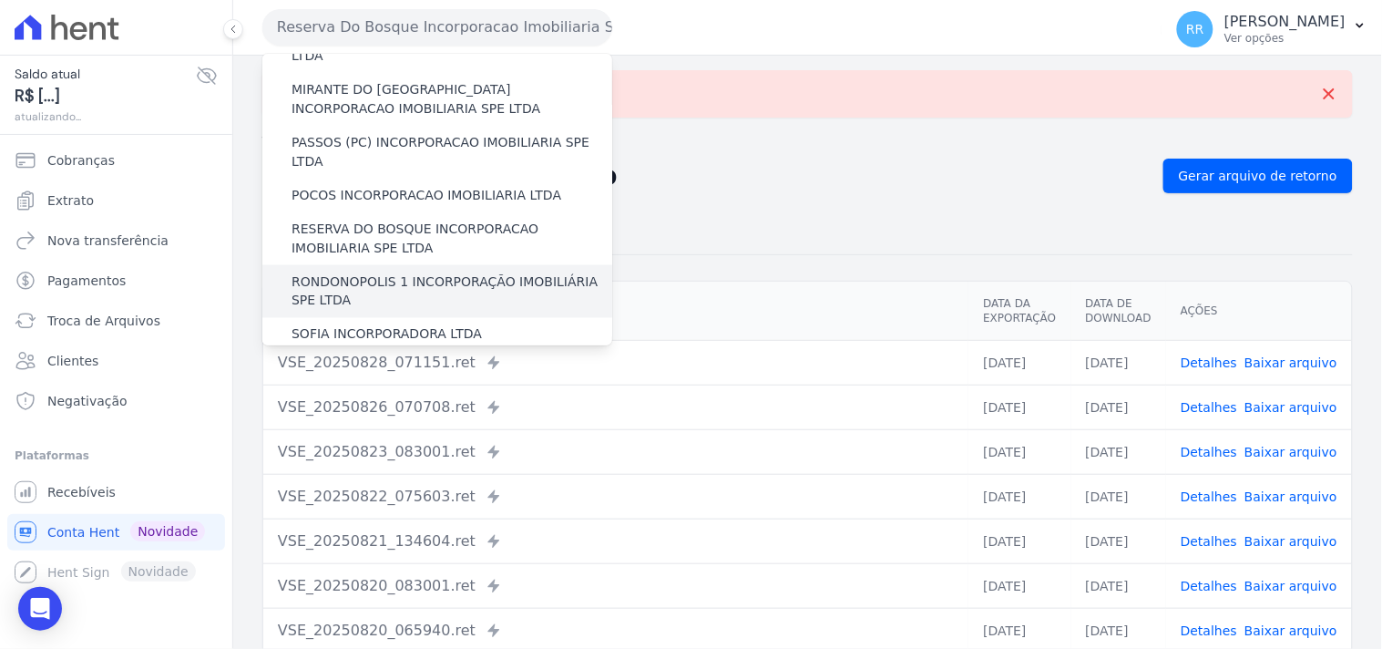
click at [398, 272] on label "RONDONOPOLIS 1 INCORPORAÇÃO IMOBILIÁRIA SPE LTDA" at bounding box center [452, 291] width 321 height 38
click at [0, 0] on input "RONDONOPOLIS 1 INCORPORAÇÃO IMOBILIÁRIA SPE LTDA" at bounding box center [0, 0] width 0 height 0
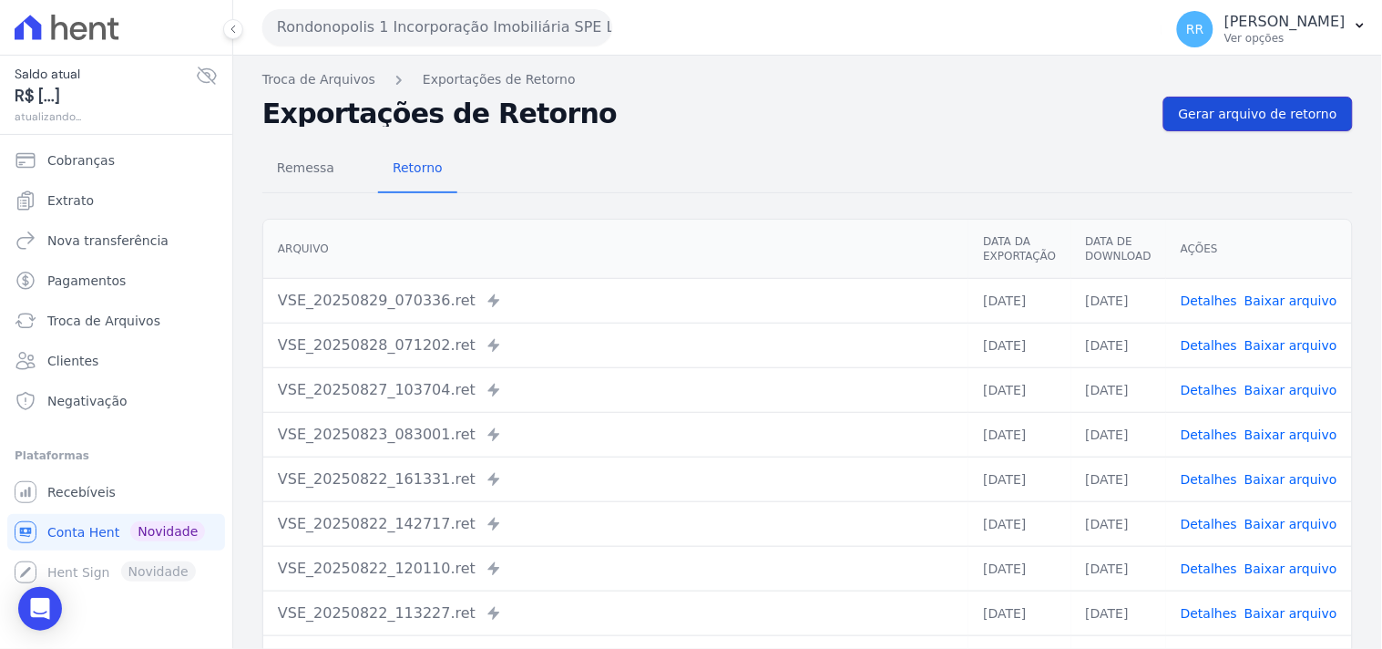
click at [1315, 112] on span "Gerar arquivo de retorno" at bounding box center [1258, 114] width 159 height 18
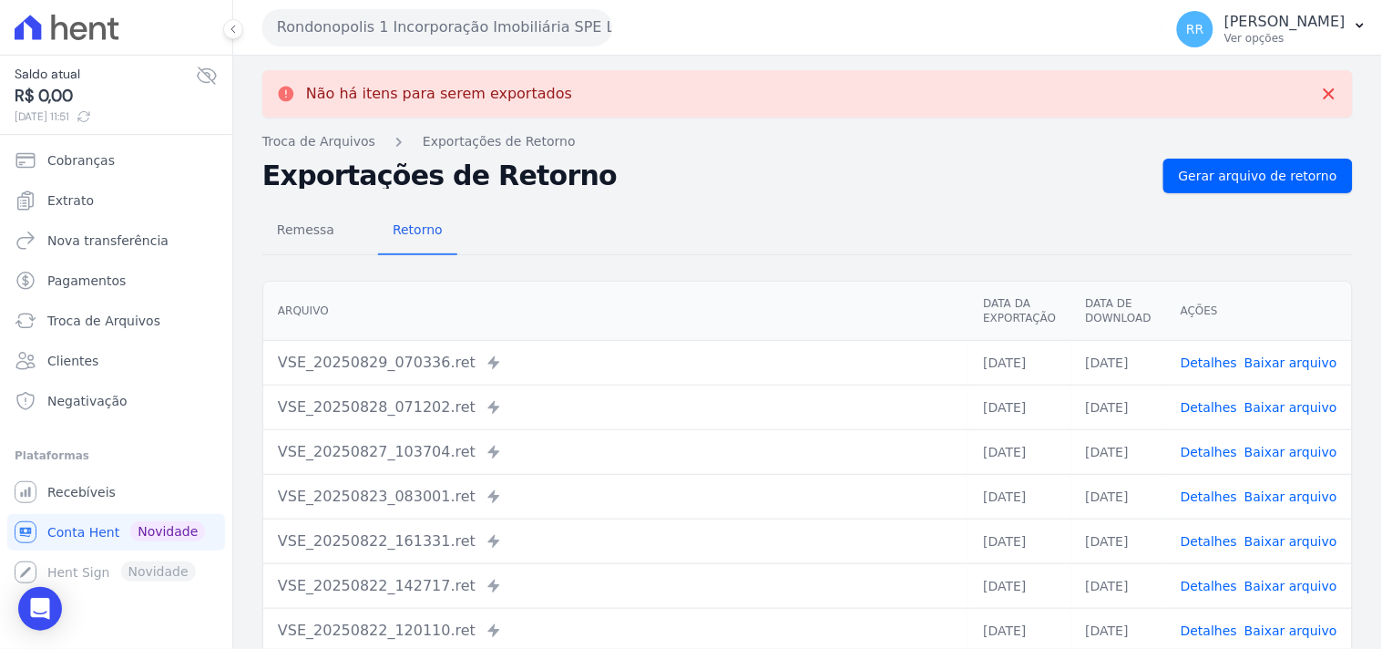
click at [531, 38] on button "Rondonopolis 1 Incorporação Imobiliária SPE LTDA" at bounding box center [437, 27] width 350 height 36
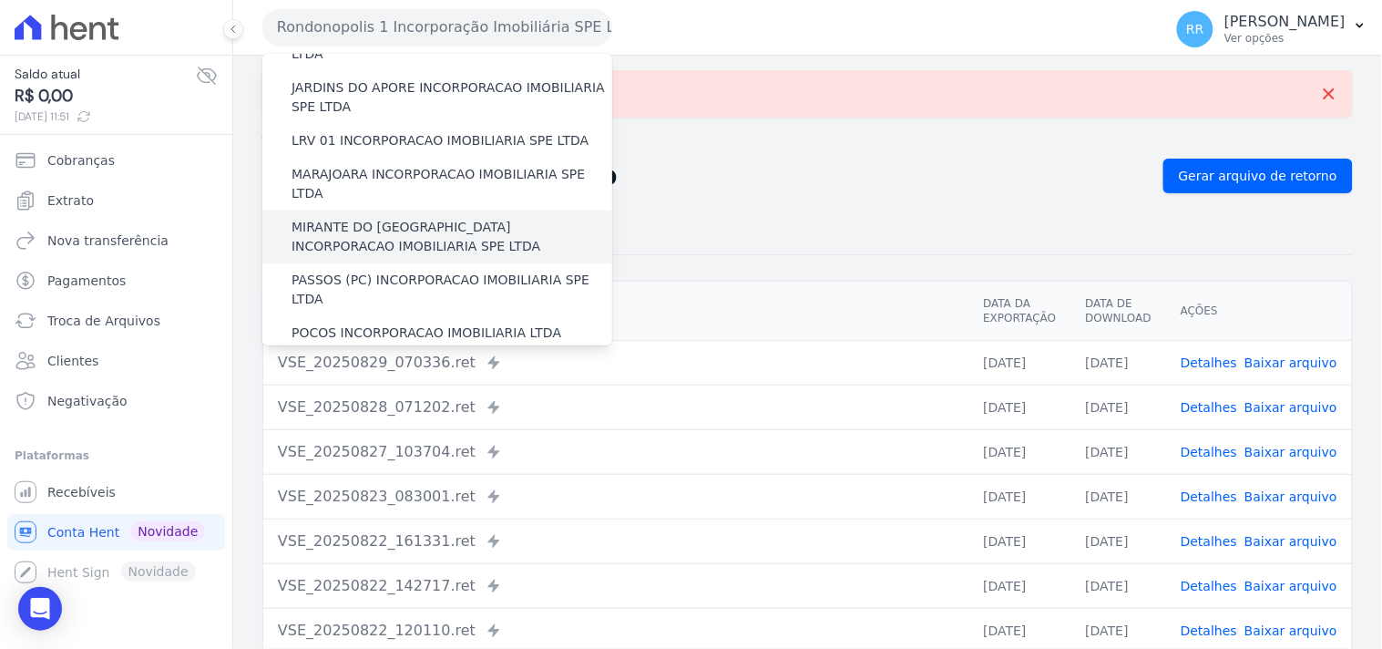
scroll to position [640, 0]
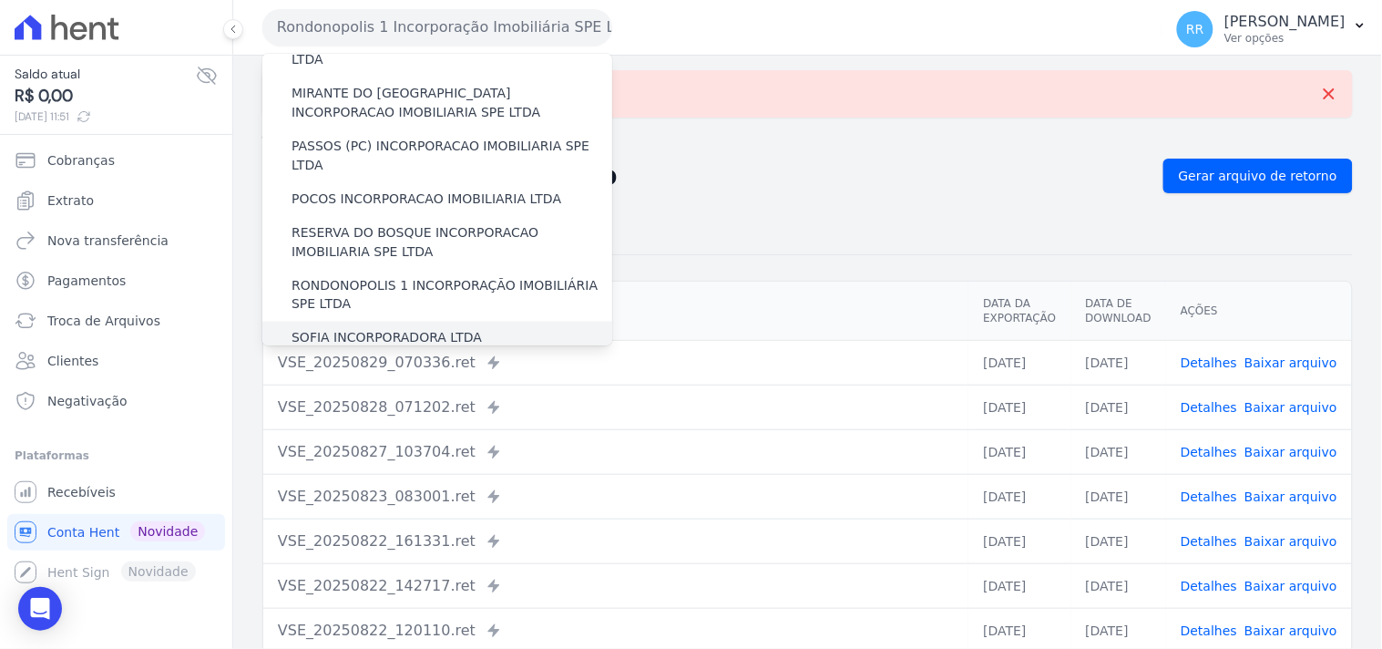
click at [410, 329] on label "SOFIA INCORPORADORA LTDA" at bounding box center [387, 338] width 190 height 19
click at [0, 0] on input "SOFIA INCORPORADORA LTDA" at bounding box center [0, 0] width 0 height 0
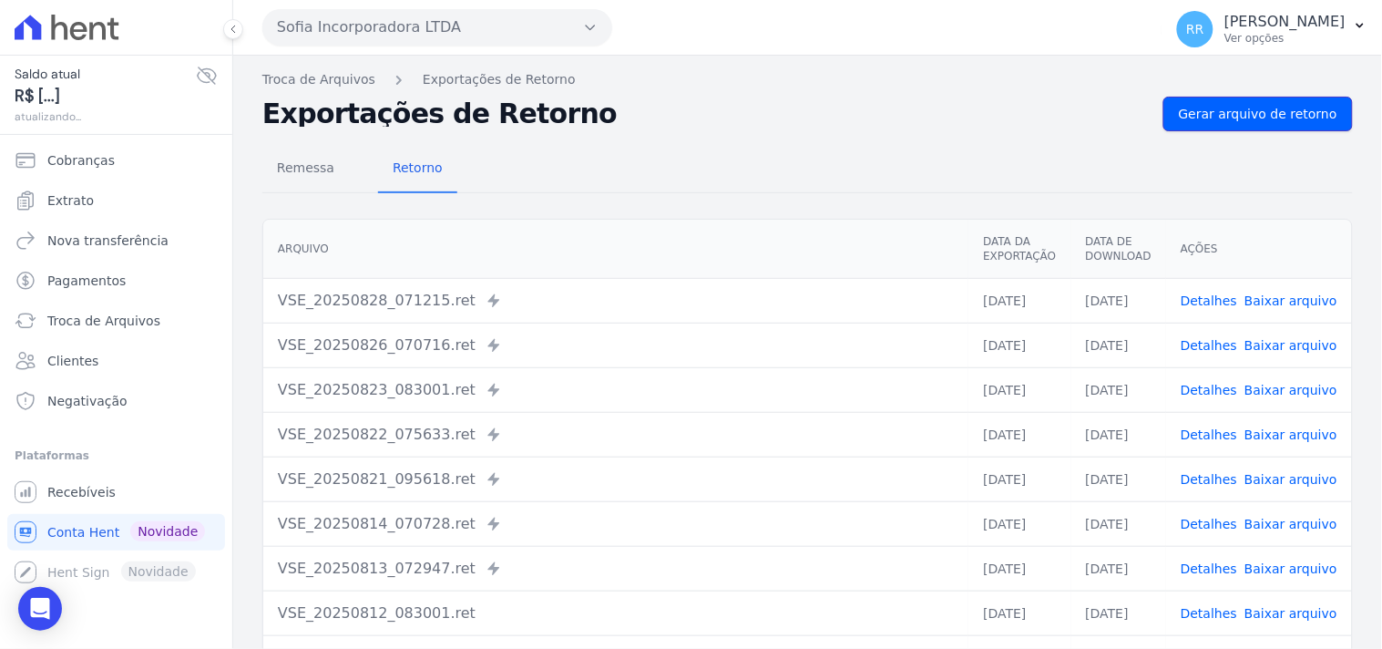
drag, startPoint x: 1271, startPoint y: 98, endPoint x: 945, endPoint y: 139, distance: 328.7
click at [1270, 97] on link "Gerar arquivo de retorno" at bounding box center [1258, 114] width 190 height 35
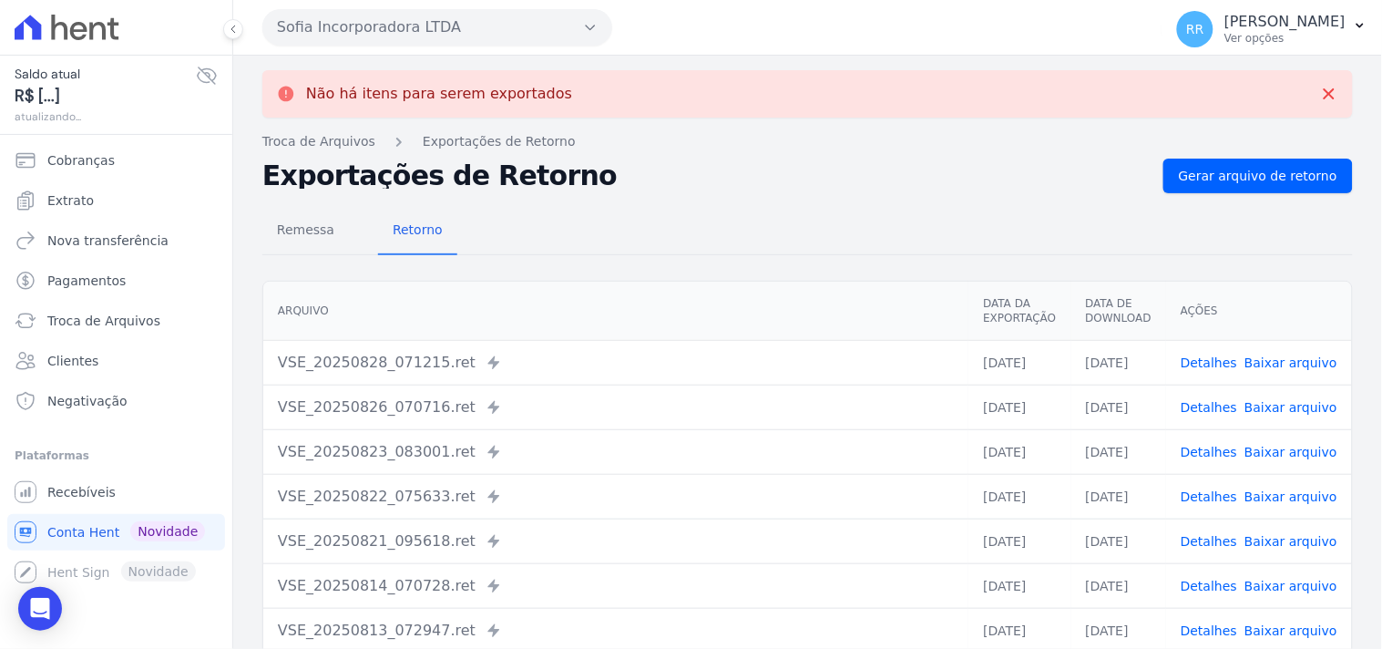
click at [410, 27] on button "Sofia Incorporadora LTDA" at bounding box center [437, 27] width 350 height 36
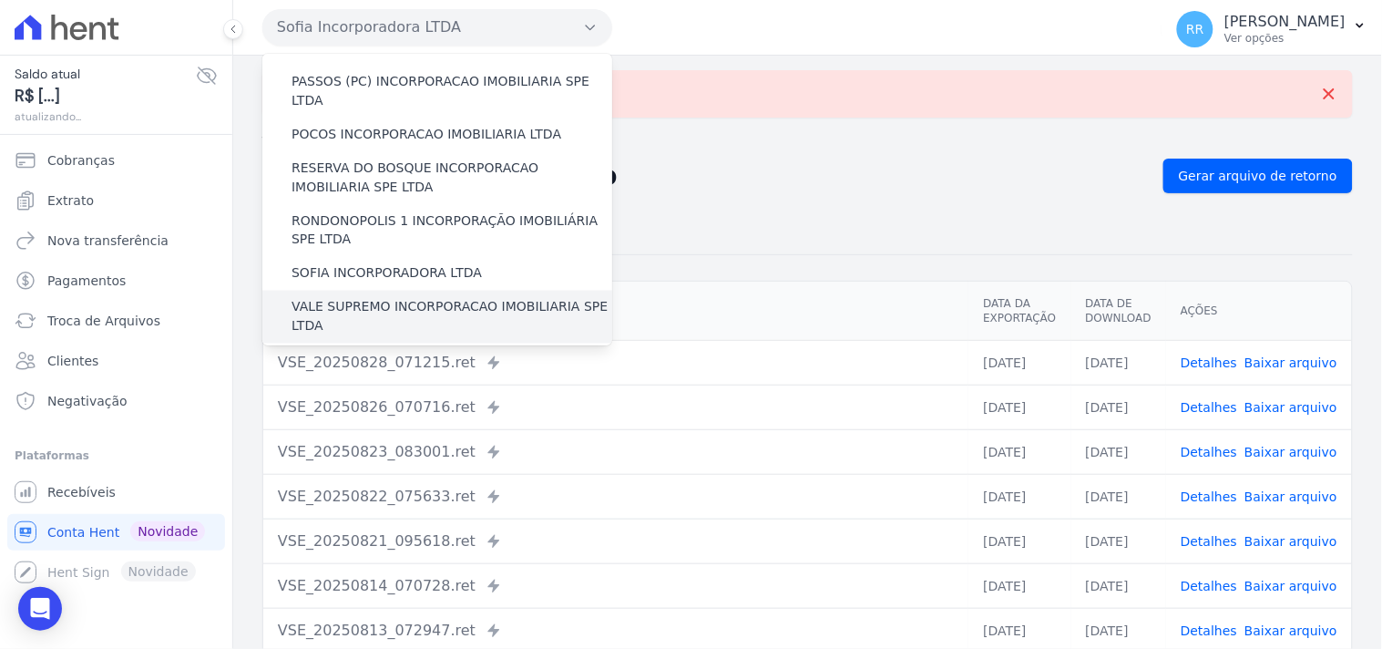
scroll to position [708, 0]
click at [343, 295] on label "VALE SUPREMO INCORPORACAO IMOBILIARIA SPE LTDA" at bounding box center [452, 314] width 321 height 38
click at [0, 0] on input "VALE SUPREMO INCORPORACAO IMOBILIARIA SPE LTDA" at bounding box center [0, 0] width 0 height 0
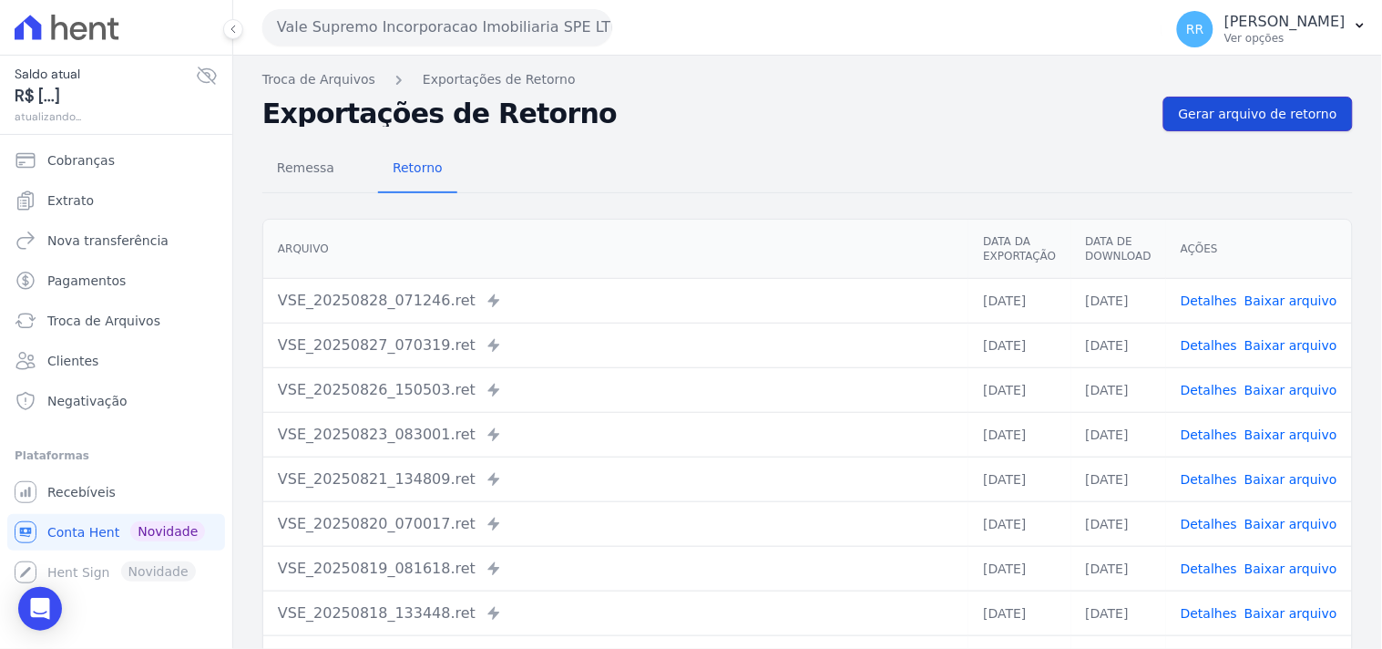
click at [1280, 122] on span "Gerar arquivo de retorno" at bounding box center [1258, 114] width 159 height 18
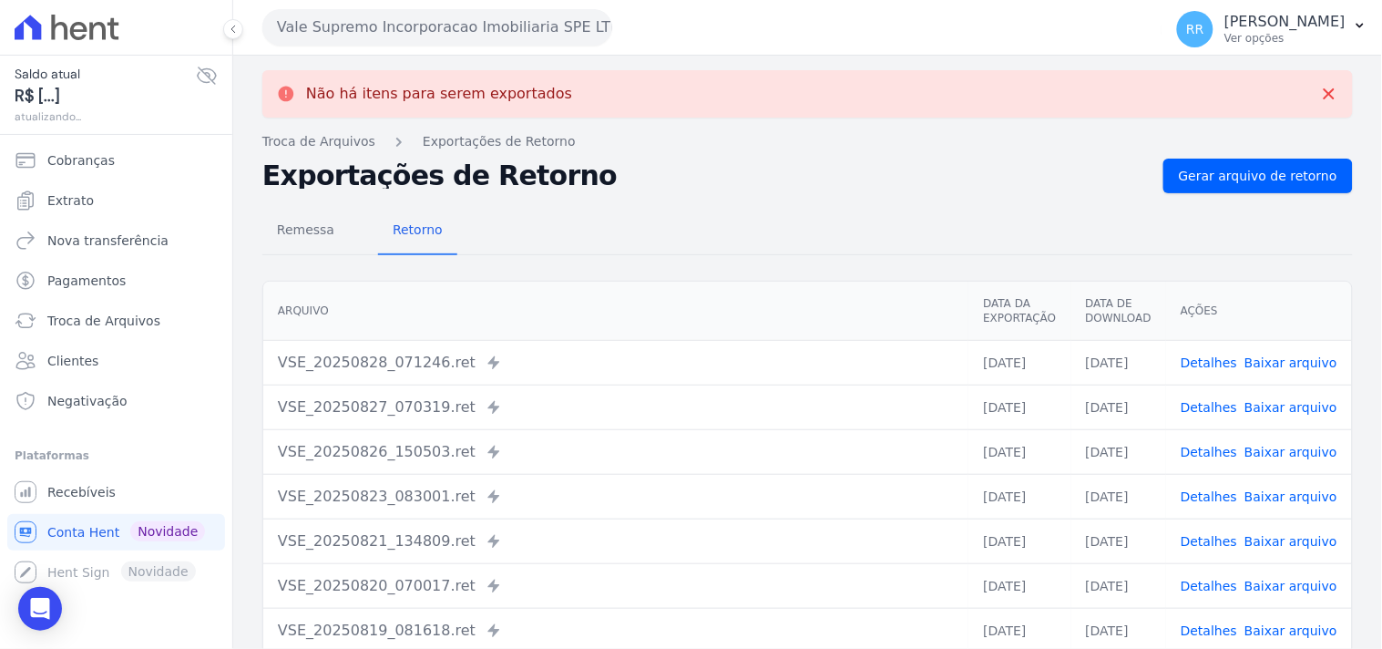
click at [313, 15] on button "Vale Supremo Incorporacao Imobiliaria SPE LTDA" at bounding box center [437, 27] width 350 height 36
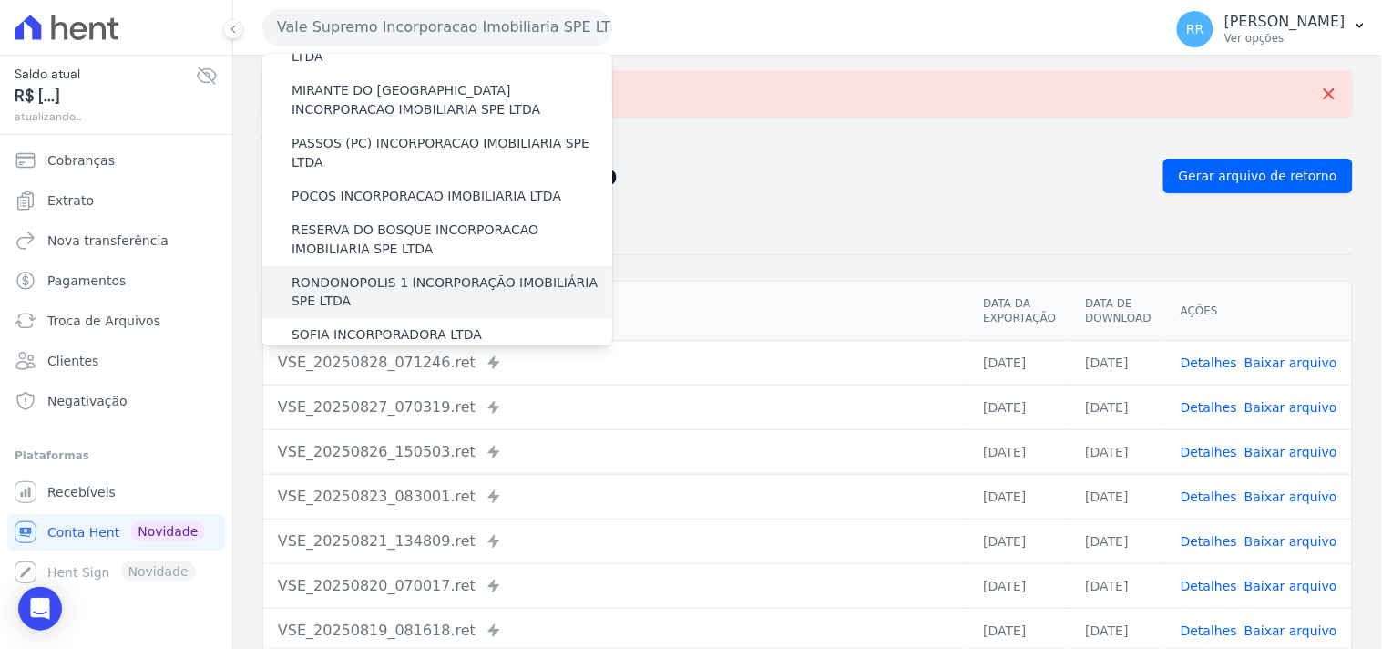
scroll to position [776, 0]
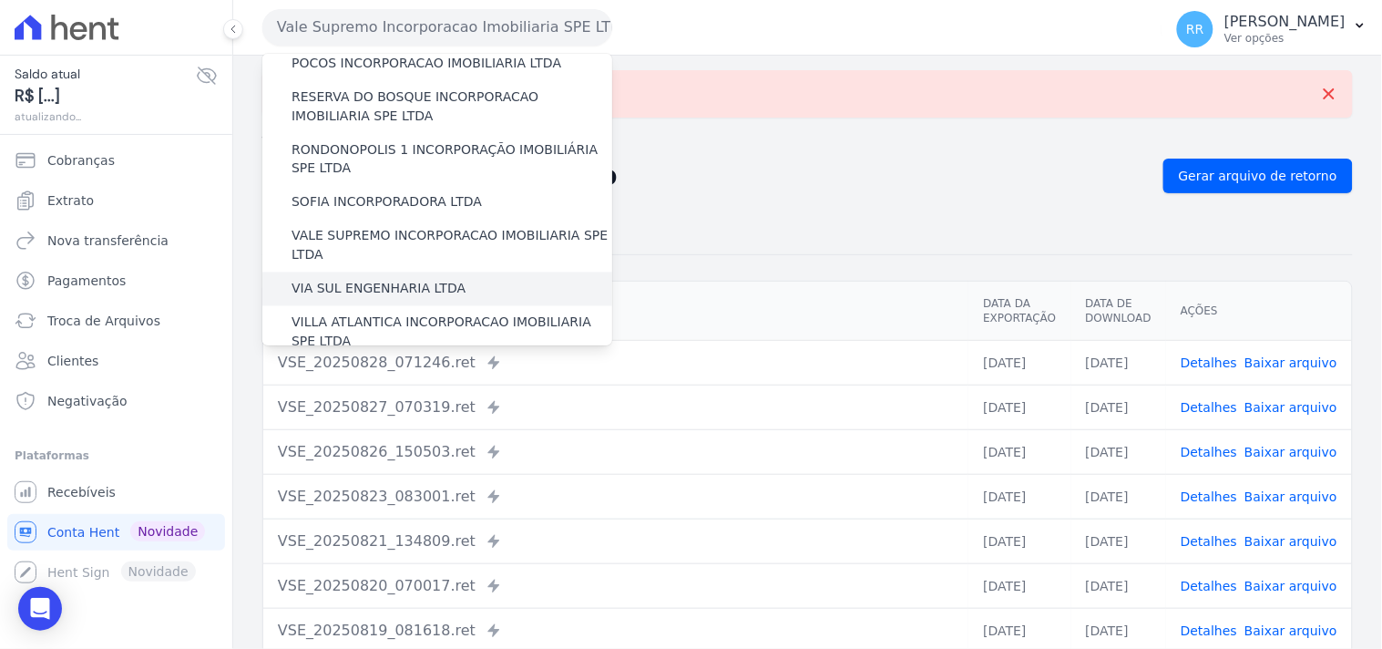
click at [374, 280] on label "VIA SUL ENGENHARIA LTDA" at bounding box center [379, 289] width 174 height 19
click at [0, 0] on input "VIA SUL ENGENHARIA LTDA" at bounding box center [0, 0] width 0 height 0
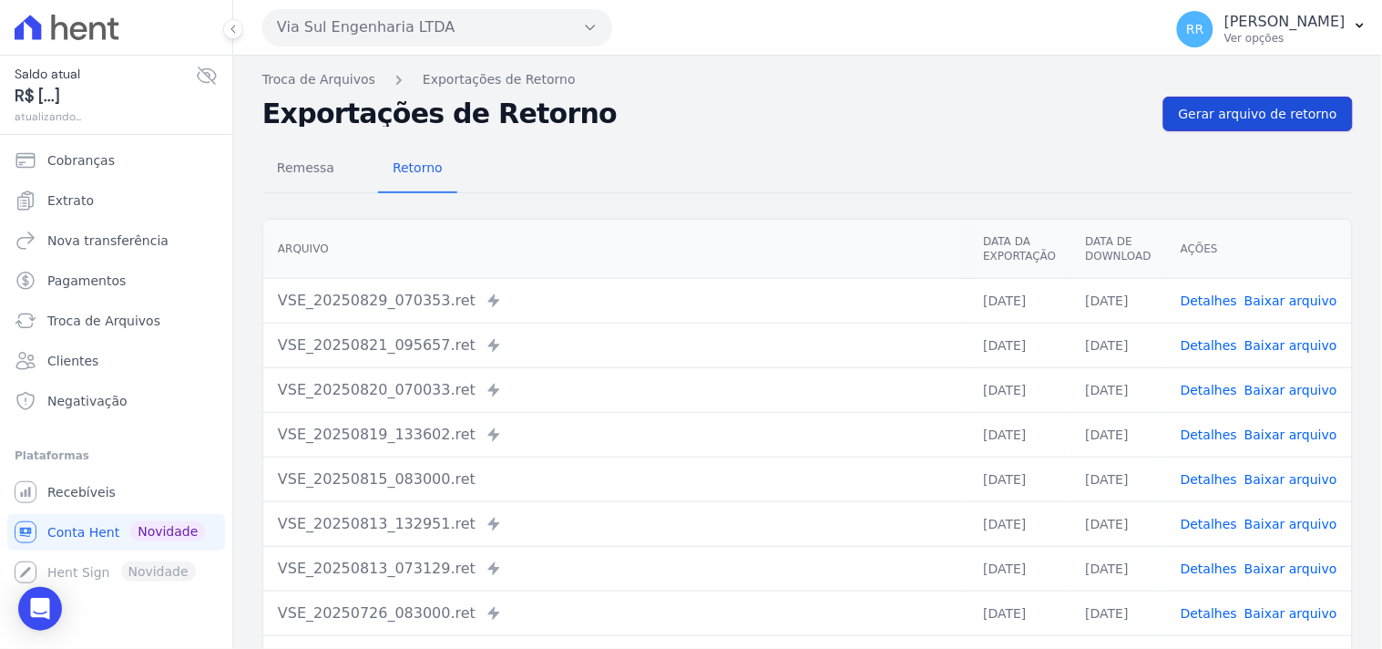
click at [1228, 114] on span "Gerar arquivo de retorno" at bounding box center [1258, 114] width 159 height 18
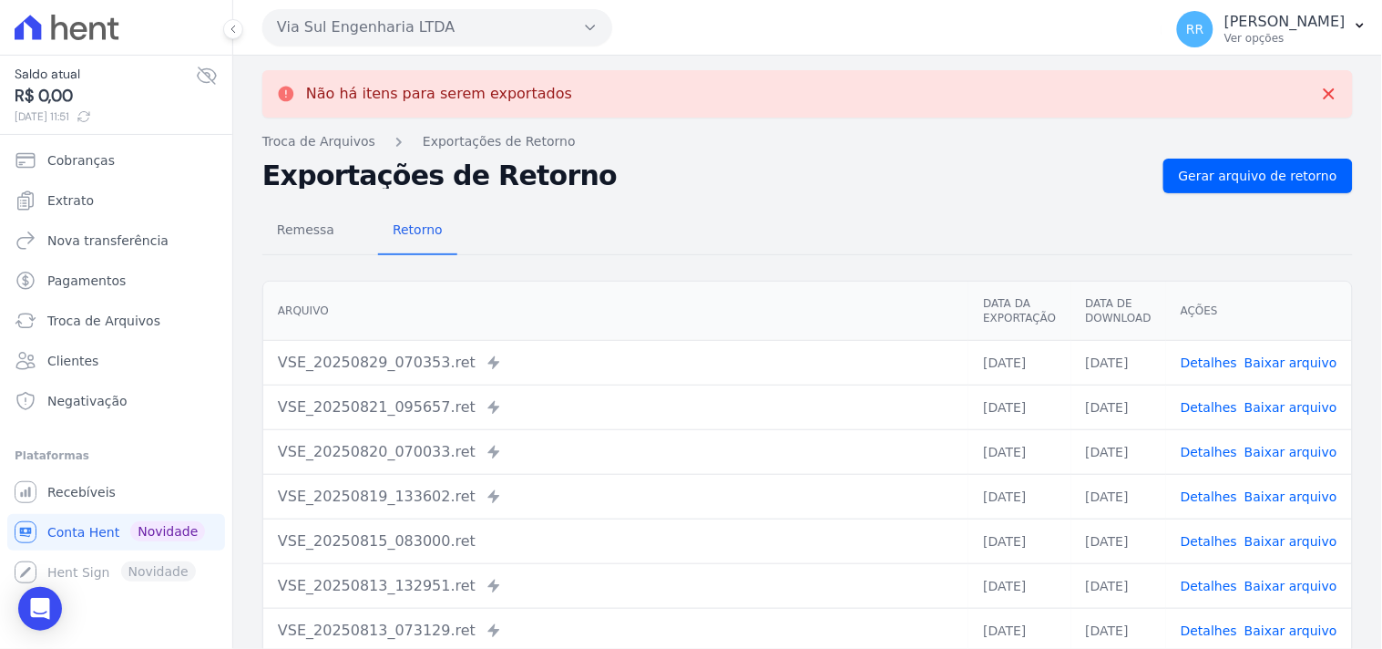
click at [462, 22] on button "Via Sul Engenharia LTDA" at bounding box center [437, 27] width 350 height 36
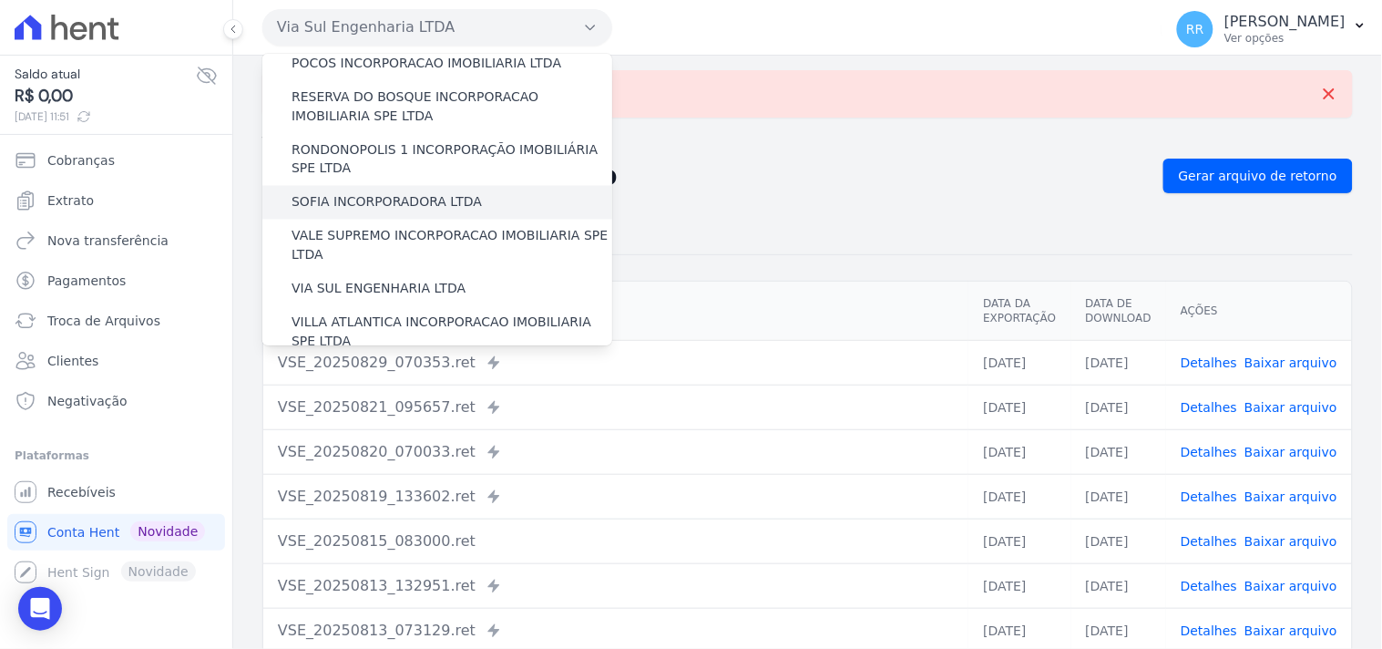
scroll to position [814, 0]
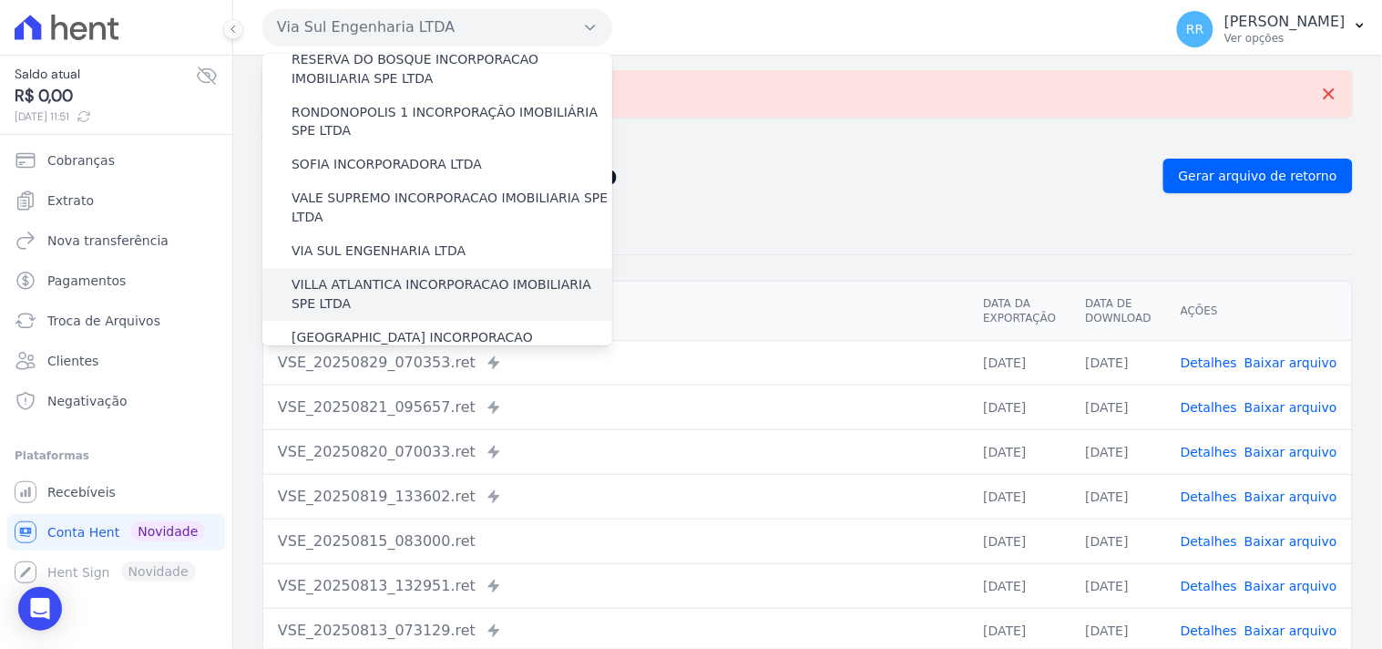
click at [376, 276] on label "VILLA ATLANTICA INCORPORACAO IMOBILIARIA SPE LTDA" at bounding box center [452, 295] width 321 height 38
click at [0, 0] on input "VILLA ATLANTICA INCORPORACAO IMOBILIARIA SPE LTDA" at bounding box center [0, 0] width 0 height 0
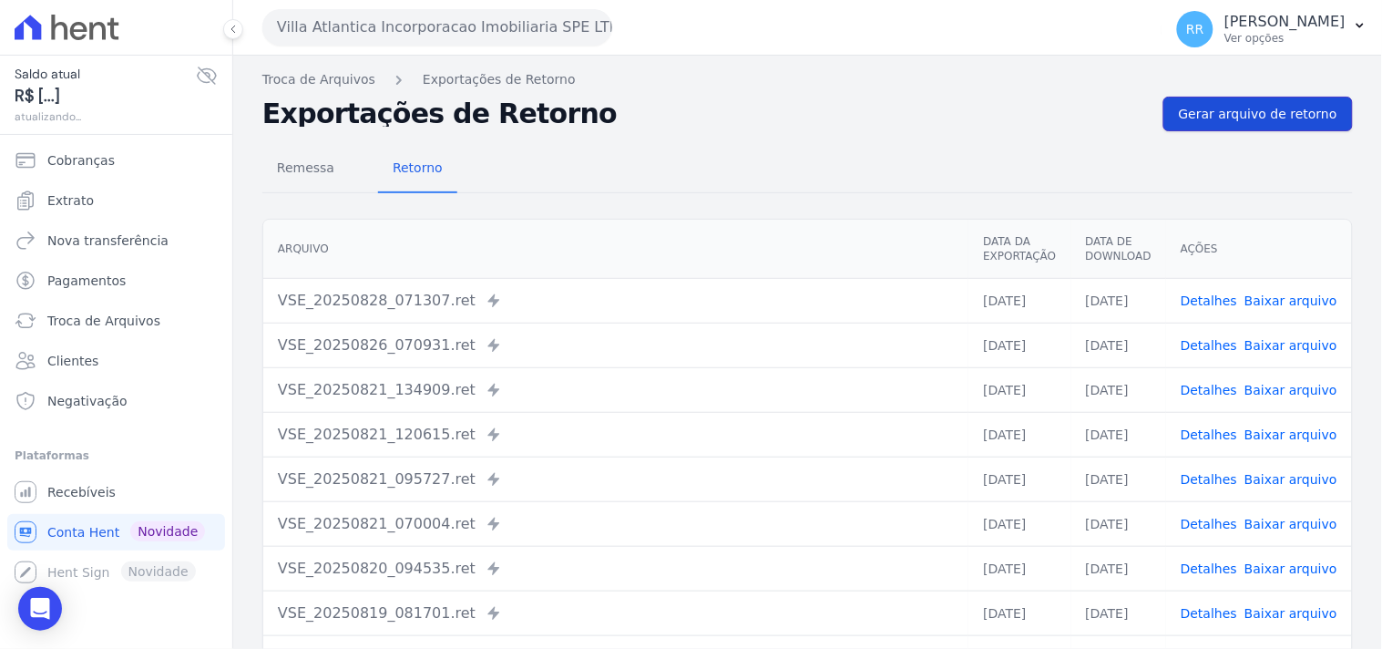
click at [1268, 115] on span "Gerar arquivo de retorno" at bounding box center [1258, 114] width 159 height 18
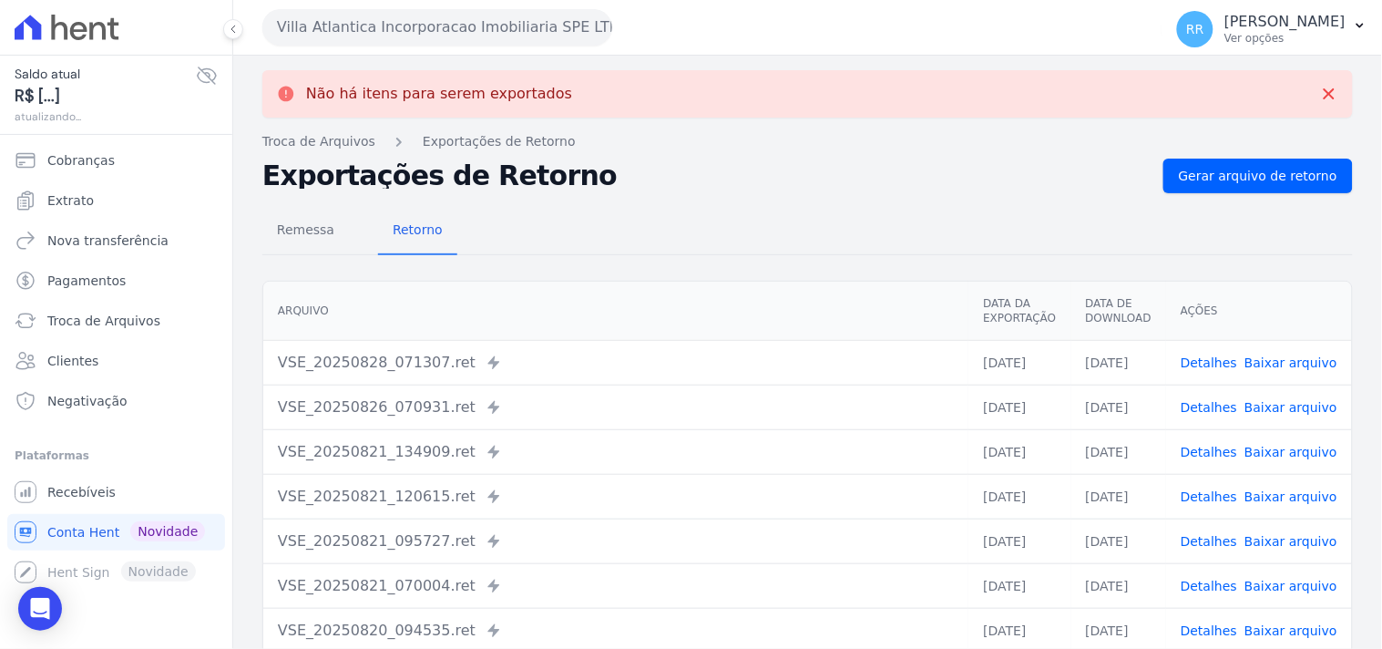
click at [422, 21] on button "Villa Atlantica Incorporacao Imobiliaria SPE LTDA" at bounding box center [437, 27] width 350 height 36
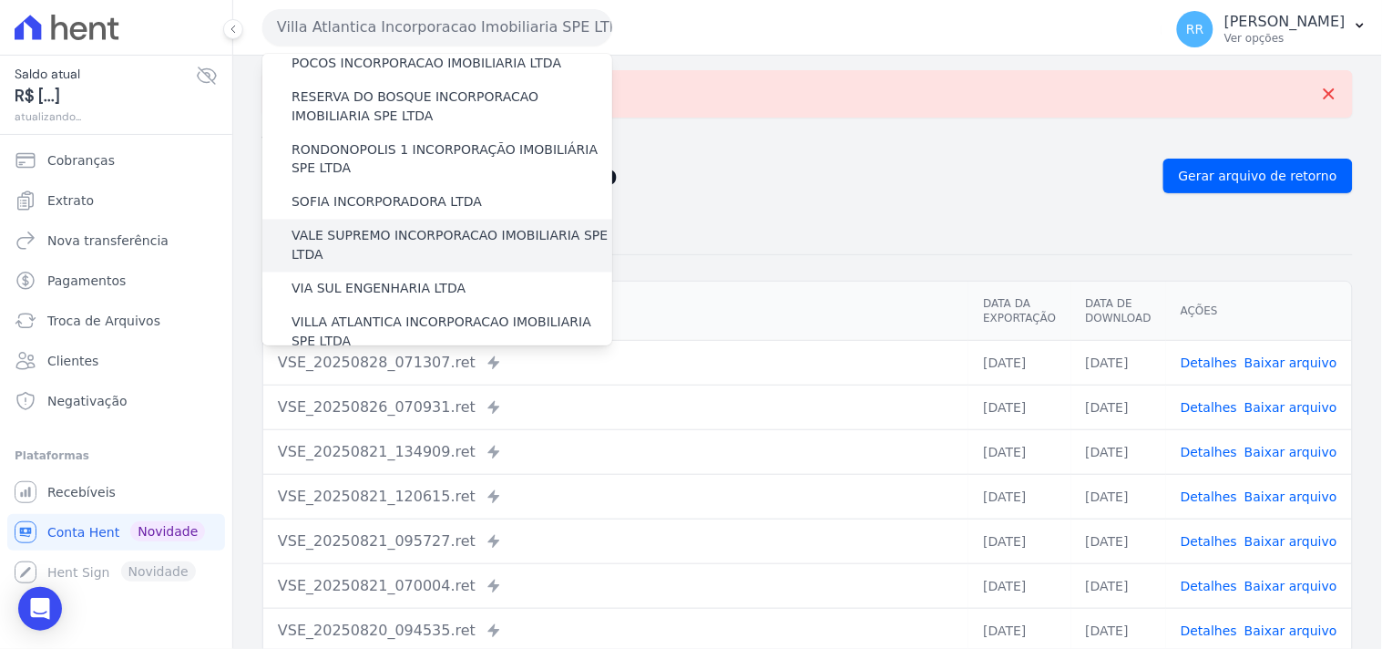
scroll to position [809, 0]
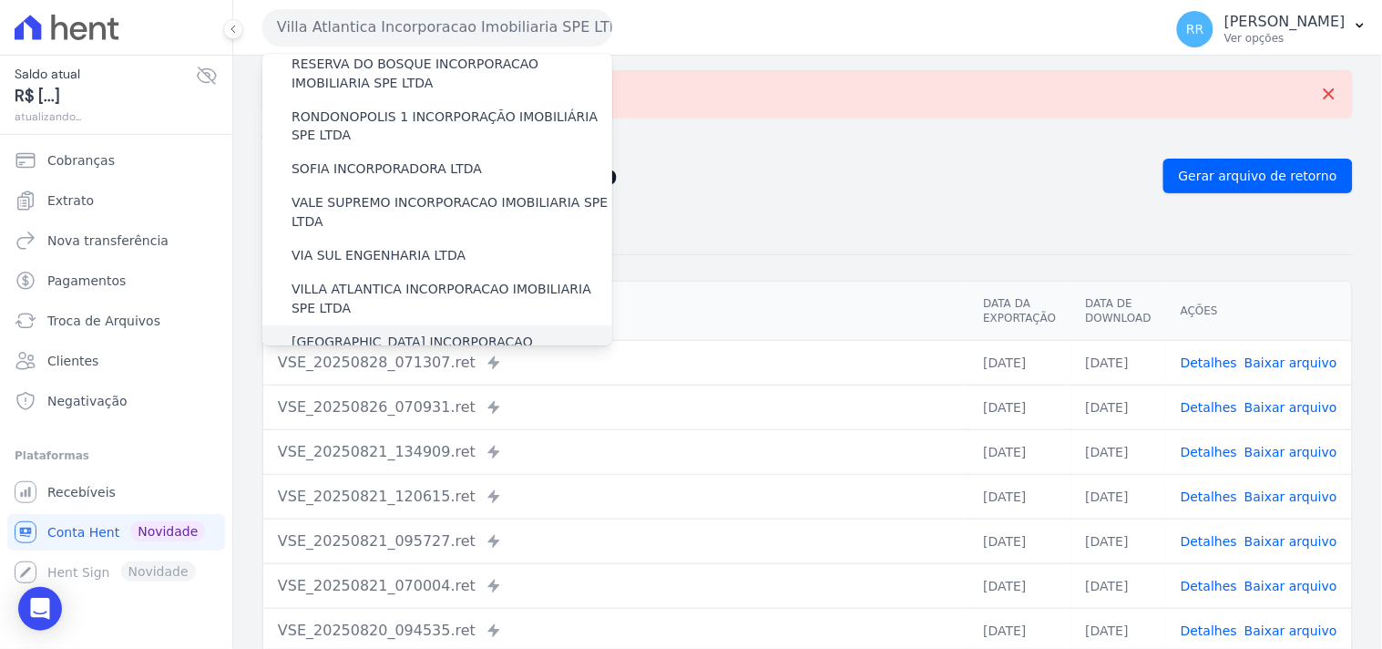
click at [362, 333] on label "[GEOGRAPHIC_DATA] INCORPORACAO IMOBILIARIA SPE LTDA" at bounding box center [452, 352] width 321 height 38
click at [0, 0] on input "[GEOGRAPHIC_DATA] INCORPORACAO IMOBILIARIA SPE LTDA" at bounding box center [0, 0] width 0 height 0
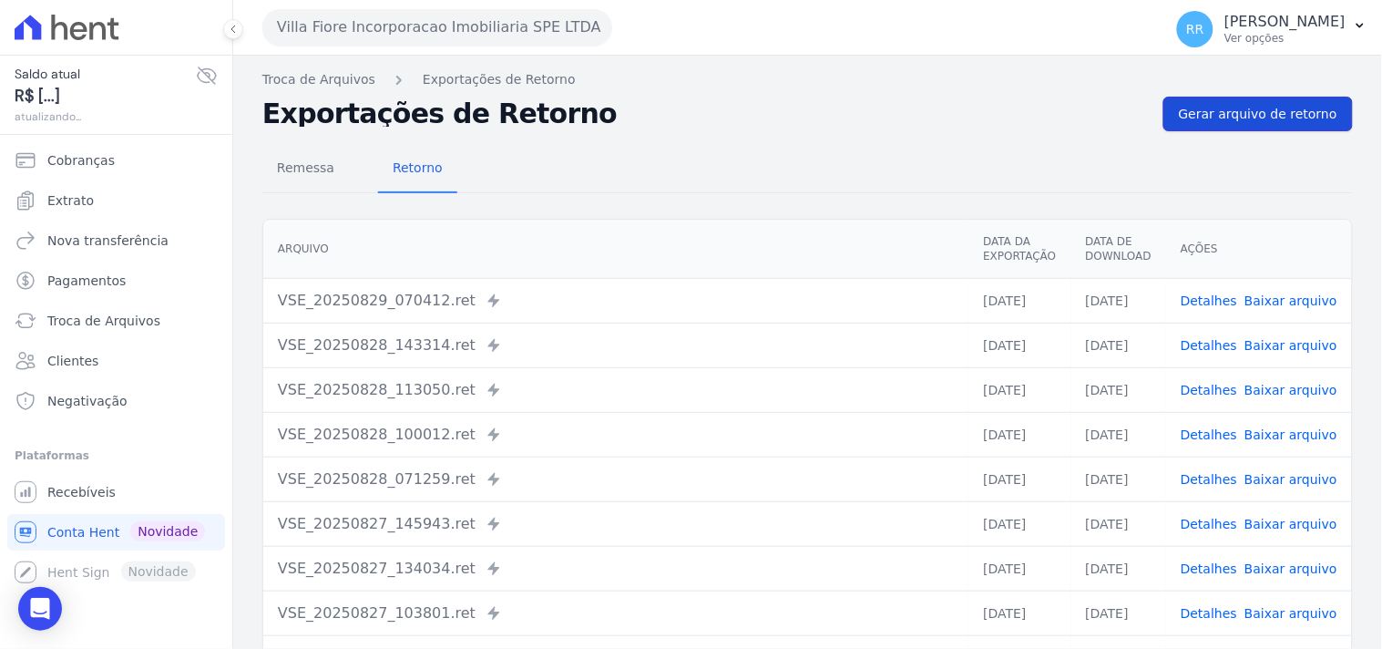
click at [1281, 118] on span "Gerar arquivo de retorno" at bounding box center [1258, 114] width 159 height 18
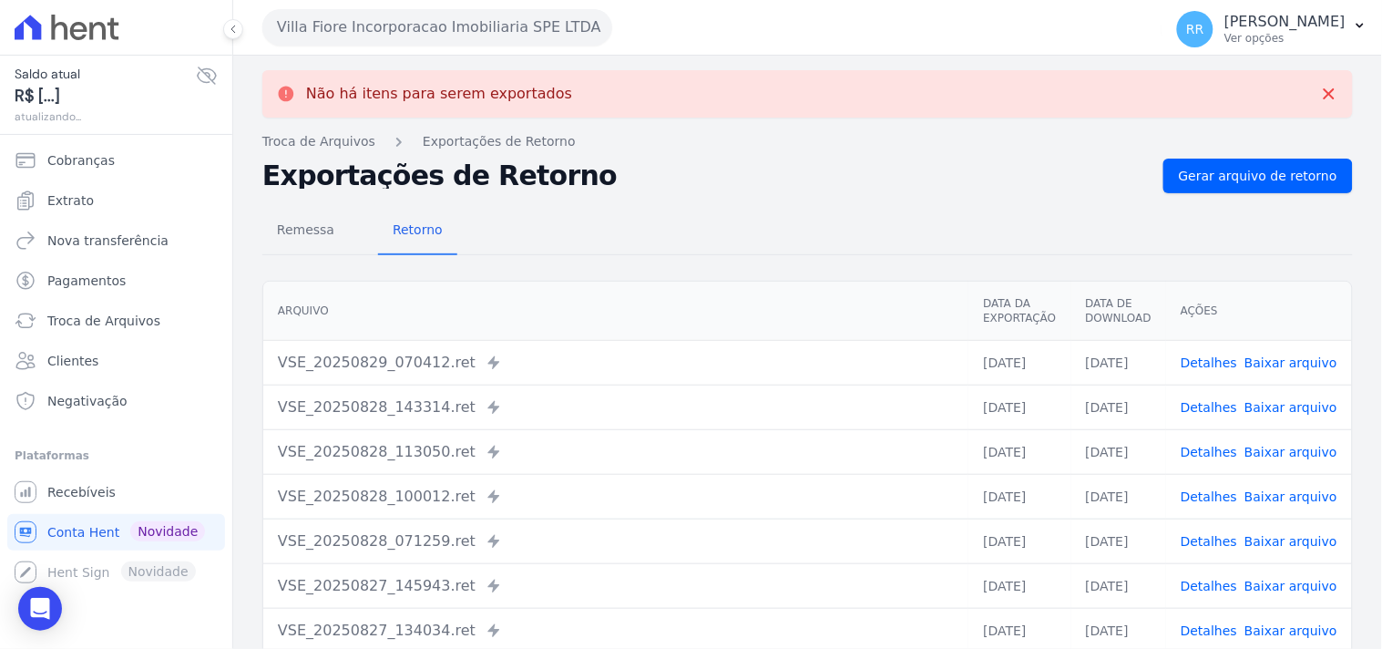
click at [430, 23] on button "Villa Fiore Incorporacao Imobiliaria SPE LTDA" at bounding box center [437, 27] width 350 height 36
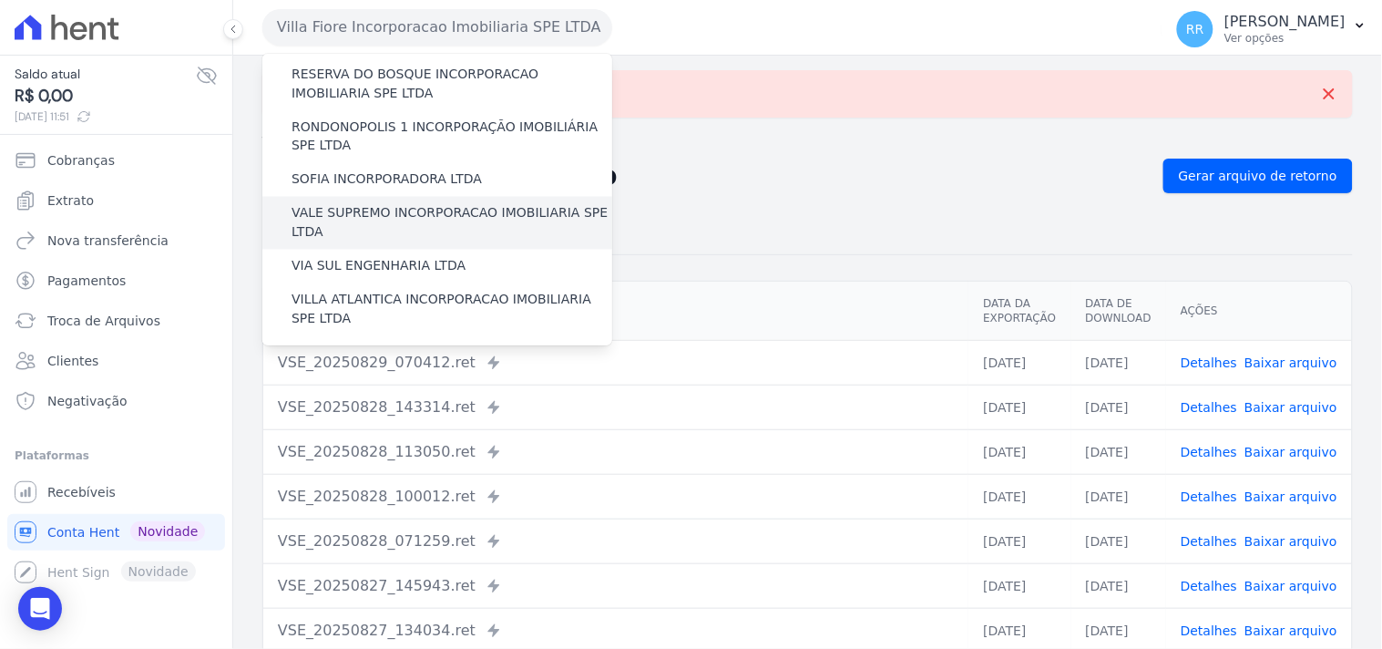
scroll to position [814, 0]
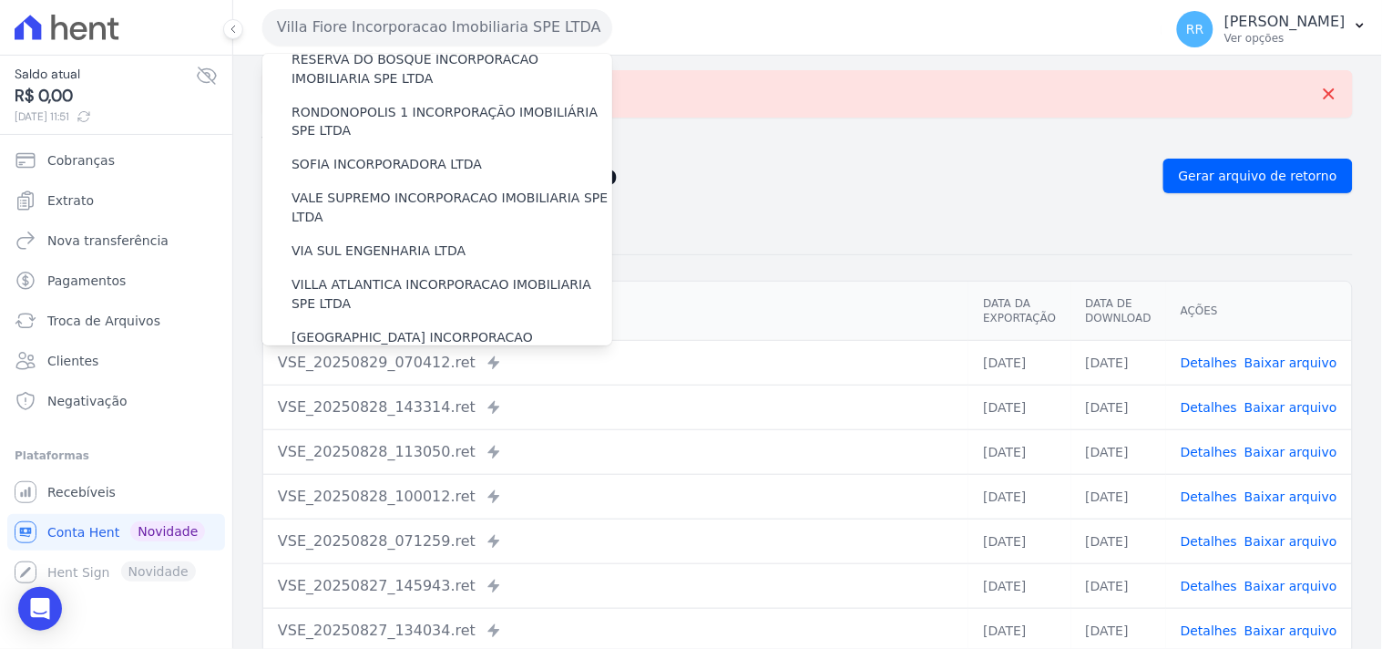
click at [389, 382] on label "VILLA TROPICAL INCORPORAÇÃO IMOBILIÁRIA SPE LTDA" at bounding box center [452, 401] width 321 height 38
click at [0, 0] on input "VILLA TROPICAL INCORPORAÇÃO IMOBILIÁRIA SPE LTDA" at bounding box center [0, 0] width 0 height 0
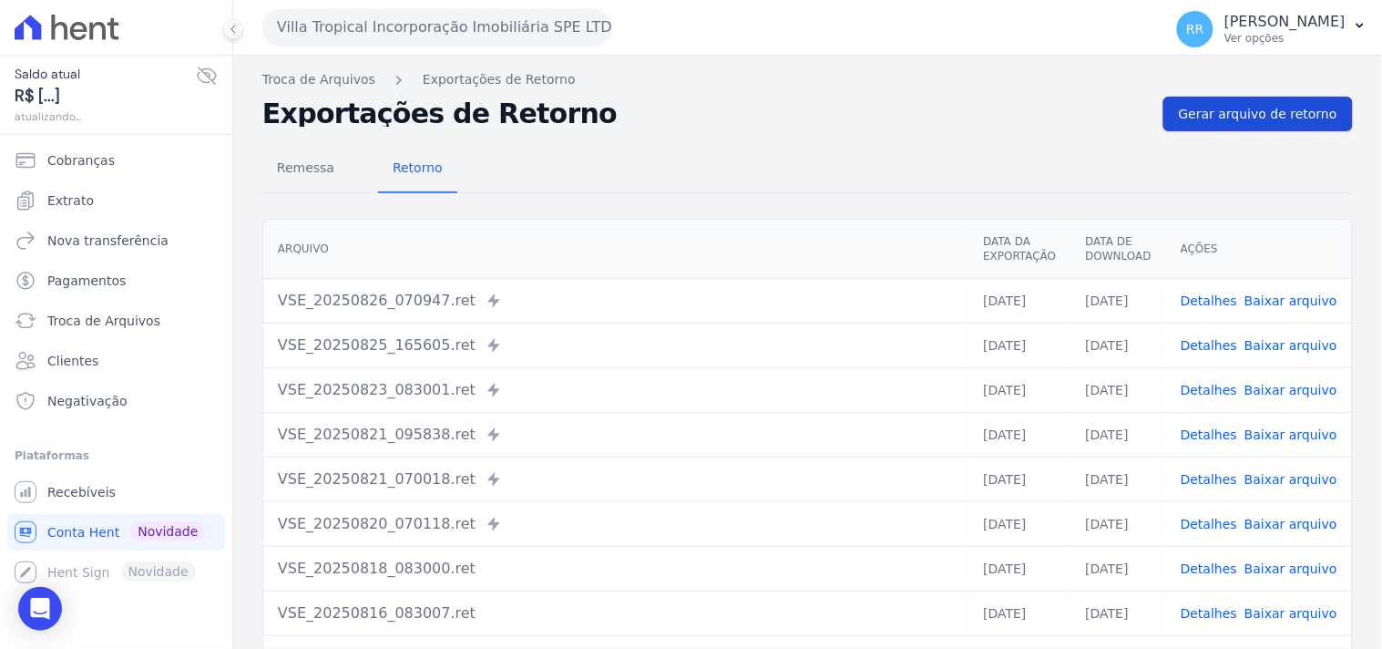
click at [1268, 107] on span "Gerar arquivo de retorno" at bounding box center [1258, 114] width 159 height 18
